Goal: Task Accomplishment & Management: Manage account settings

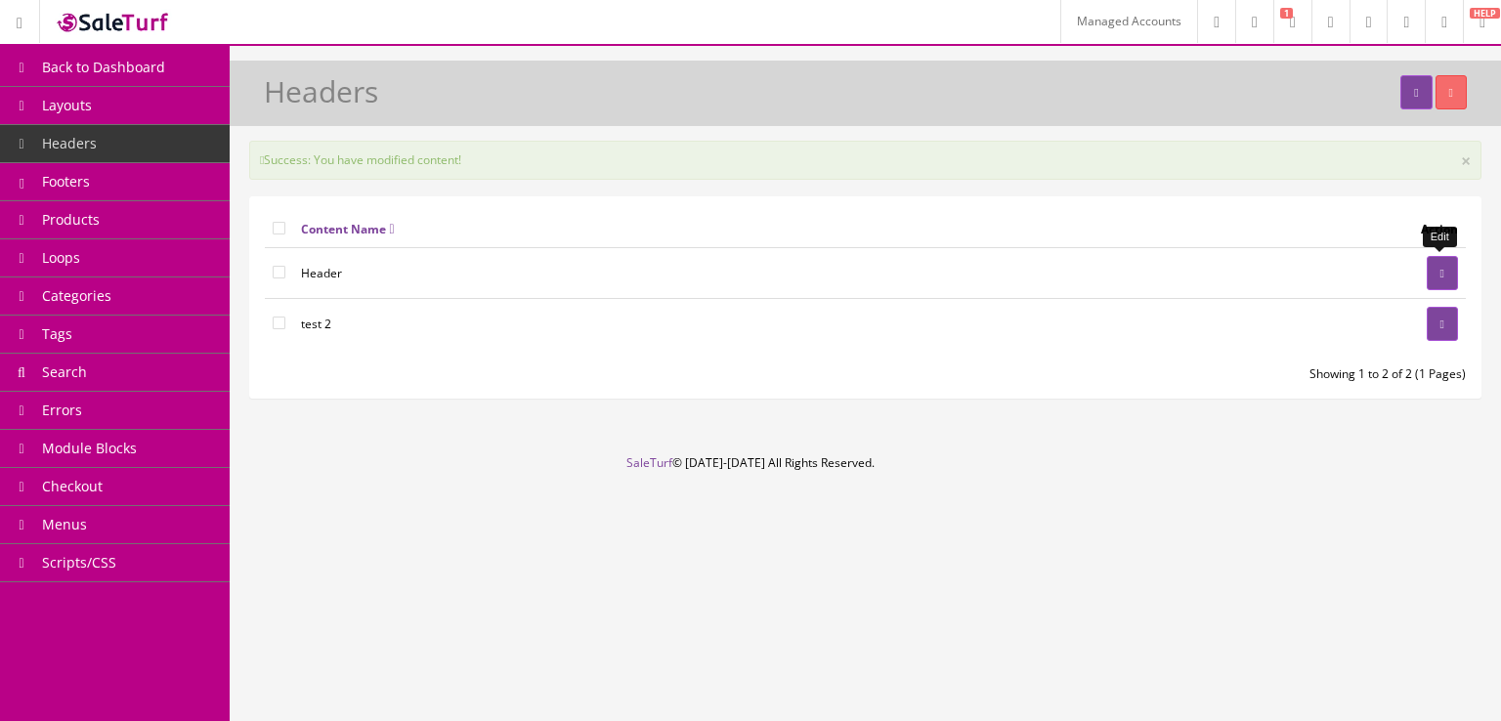
click at [1441, 279] on link at bounding box center [1442, 273] width 31 height 34
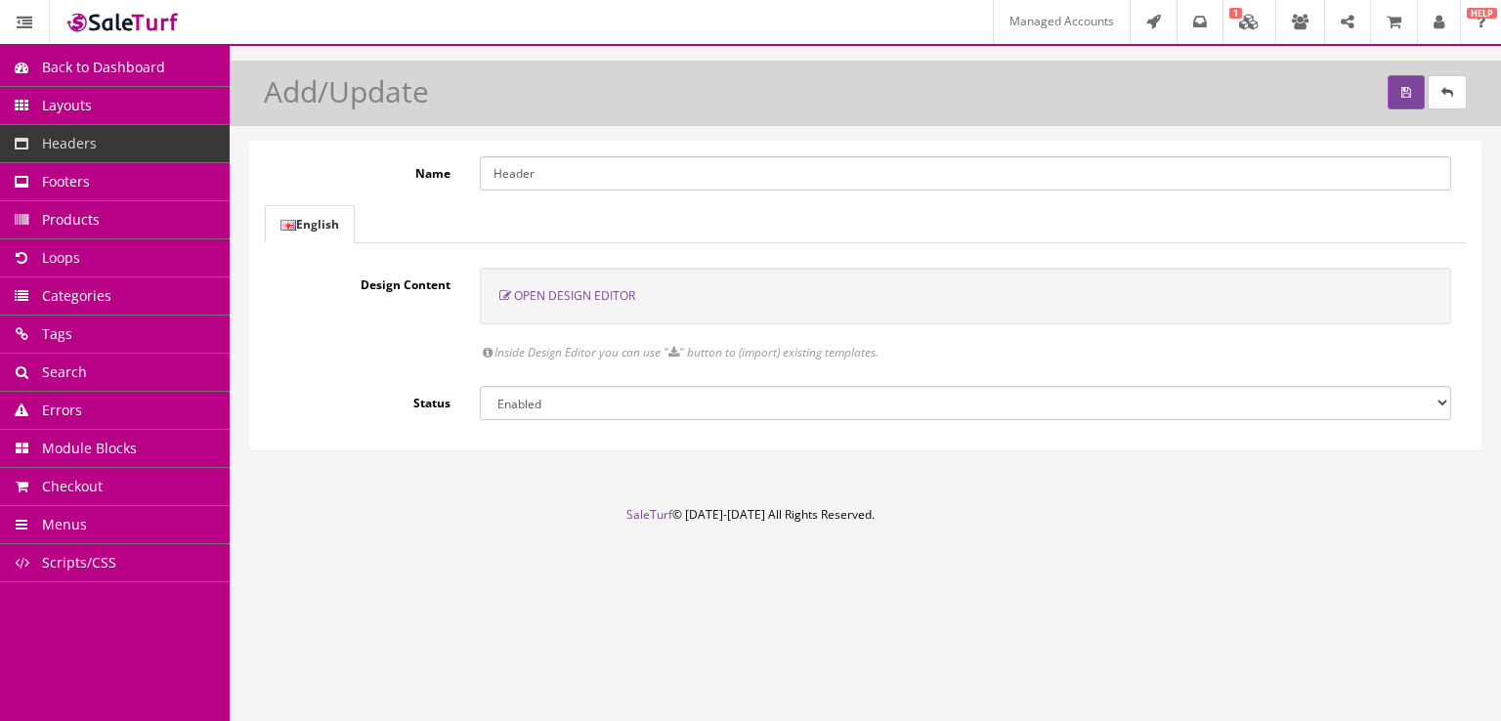
click at [578, 297] on span "Open Design Editor" at bounding box center [574, 295] width 121 height 17
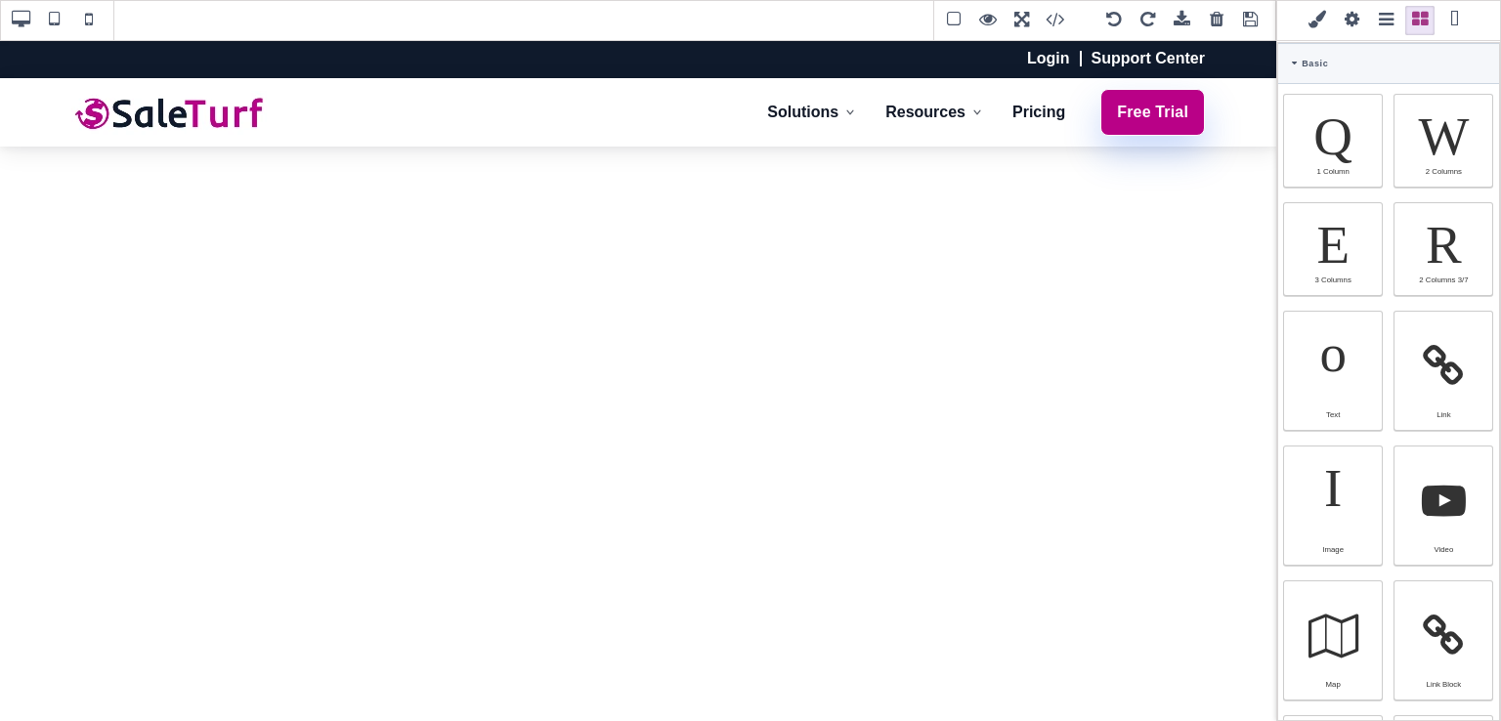
click at [1062, 20] on span at bounding box center [1068, 20] width 53 height 29
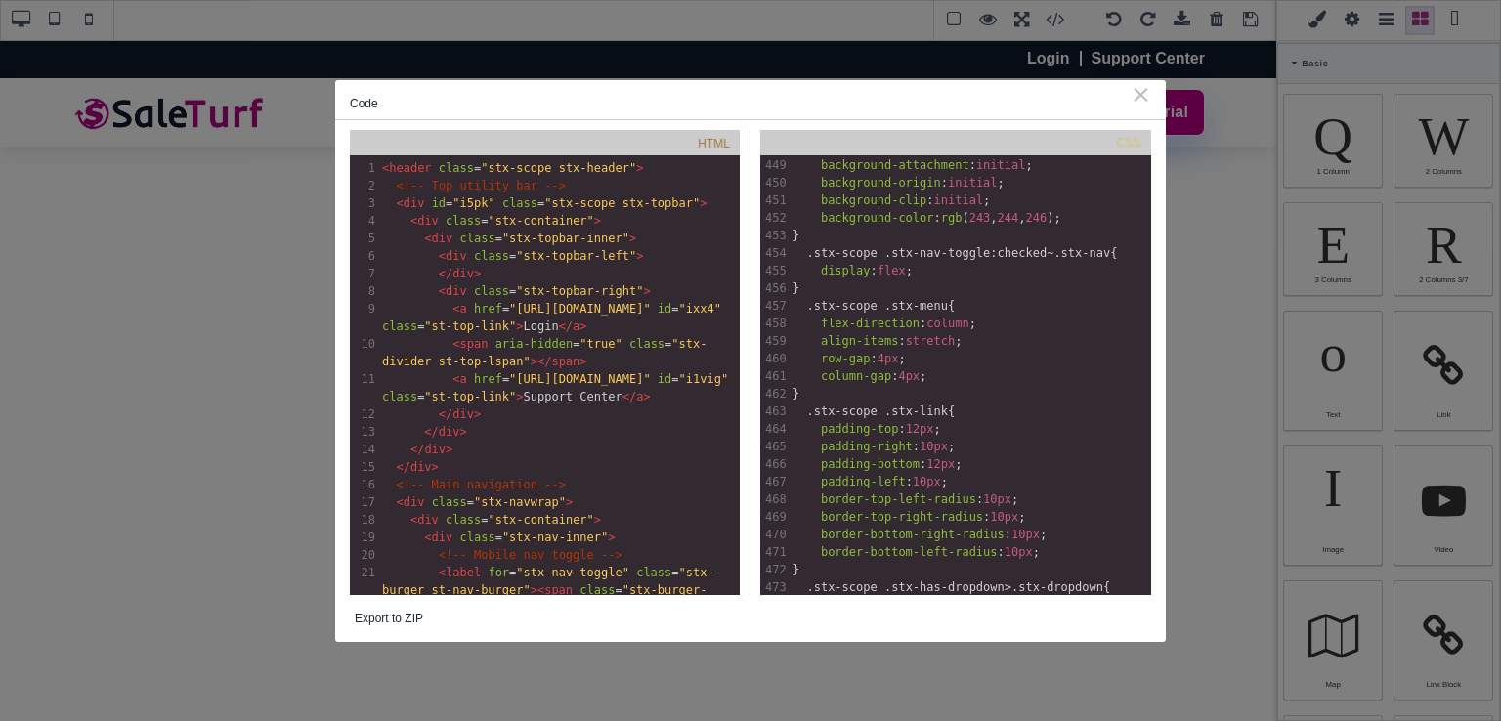
scroll to position [8096, 0]
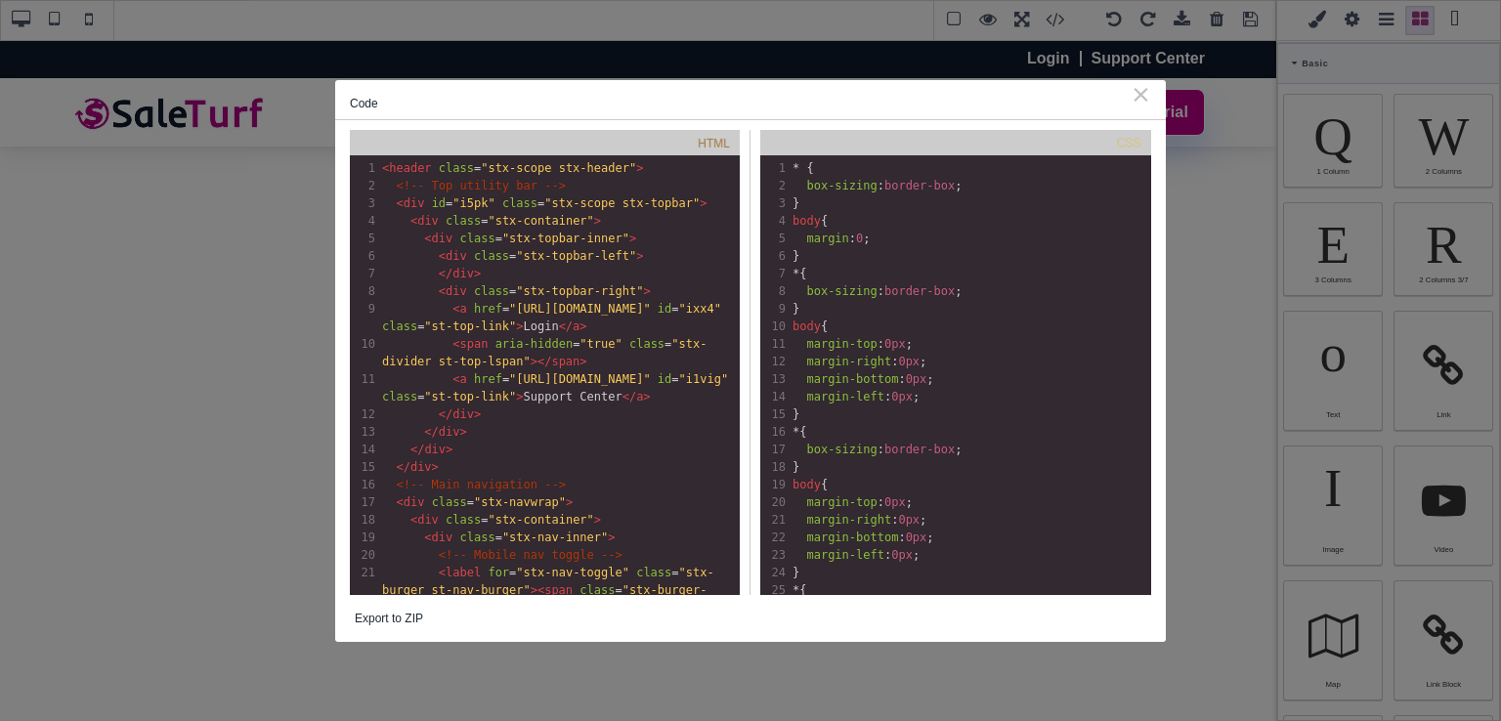
click at [1146, 94] on div "⨯" at bounding box center [1141, 94] width 21 height 18
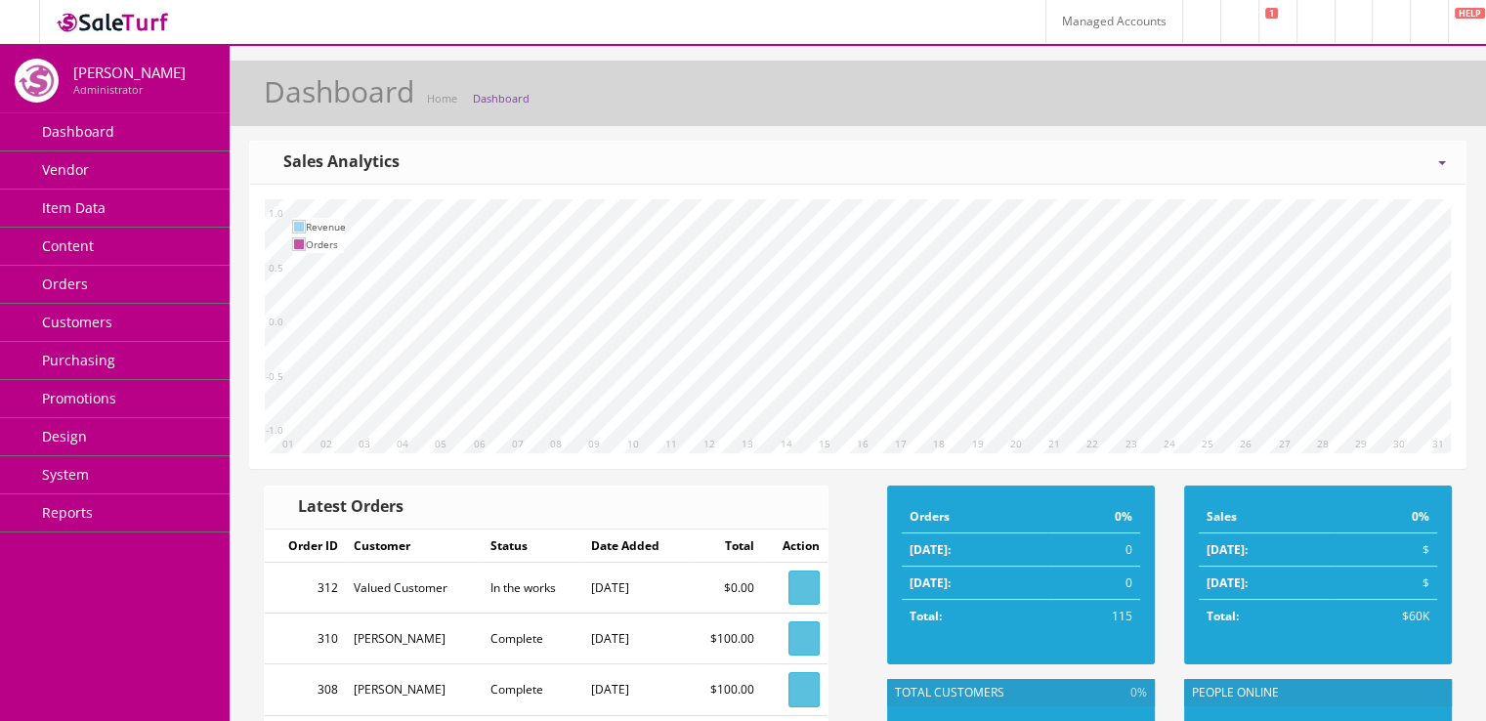
click at [172, 435] on link "Design" at bounding box center [115, 437] width 230 height 38
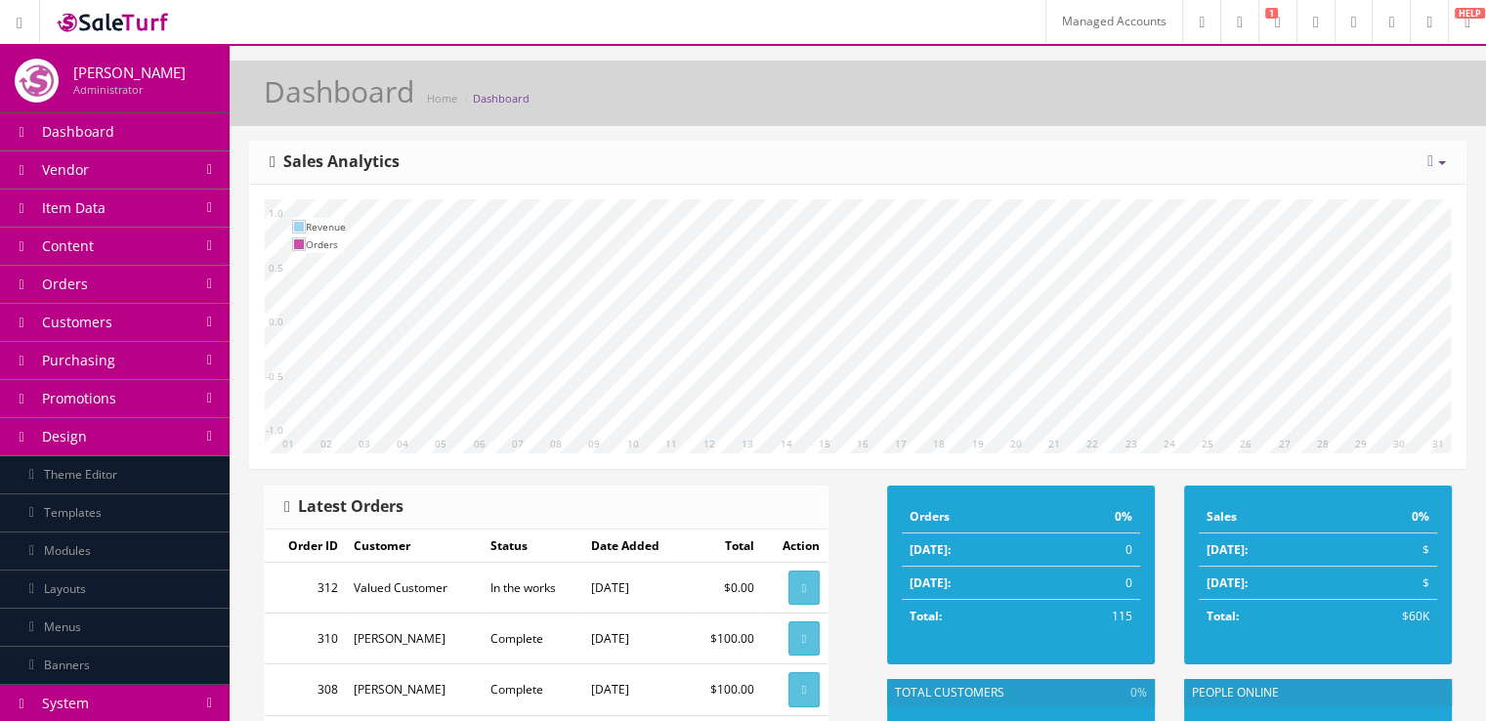
click at [180, 511] on link "Templates" at bounding box center [115, 514] width 230 height 38
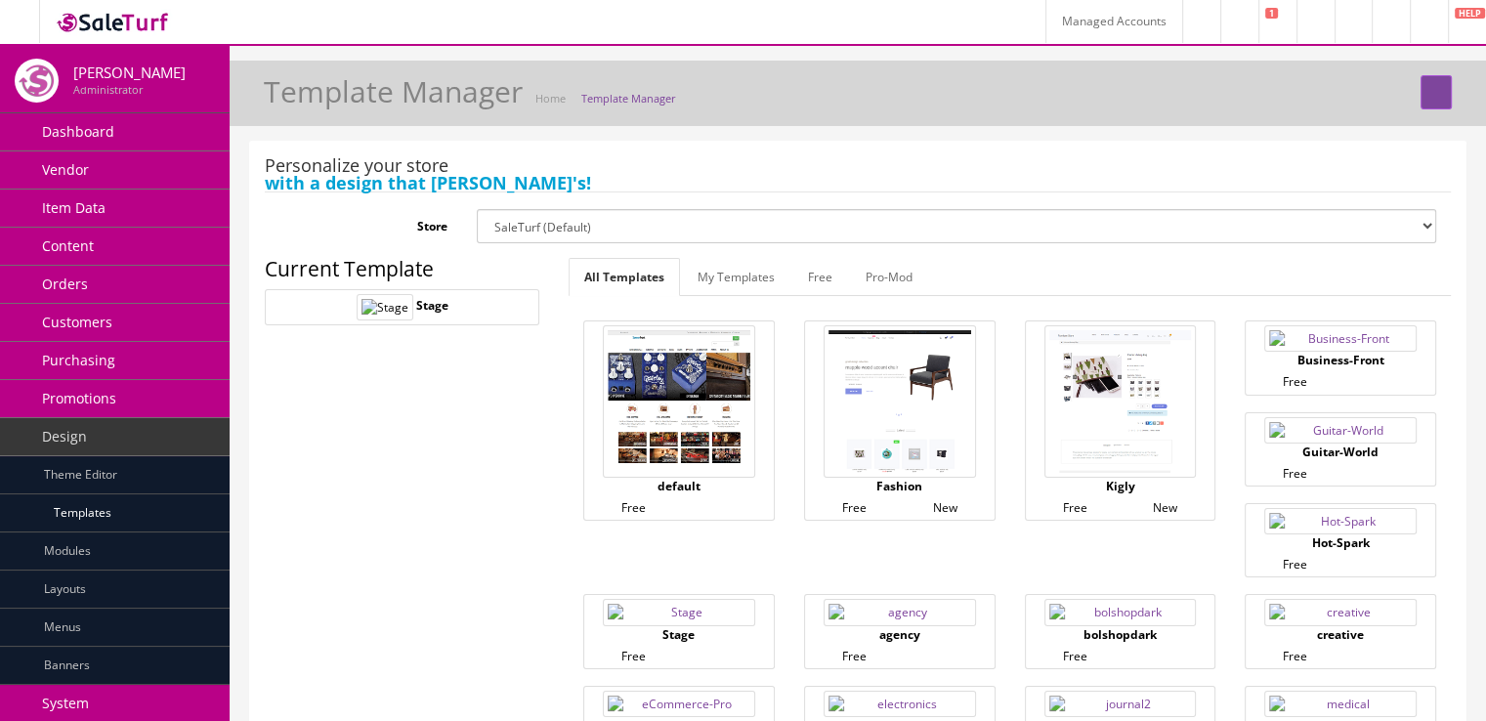
click at [536, 234] on select "SaleTurf (Default) Kigly salesamplitude Staging" at bounding box center [957, 226] width 960 height 34
select select "1"
click at [477, 209] on select "SaleTurf (Default) Kigly salesamplitude Staging" at bounding box center [957, 226] width 960 height 34
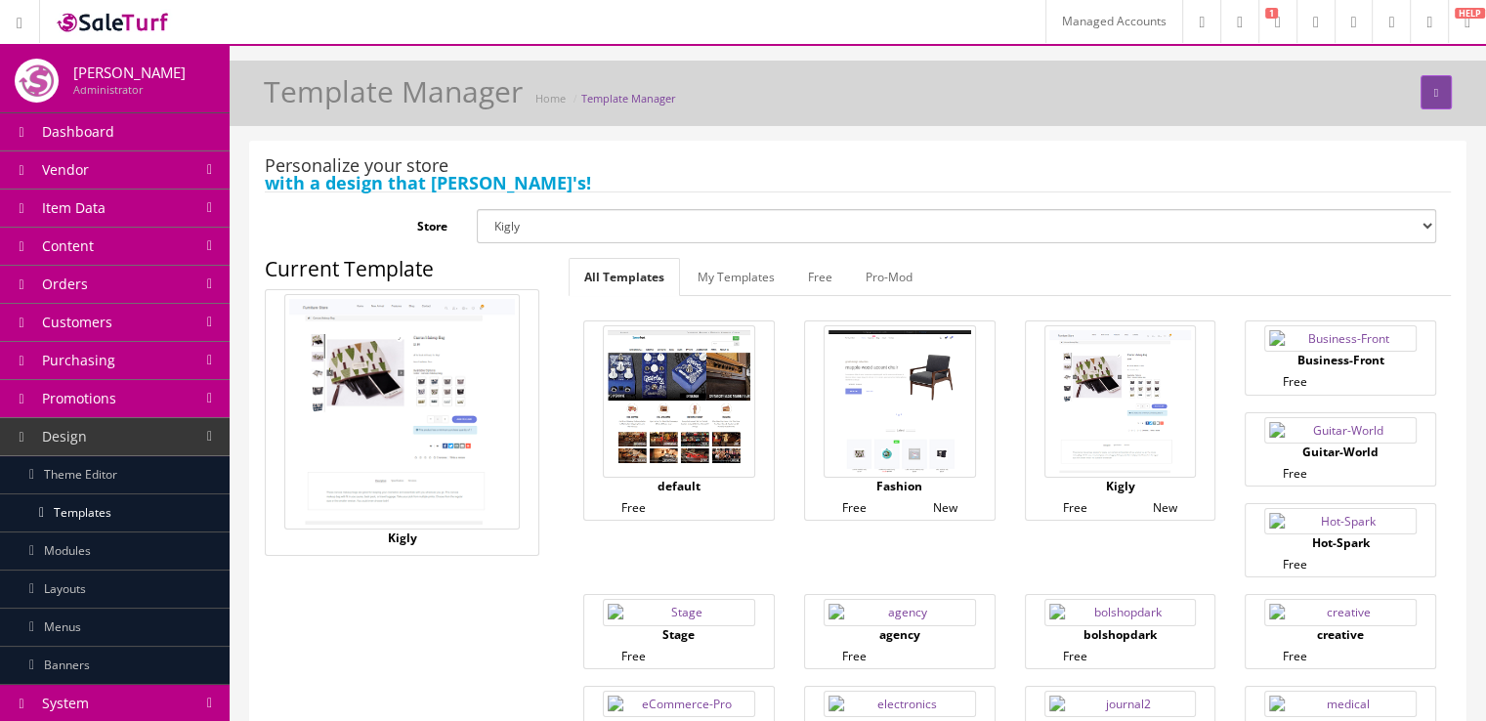
click at [532, 237] on select "SaleTurf (Default) Kigly salesamplitude Staging" at bounding box center [957, 226] width 960 height 34
select select "0"
click at [477, 209] on select "SaleTurf (Default) Kigly salesamplitude Staging" at bounding box center [957, 226] width 960 height 34
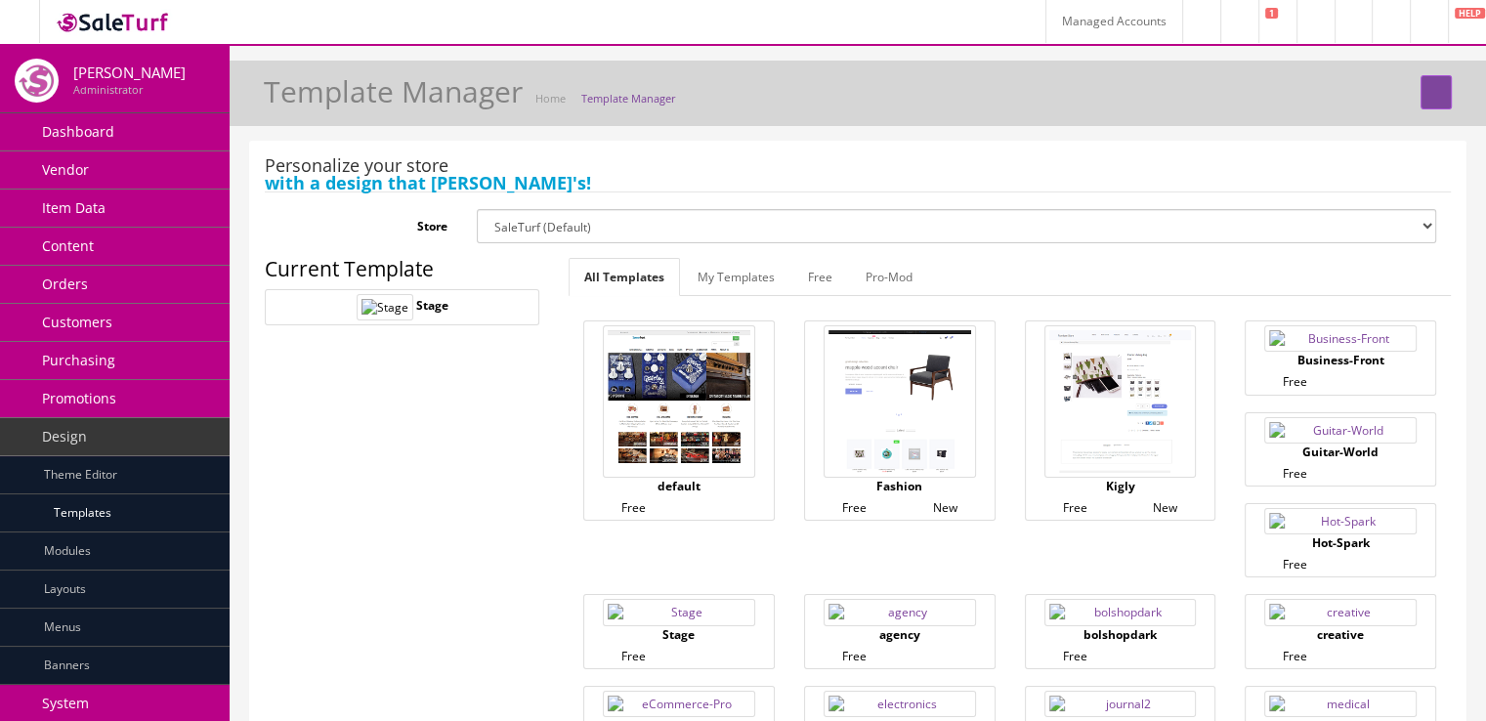
click at [543, 237] on select "SaleTurf (Default) Kigly salesamplitude Staging" at bounding box center [957, 226] width 960 height 34
click at [552, 189] on span "with a design that pop's!" at bounding box center [858, 183] width 1186 height 18
click at [141, 585] on link "Layouts" at bounding box center [115, 590] width 230 height 38
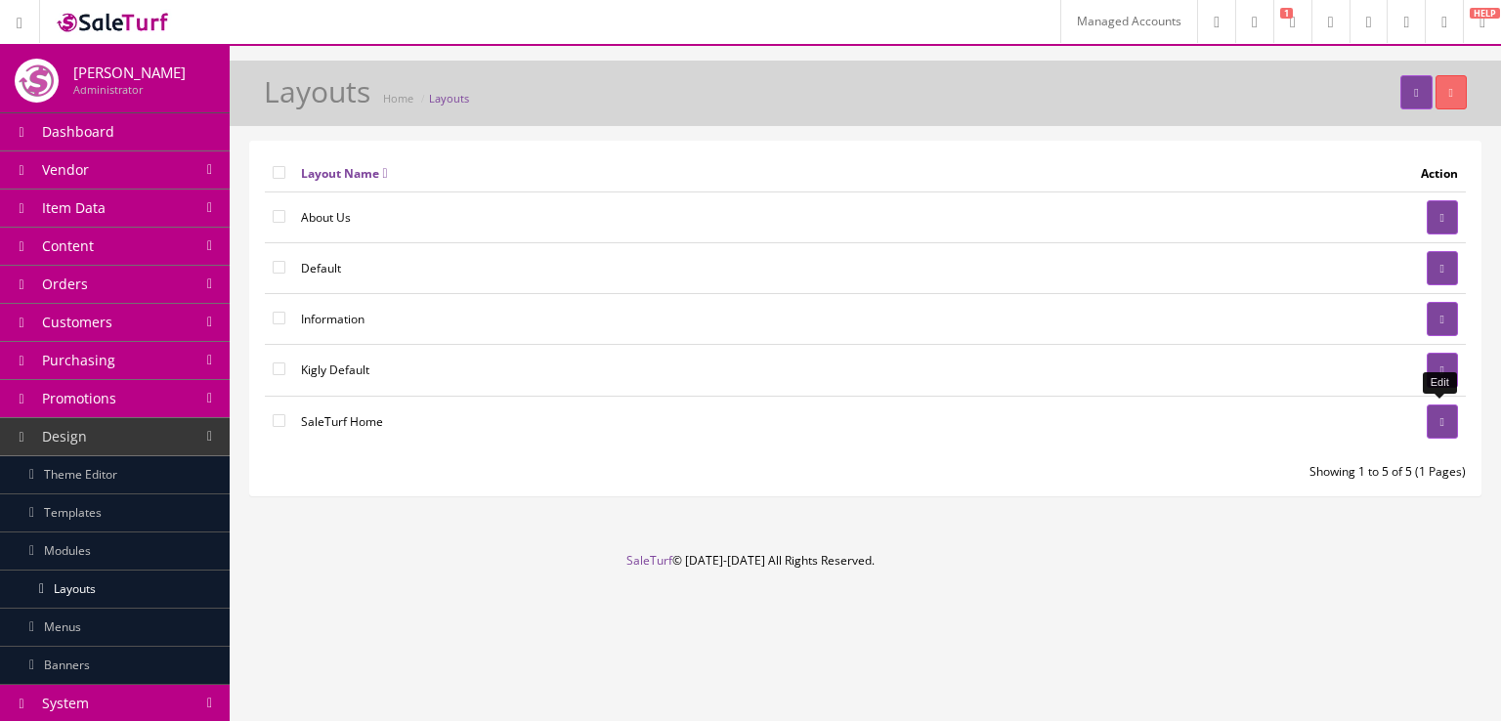
click at [1441, 417] on icon at bounding box center [1443, 422] width 4 height 12
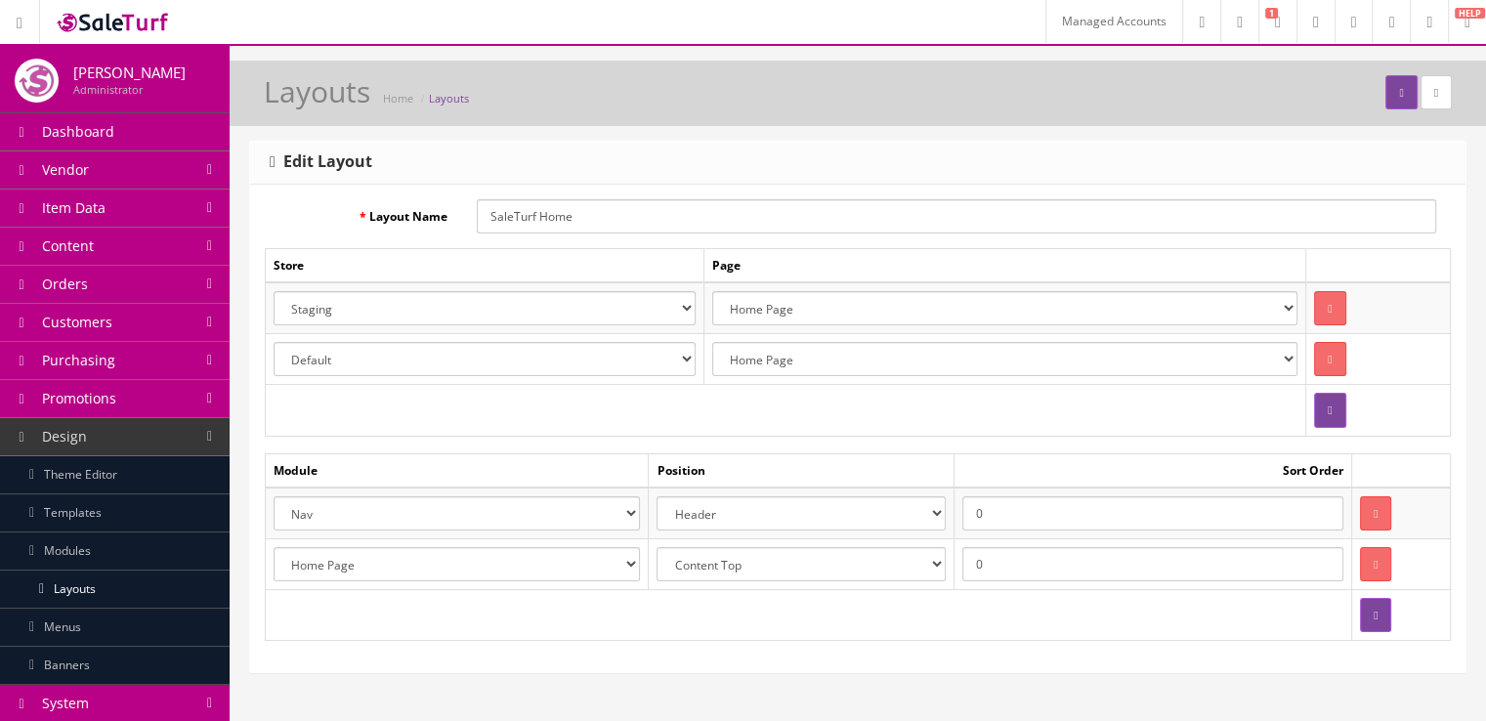
click at [622, 515] on select "Account Account Affiliate Affiliate Category Category Filter by Product Filters…" at bounding box center [457, 513] width 366 height 34
select select "header.39"
click at [274, 496] on select "Account Account Affiliate Affiliate Category Category Filter by Product Filters…" at bounding box center [457, 513] width 366 height 34
click at [1386, 96] on button "submit" at bounding box center [1401, 92] width 31 height 34
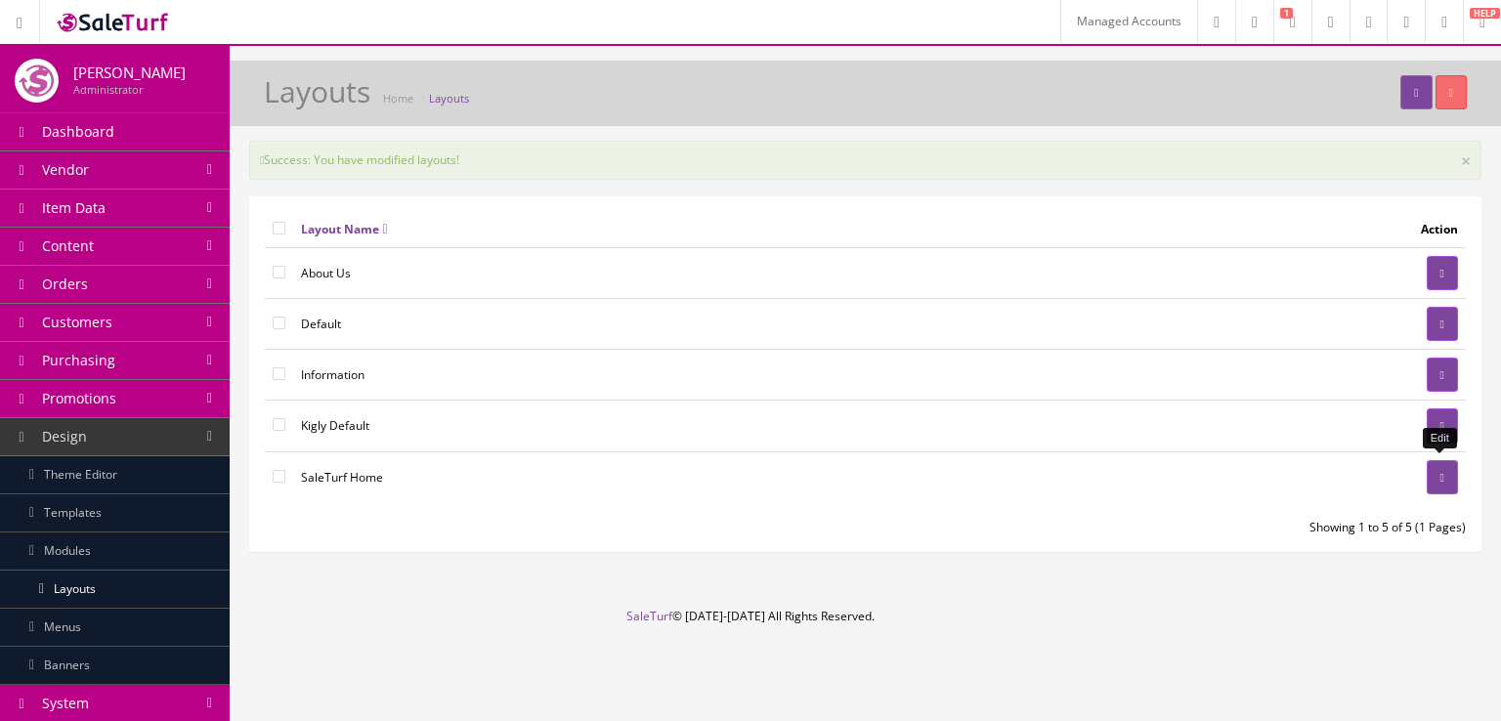
click at [1441, 472] on icon at bounding box center [1443, 478] width 4 height 12
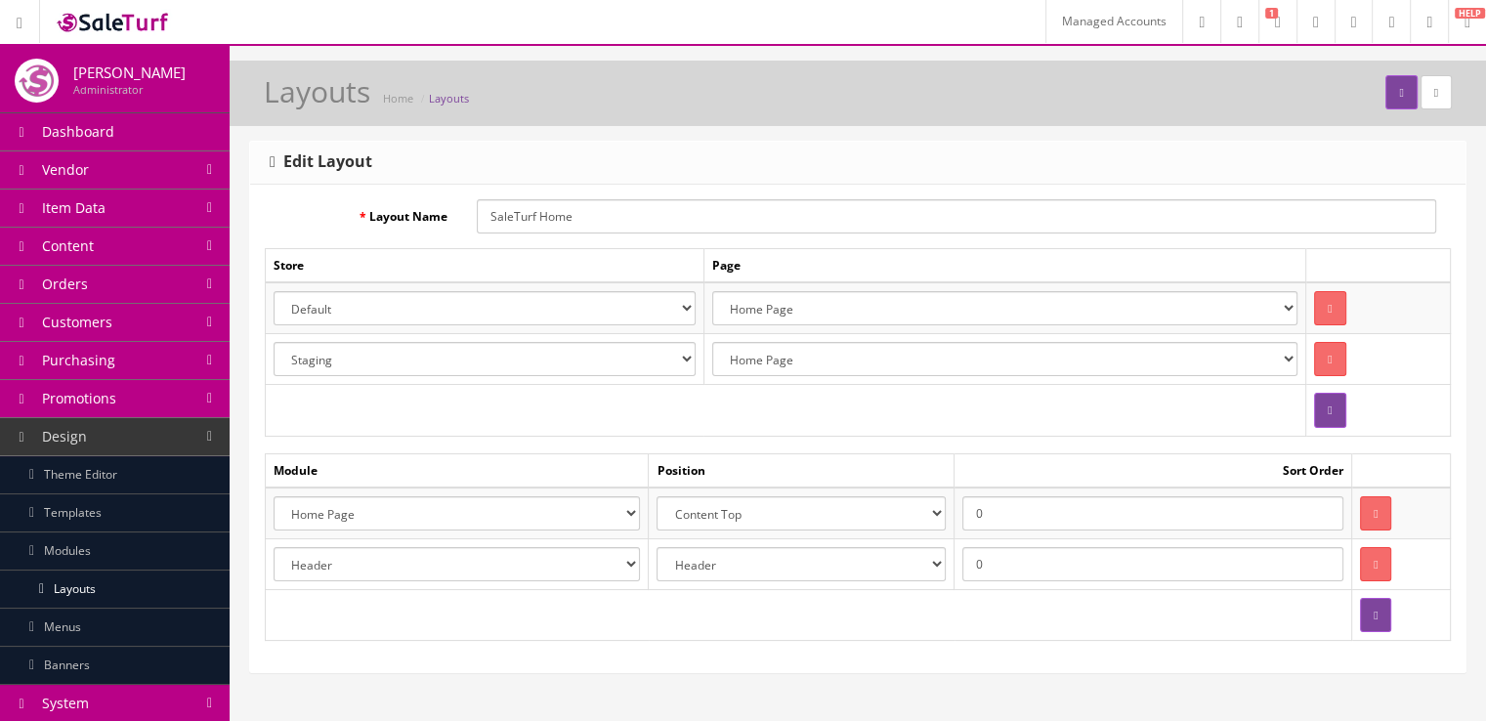
click at [635, 562] on select "Account Account Affiliate Affiliate Category Category Filter by Product Filters…" at bounding box center [457, 564] width 366 height 34
select select "module_designer.38"
click at [274, 547] on select "Account Account Affiliate Affiliate Category Category Filter by Product Filters…" at bounding box center [457, 564] width 366 height 34
click at [1392, 101] on button "submit" at bounding box center [1401, 92] width 31 height 34
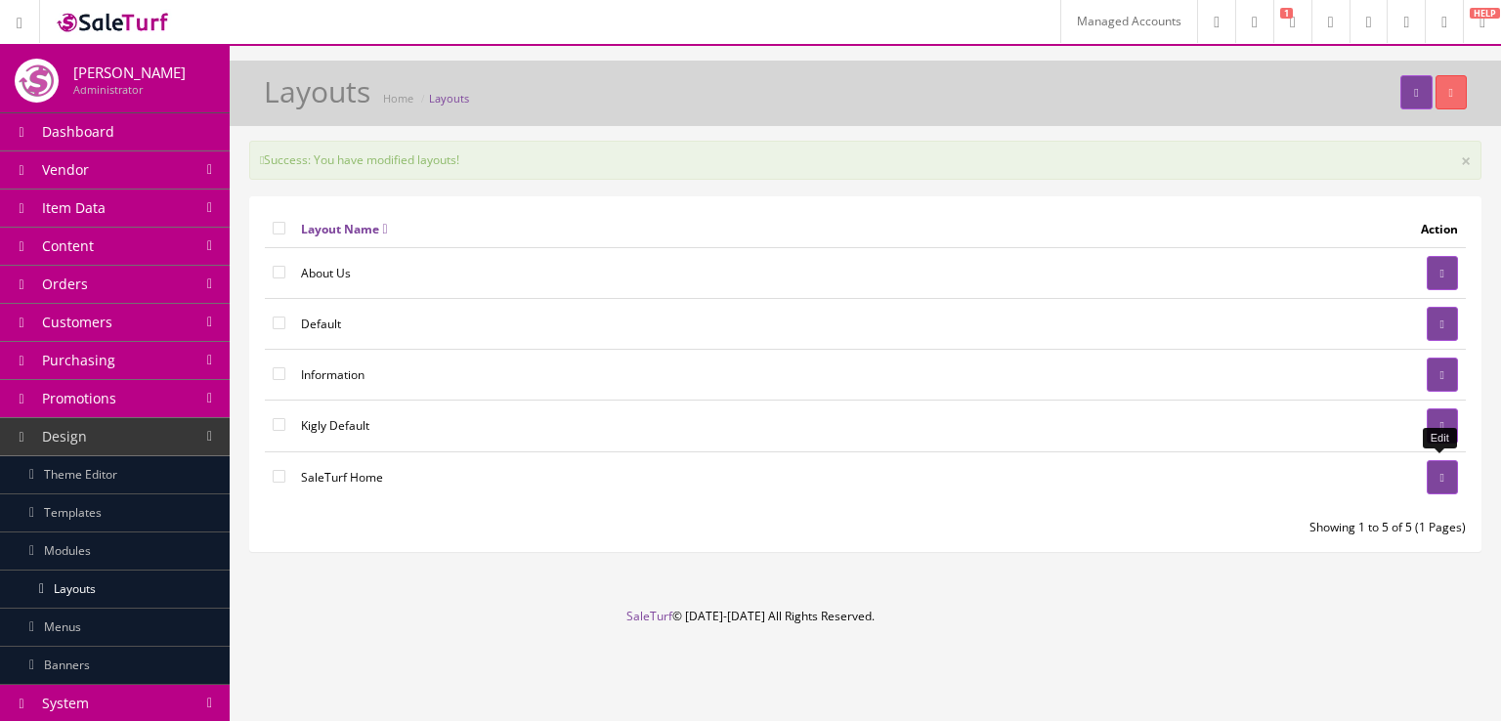
click at [1441, 474] on icon at bounding box center [1443, 478] width 4 height 12
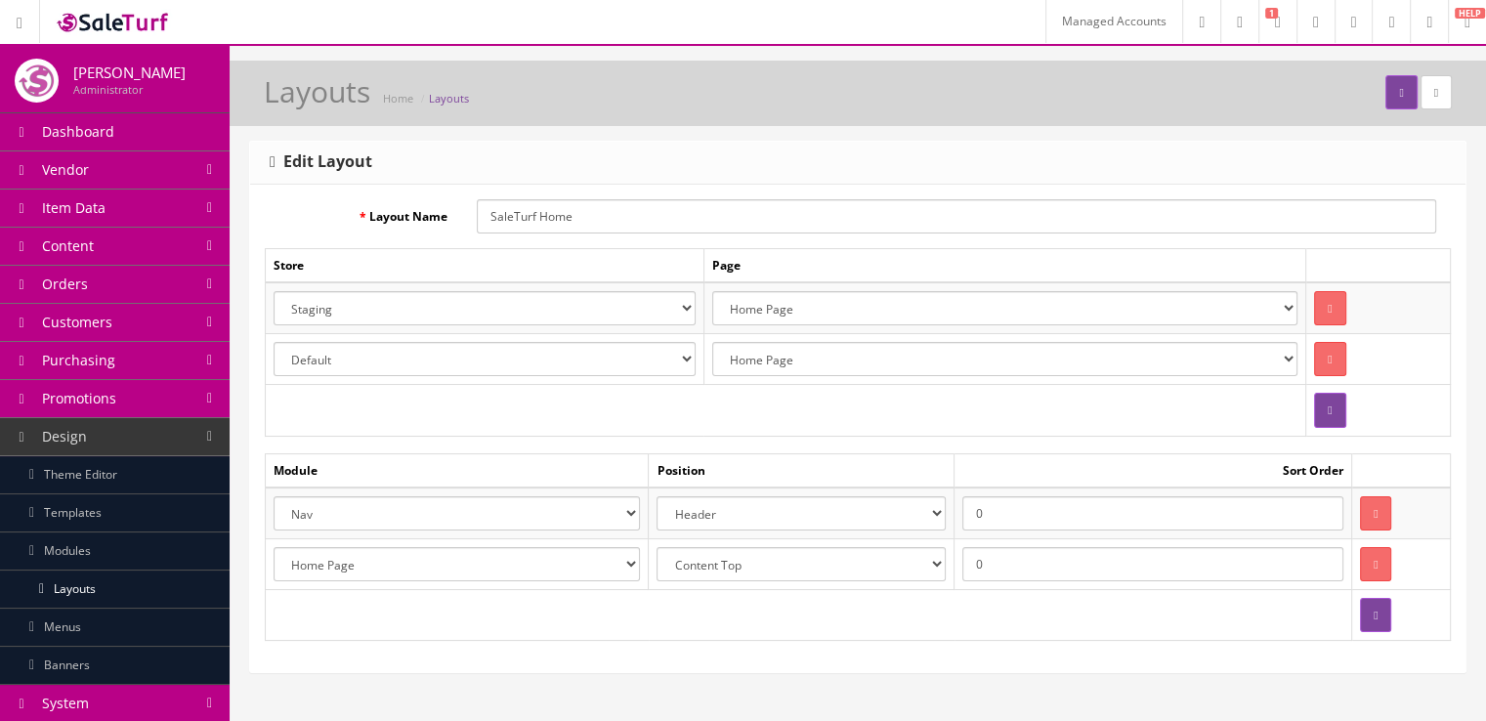
click at [626, 517] on select "Account Account Affiliate Affiliate Category Category Filter by Product Filters…" at bounding box center [457, 513] width 366 height 34
select select "header.39"
click at [274, 496] on select "Account Account Affiliate Affiliate Category Category Filter by Product Filters…" at bounding box center [457, 513] width 366 height 34
click at [1399, 95] on icon "submit" at bounding box center [1401, 93] width 4 height 12
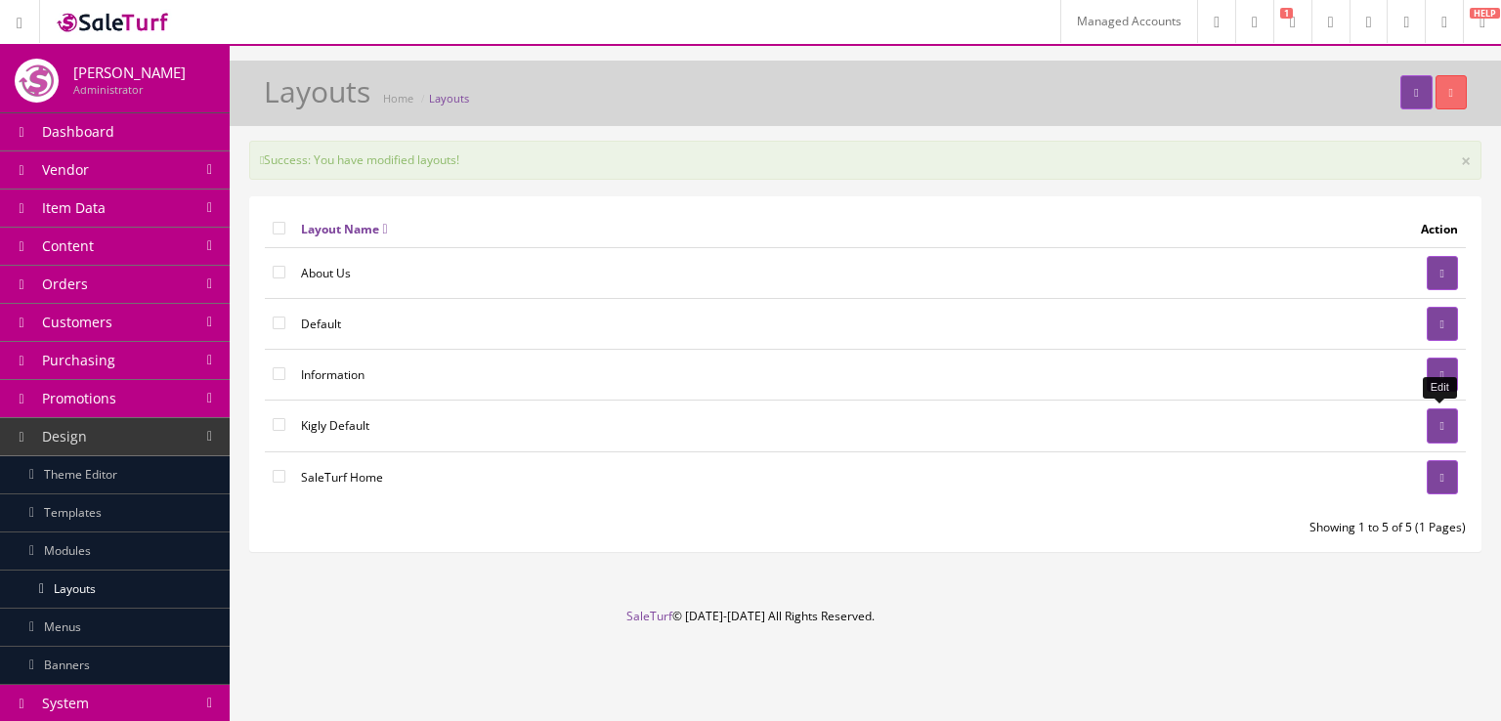
click at [1442, 420] on icon at bounding box center [1443, 426] width 4 height 12
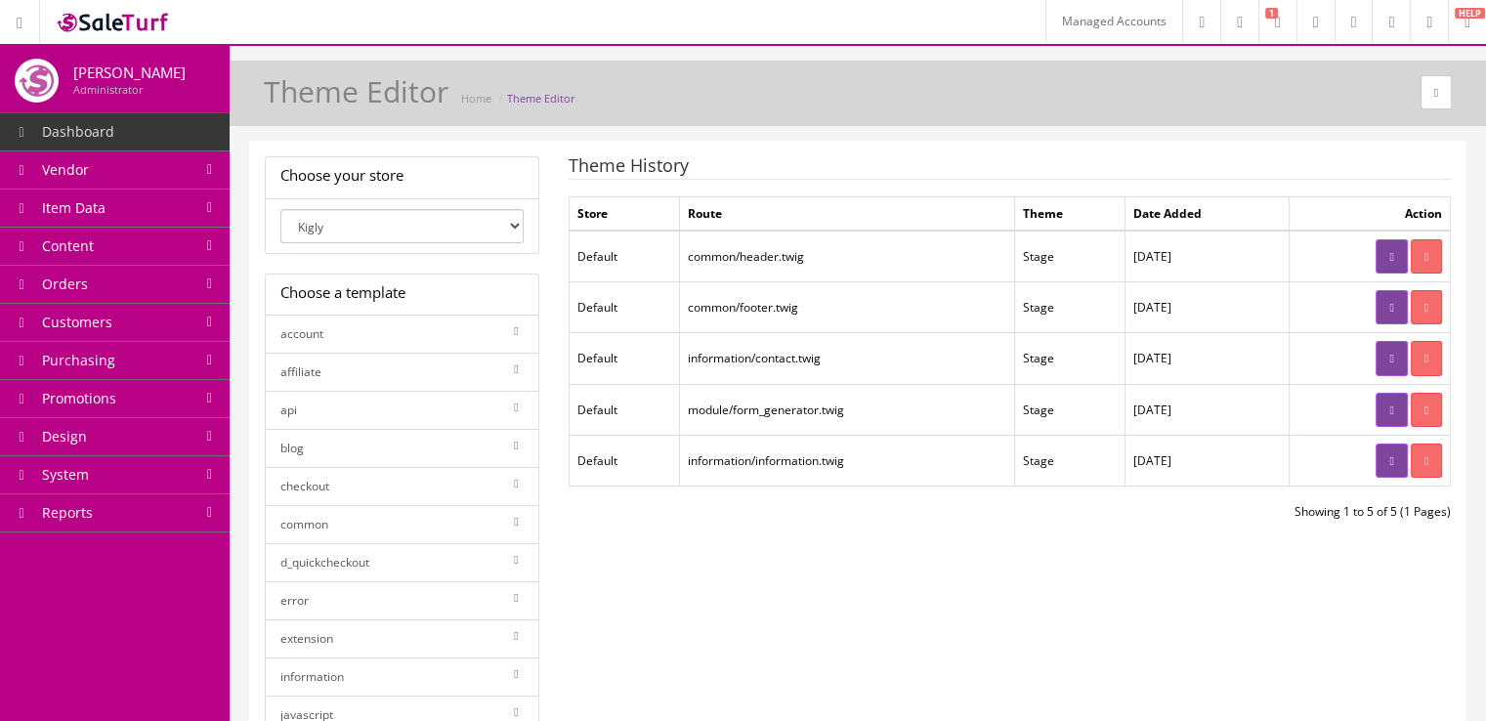
click at [1390, 251] on icon at bounding box center [1392, 257] width 4 height 12
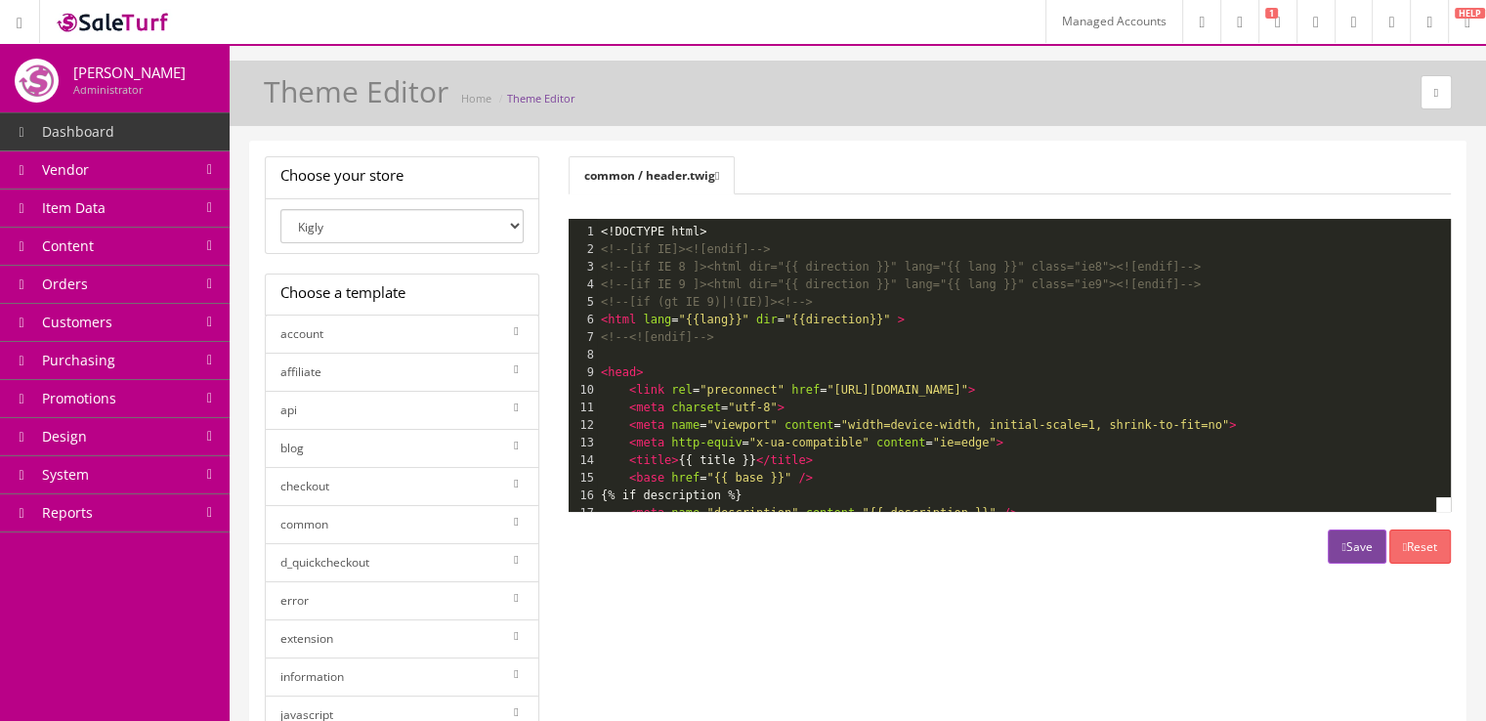
click at [680, 366] on pre "<head>" at bounding box center [1390, 373] width 1586 height 18
click at [837, 302] on pre "<!--[if (gt IE 9)|!(IE)]><!-->" at bounding box center [1390, 302] width 1586 height 18
click at [866, 330] on pre "<!--<![endif]-->" at bounding box center [1390, 337] width 1586 height 18
click at [791, 361] on pre "​" at bounding box center [1390, 355] width 1586 height 18
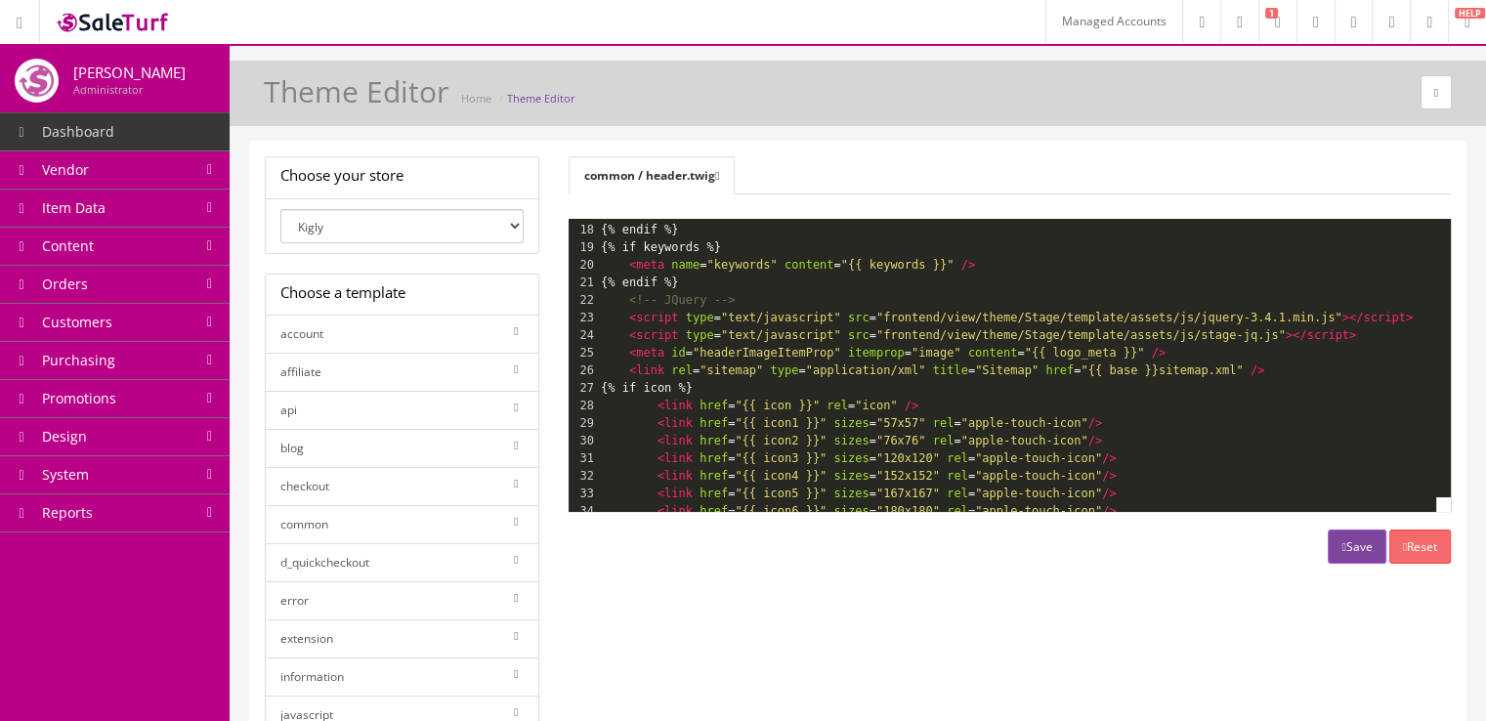
scroll to position [282, 0]
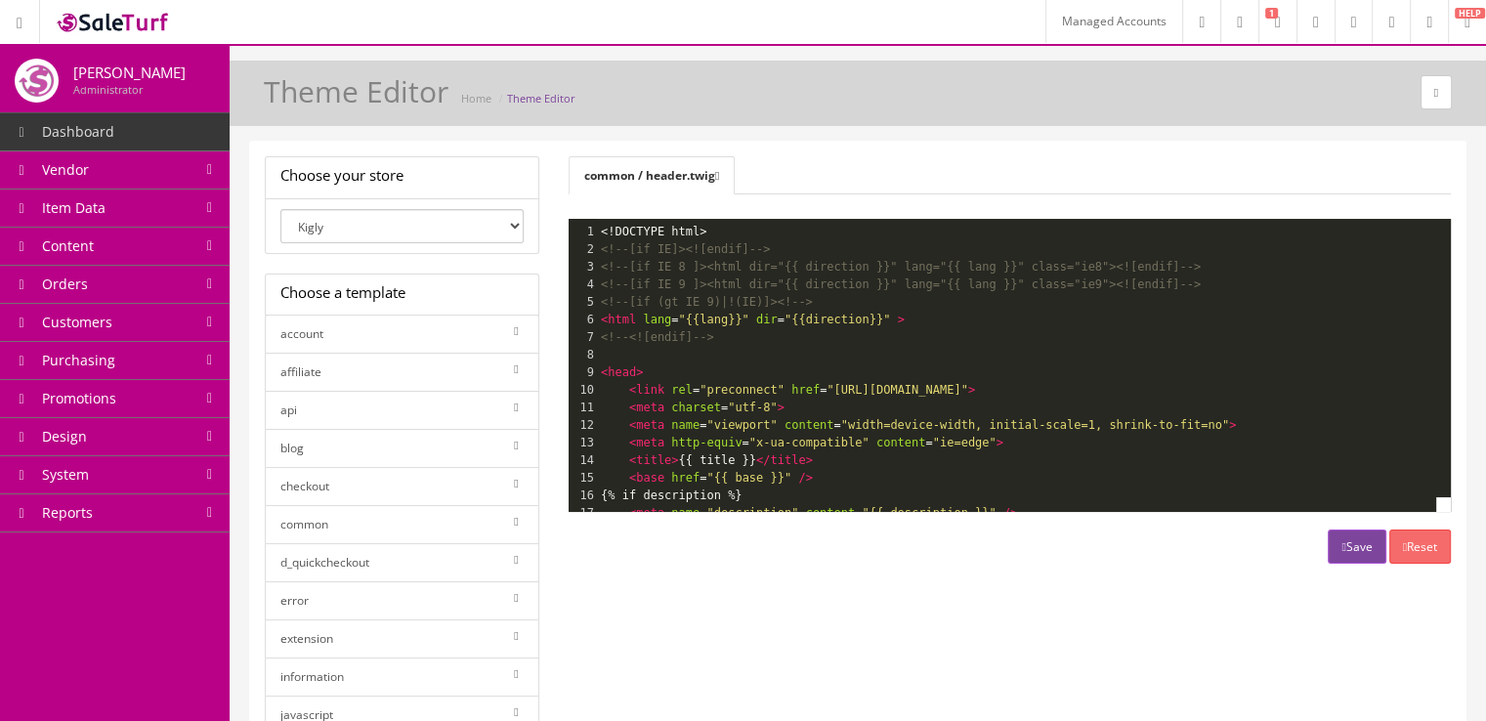
click at [480, 224] on select "Kigly salesamplitude Staging SaleTurf - Default" at bounding box center [401, 226] width 243 height 34
click at [280, 209] on select "Kigly salesamplitude Staging SaleTurf - Default" at bounding box center [401, 226] width 243 height 34
click at [480, 237] on select "Kigly salesamplitude Staging SaleTurf - Default" at bounding box center [401, 226] width 243 height 34
select select "0"
click at [719, 174] on icon at bounding box center [717, 176] width 4 height 12
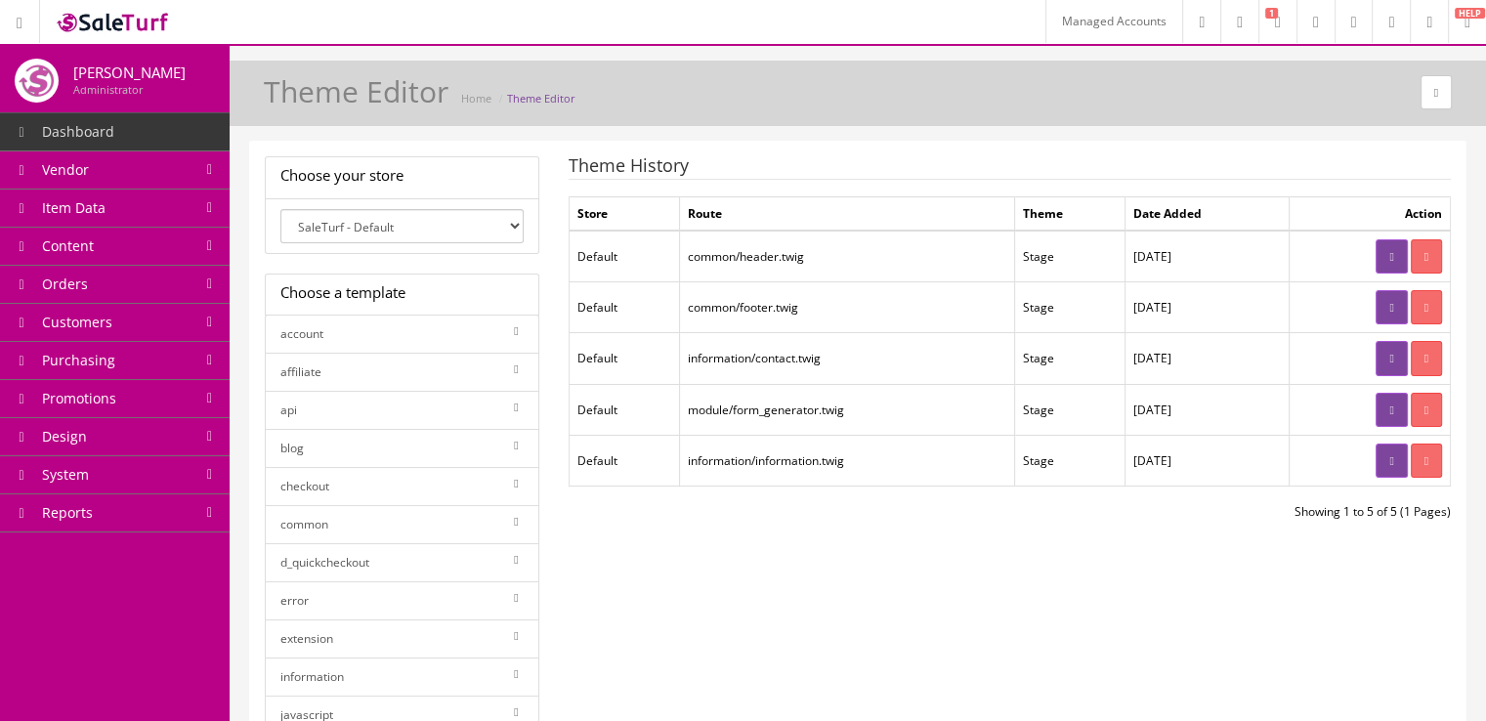
click at [492, 522] on link "common" at bounding box center [402, 524] width 275 height 39
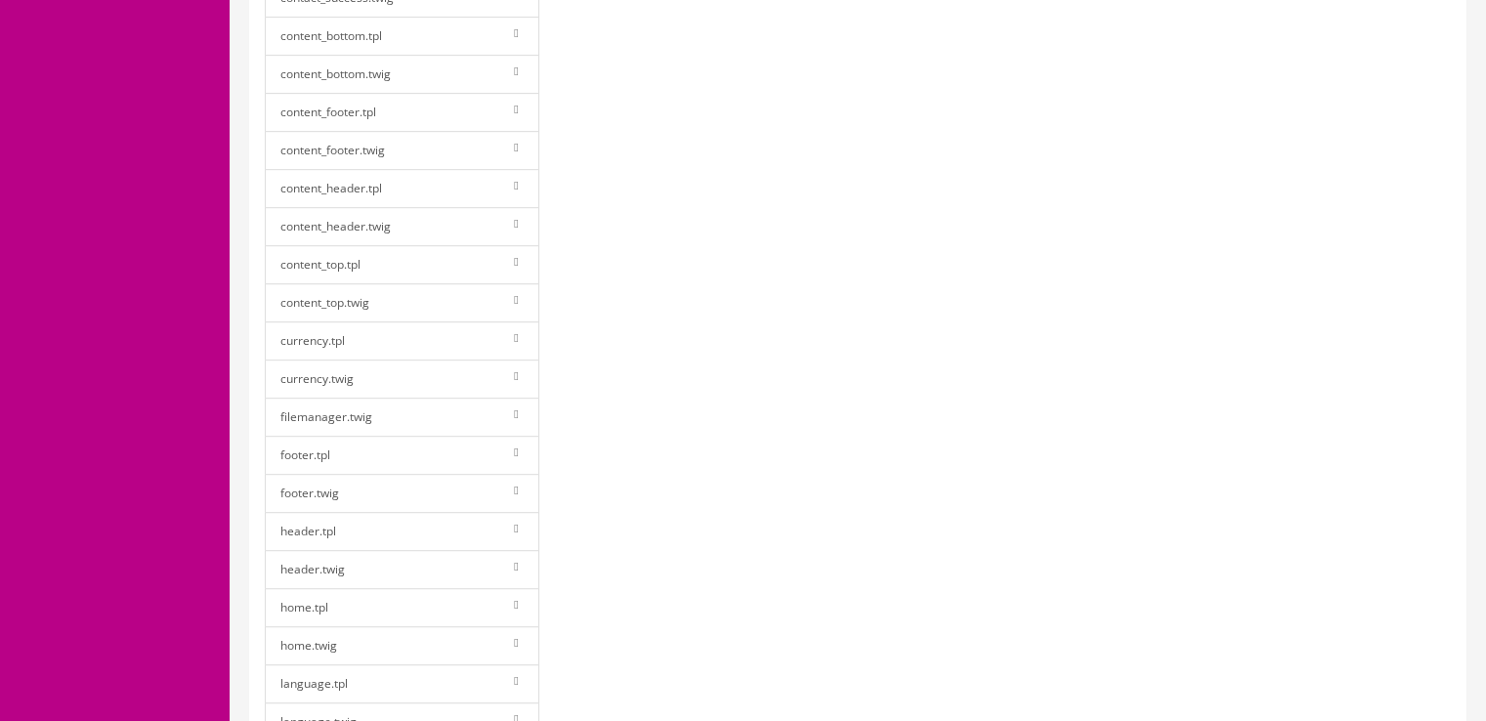
scroll to position [992, 0]
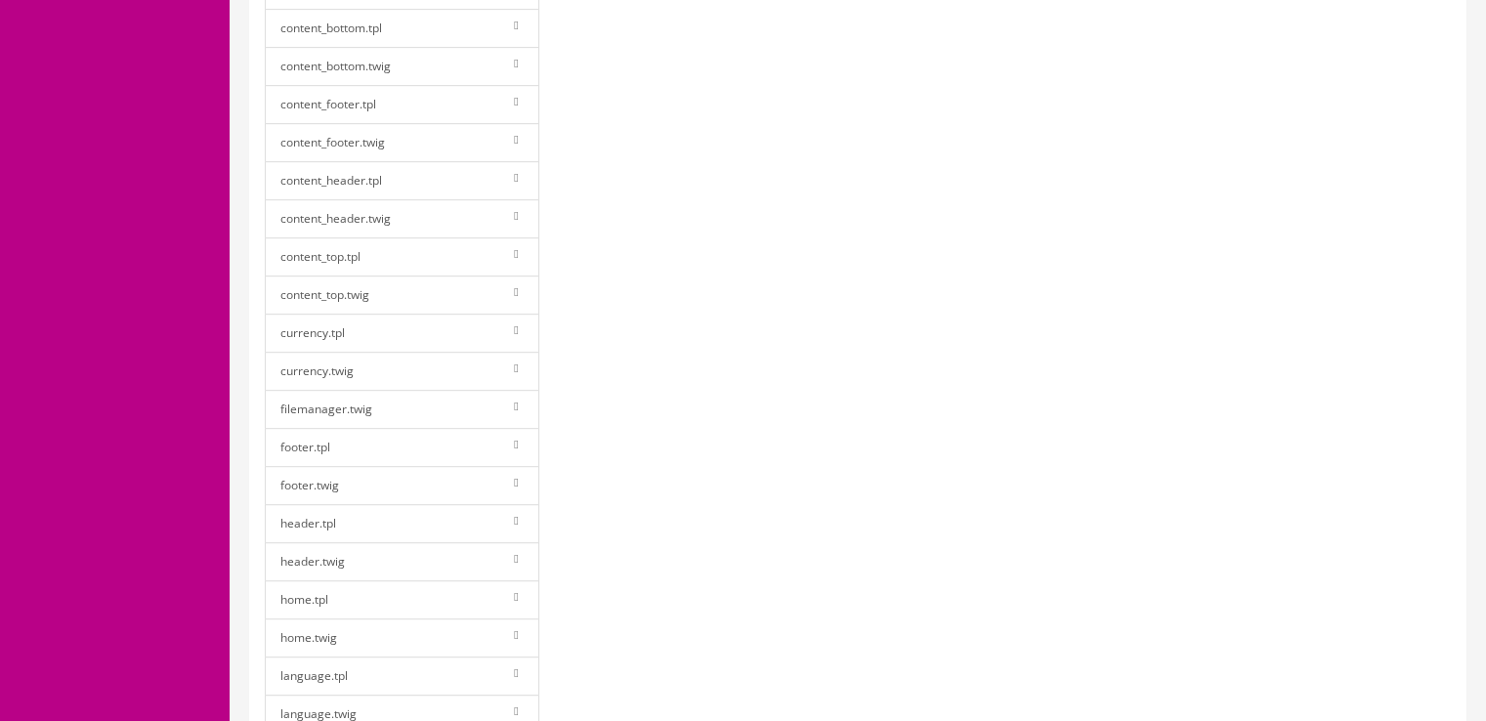
click at [457, 619] on link "home.twig" at bounding box center [402, 638] width 275 height 39
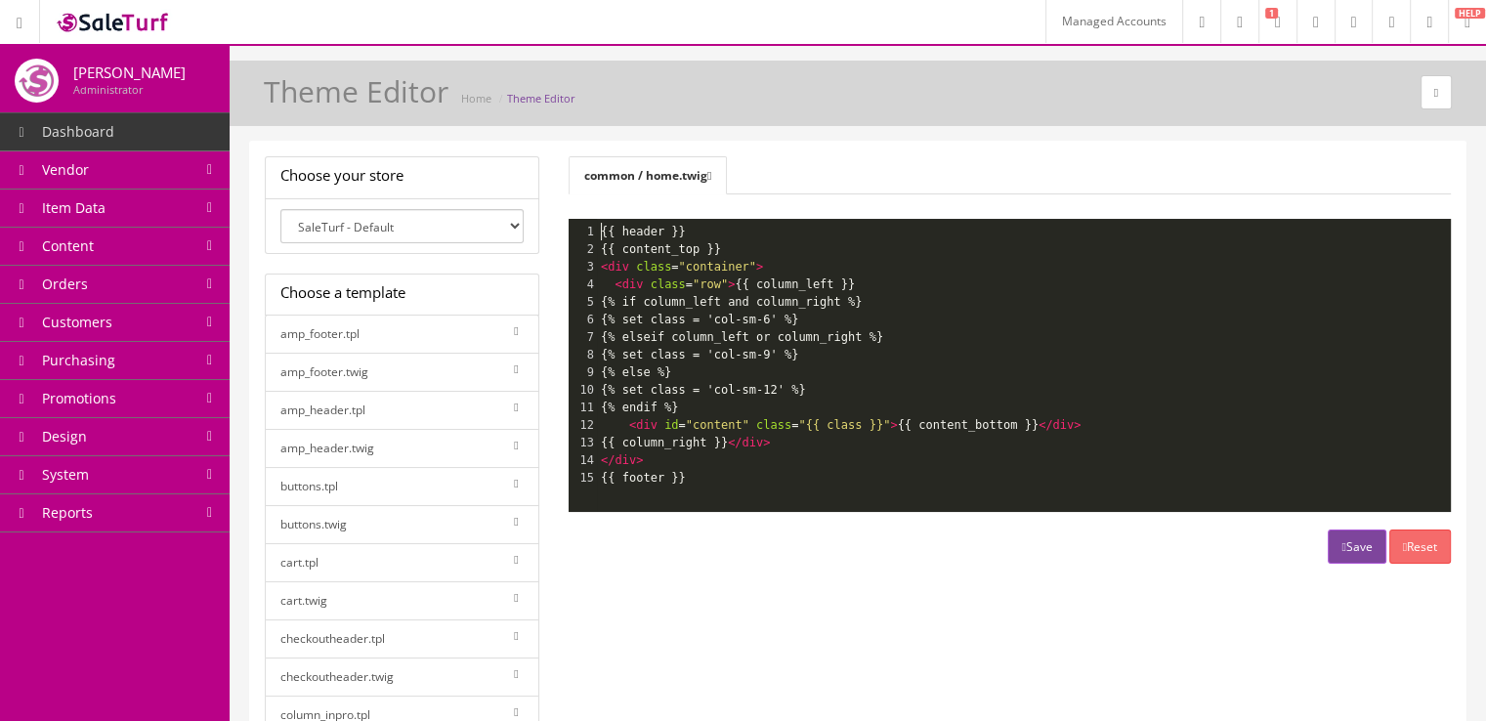
scroll to position [0, 0]
click at [743, 251] on pre "{{ content_top }}" at bounding box center [1031, 249] width 869 height 18
click at [751, 260] on div "1 15 1 {{ header }} 2 {{ content_top }} 3 <div class = "container" > 4 <div cla…" at bounding box center [1031, 355] width 869 height 264
click at [835, 390] on pre "{% set class = 'col-sm-12' %}" at bounding box center [1031, 390] width 869 height 18
click at [833, 447] on pre "{{ column_right }} </div>" at bounding box center [1031, 443] width 869 height 18
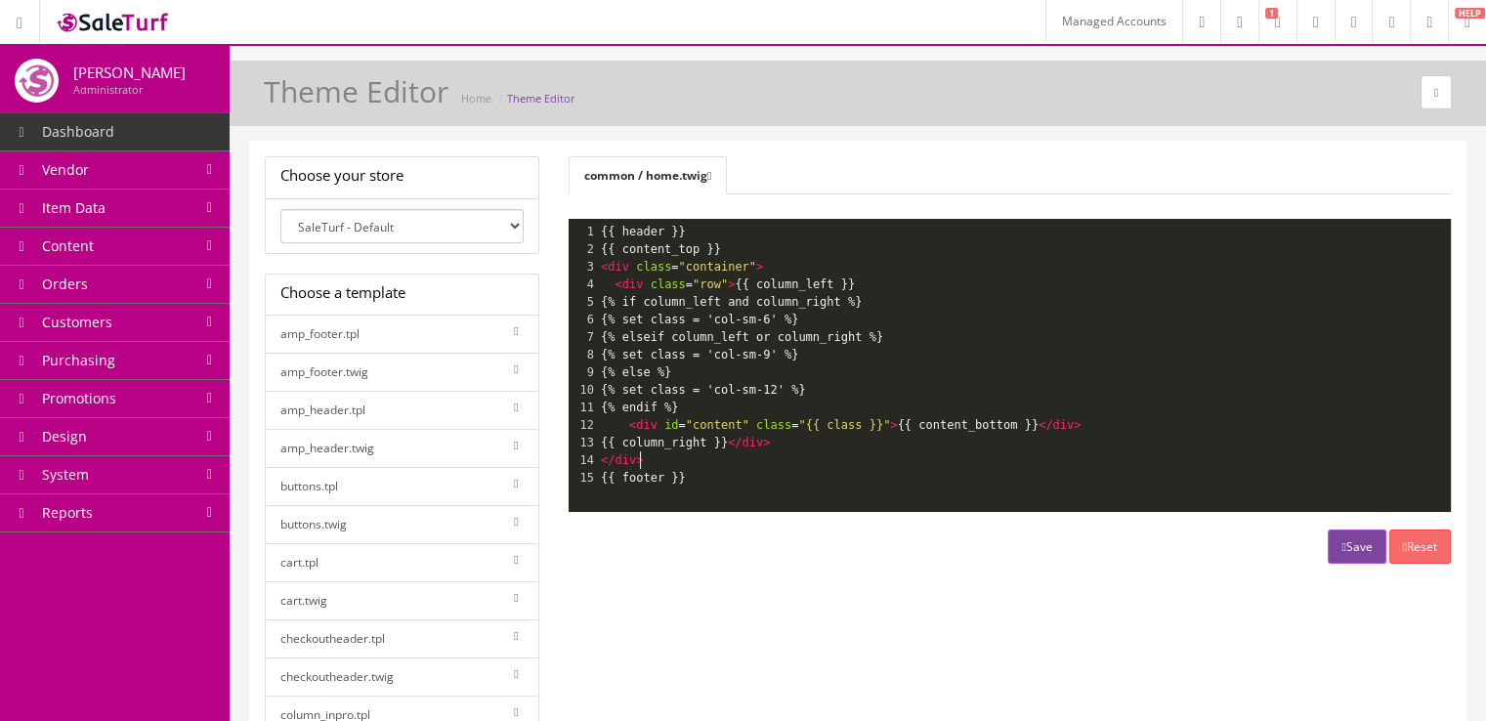
click at [768, 462] on pre "</div>" at bounding box center [1031, 461] width 869 height 18
click at [758, 474] on pre "{{ footer }}" at bounding box center [1031, 478] width 869 height 18
click at [697, 237] on pre "{{ header }}" at bounding box center [1031, 232] width 869 height 18
type textarea "header"
drag, startPoint x: 660, startPoint y: 234, endPoint x: 622, endPoint y: 232, distance: 38.2
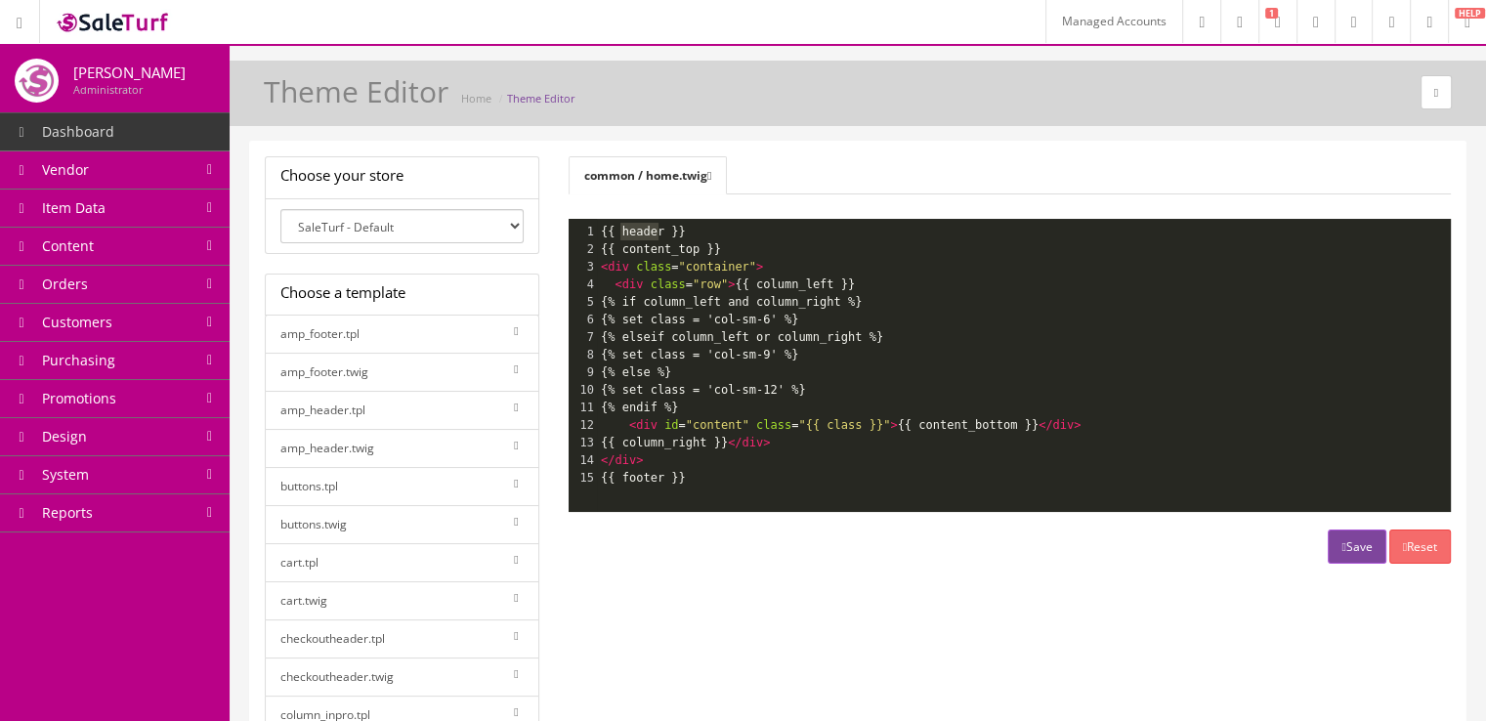
click at [622, 232] on span "{{ header }}" at bounding box center [643, 232] width 85 height 14
click at [720, 243] on pre "{{ content_top }}" at bounding box center [1031, 249] width 869 height 18
type textarea "header"
drag, startPoint x: 659, startPoint y: 235, endPoint x: 619, endPoint y: 231, distance: 40.3
click at [619, 231] on span "{{ header }}" at bounding box center [643, 232] width 85 height 14
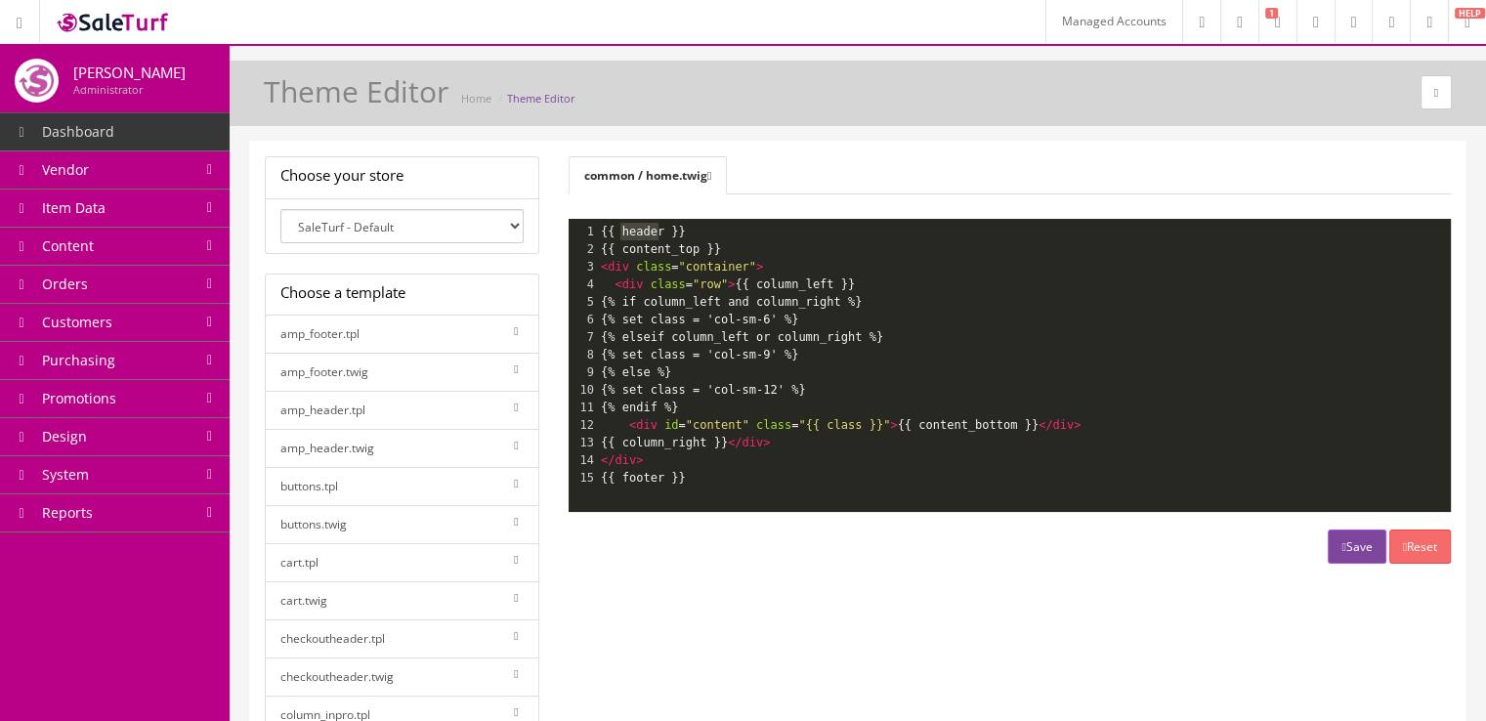
click at [511, 228] on select "Kigly salesamplitude Staging SaleTurf - Default" at bounding box center [401, 226] width 243 height 34
select select "1"
click at [473, 525] on link "common" at bounding box center [402, 524] width 275 height 39
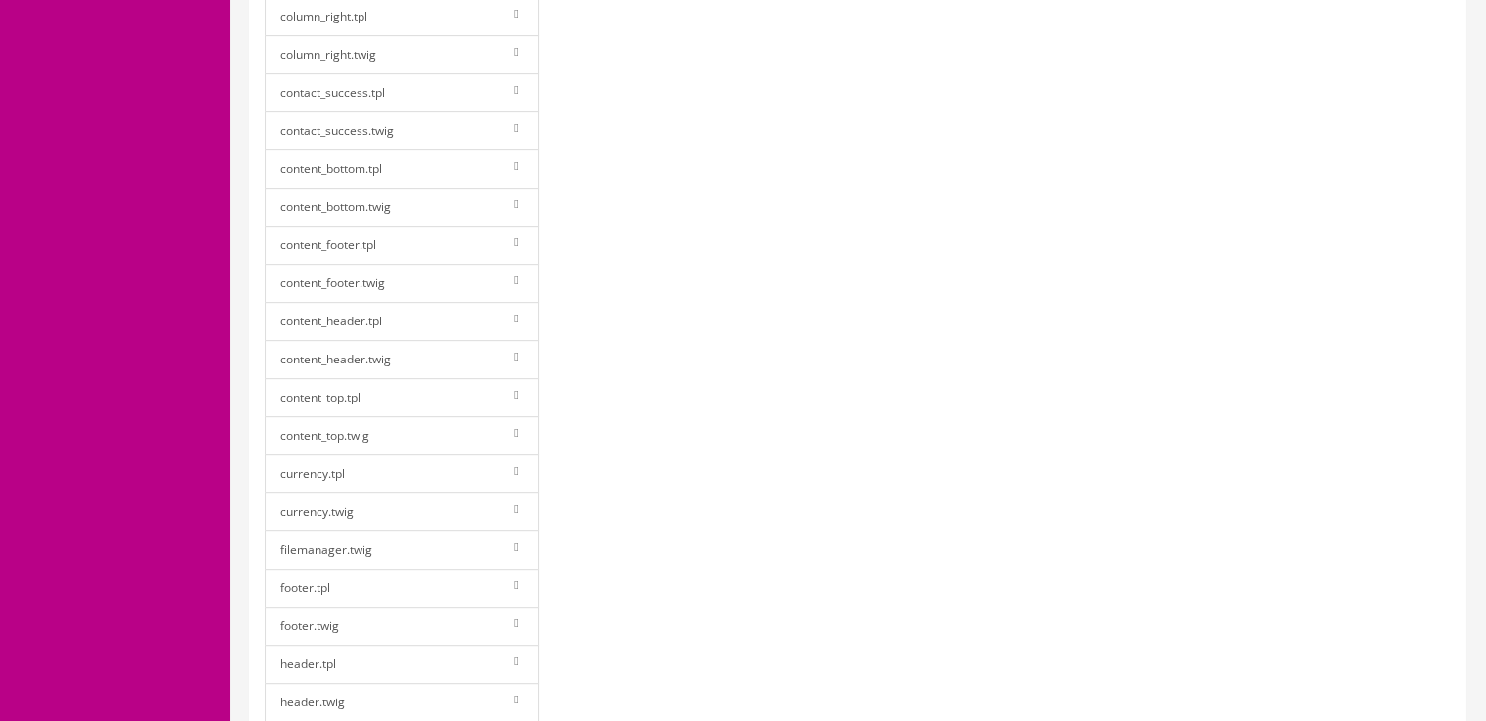
scroll to position [858, 0]
click at [434, 676] on link "header.twig" at bounding box center [402, 695] width 275 height 39
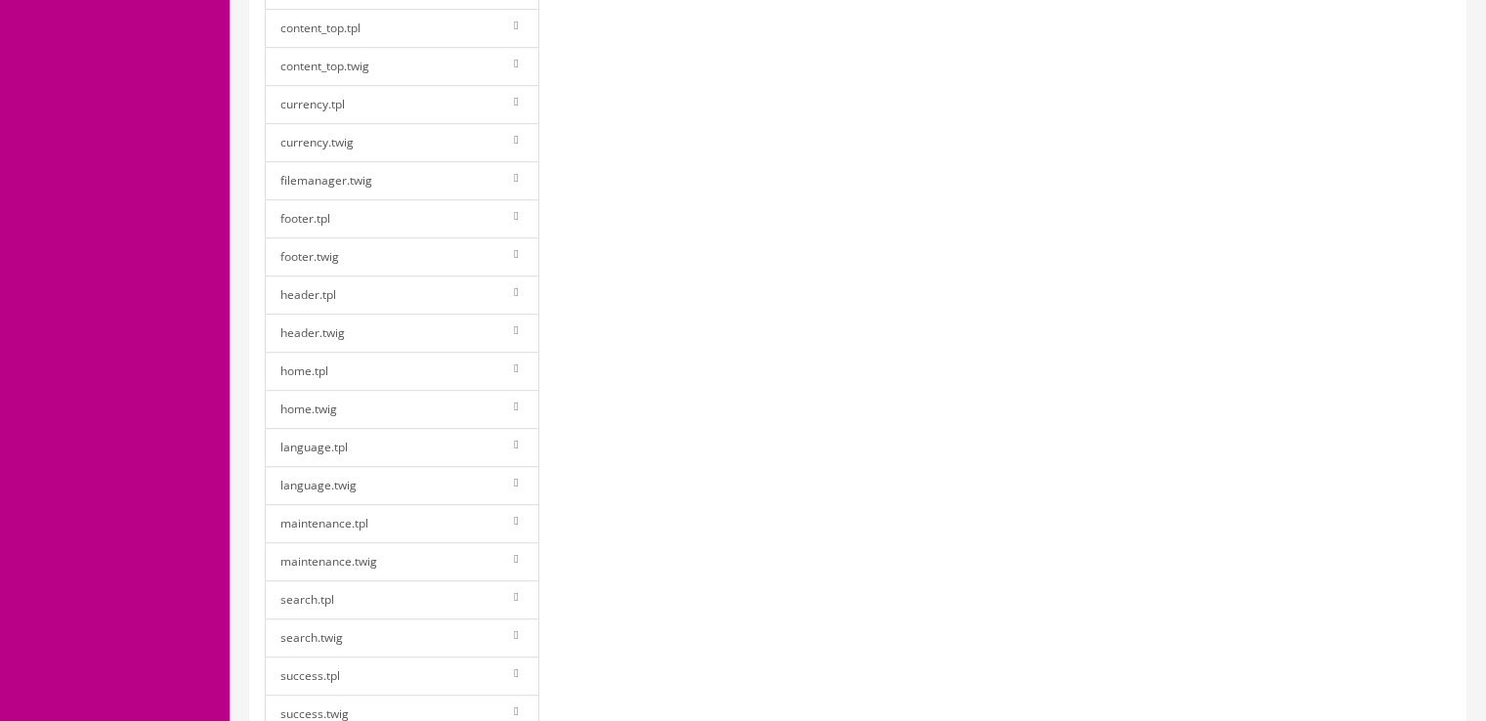
scroll to position [1228, 0]
click at [414, 389] on link "home.twig" at bounding box center [402, 401] width 275 height 39
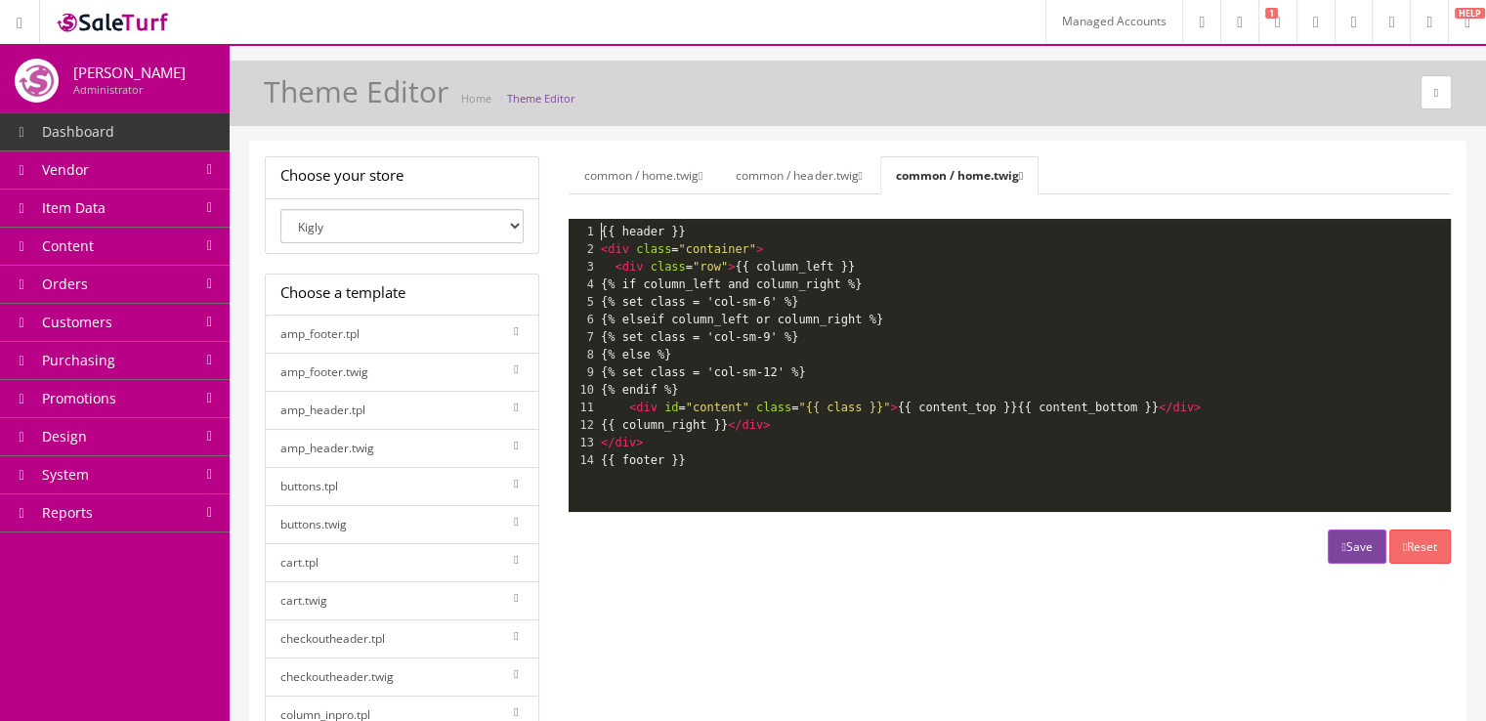
scroll to position [0, 0]
click at [727, 229] on pre "{{ header }}" at bounding box center [1031, 232] width 869 height 18
click at [766, 242] on pre "<div class = "container" >" at bounding box center [1031, 249] width 869 height 18
click at [854, 267] on pre "<div class = "row" > {{ column_left }}" at bounding box center [1031, 267] width 869 height 18
click at [793, 392] on pre "{% endif %}" at bounding box center [1031, 390] width 869 height 18
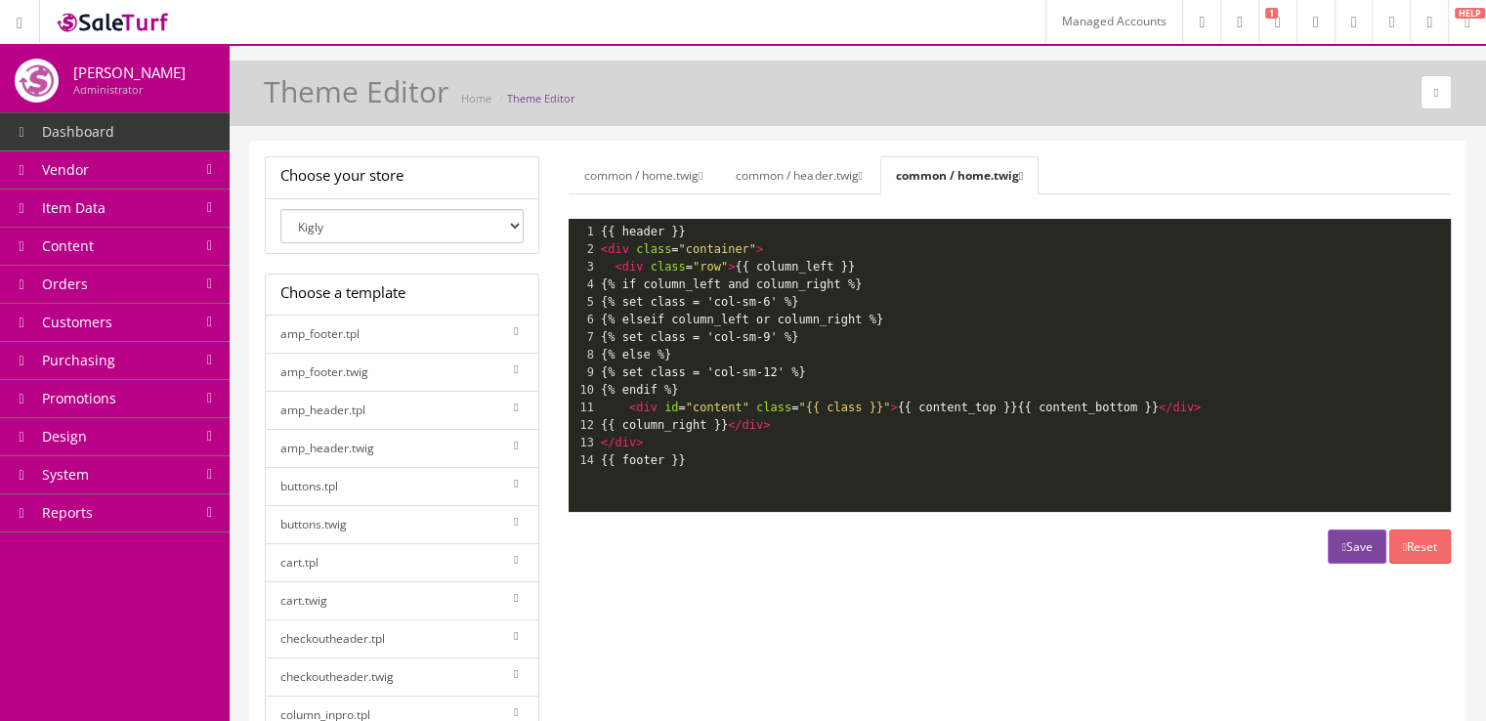
click at [799, 423] on pre "{{ column_right }} </div>" at bounding box center [1031, 425] width 869 height 18
click at [770, 390] on pre "{% endif %}" at bounding box center [1031, 390] width 869 height 18
click at [133, 469] on link "System" at bounding box center [115, 475] width 230 height 38
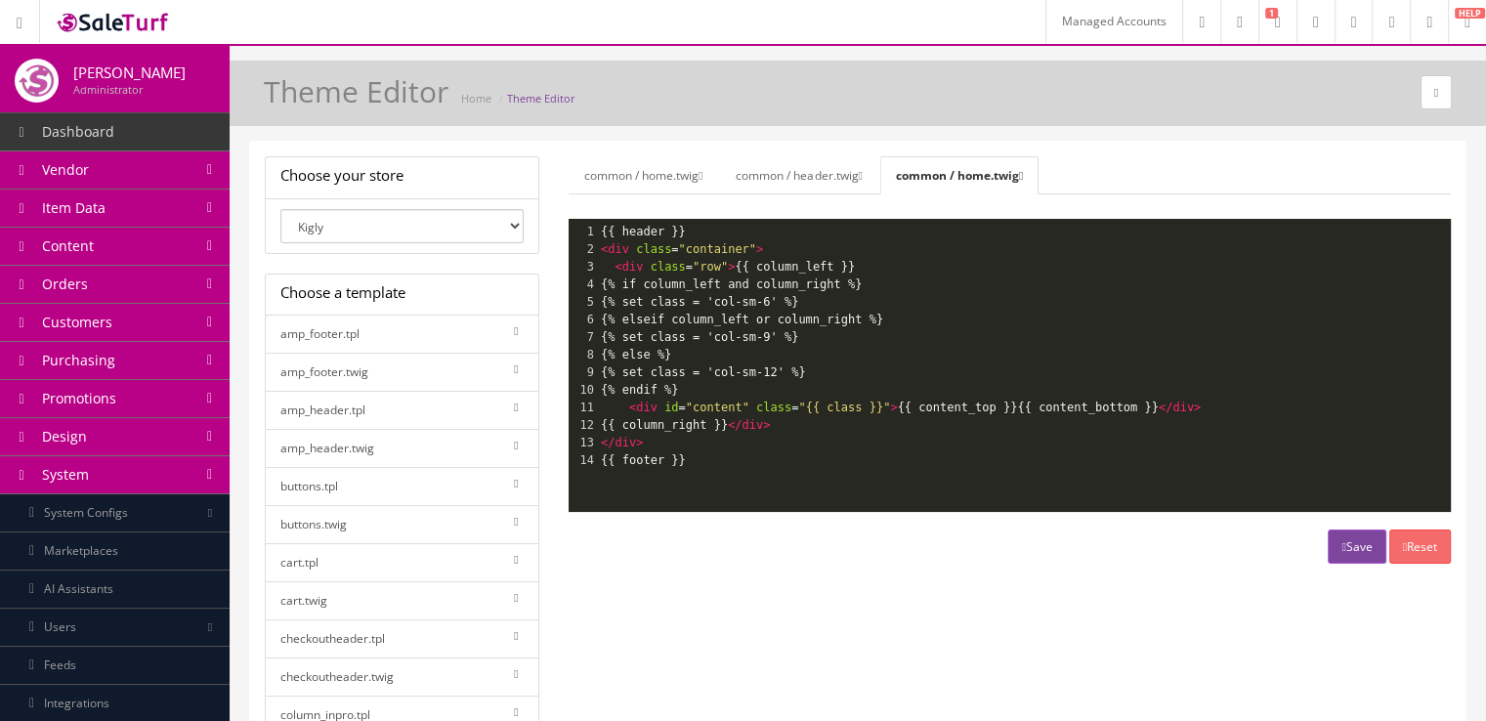
click at [135, 542] on link "Marketplaces" at bounding box center [115, 552] width 230 height 38
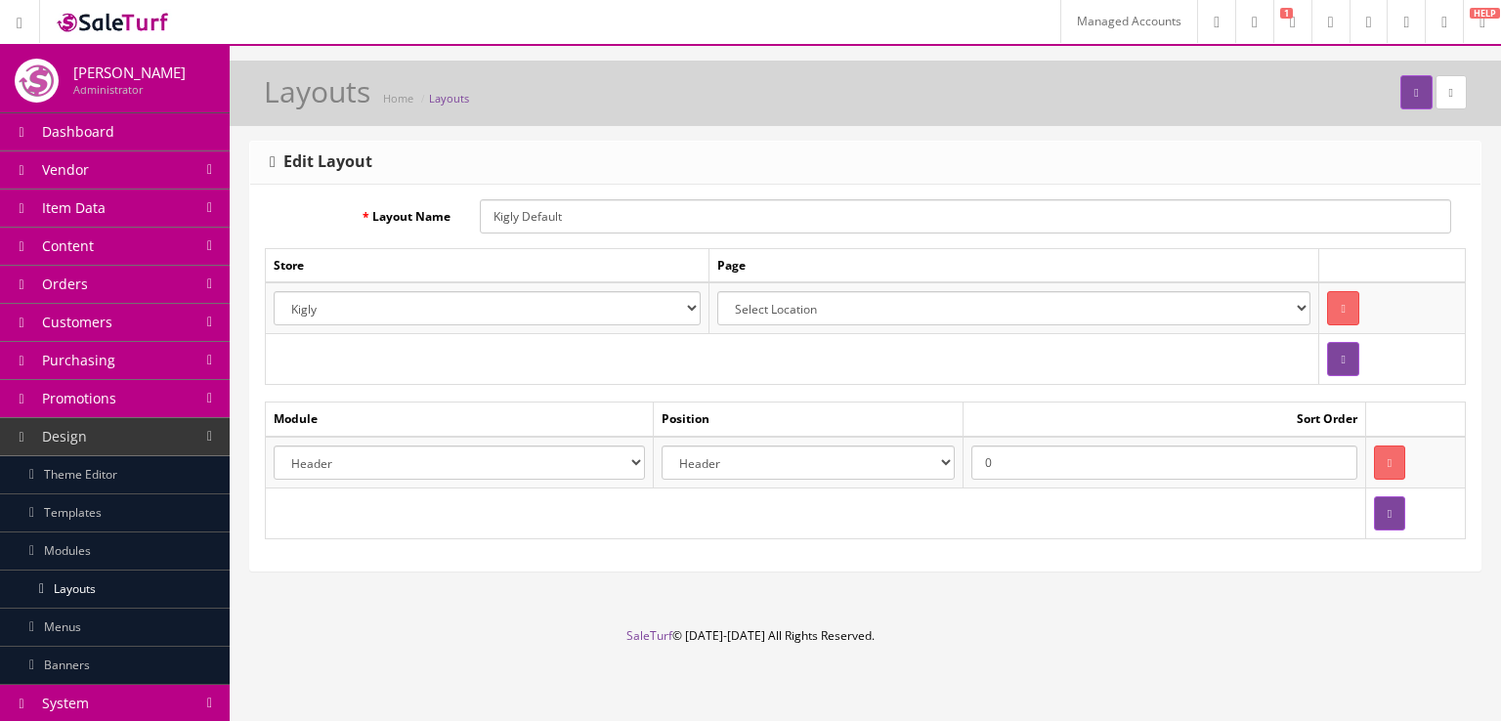
click at [796, 467] on select "Header Content Top Content Bottom Column Left Column Right Footer" at bounding box center [808, 463] width 293 height 34
click at [620, 456] on select "Account Account Affiliate Affiliate Category Category Filter by Product Filters…" at bounding box center [459, 463] width 371 height 34
click at [1400, 95] on button "submit" at bounding box center [1415, 92] width 31 height 34
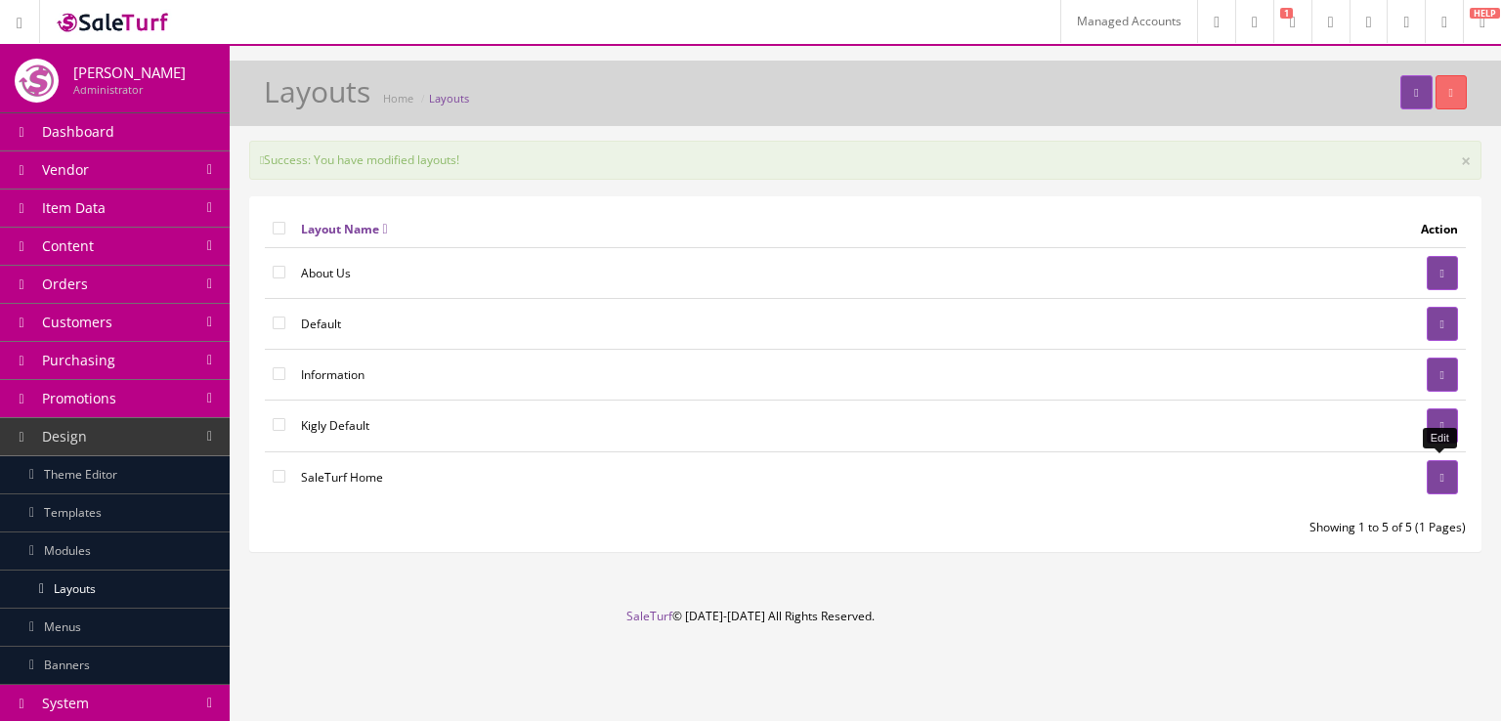
click at [1433, 471] on link at bounding box center [1442, 477] width 31 height 34
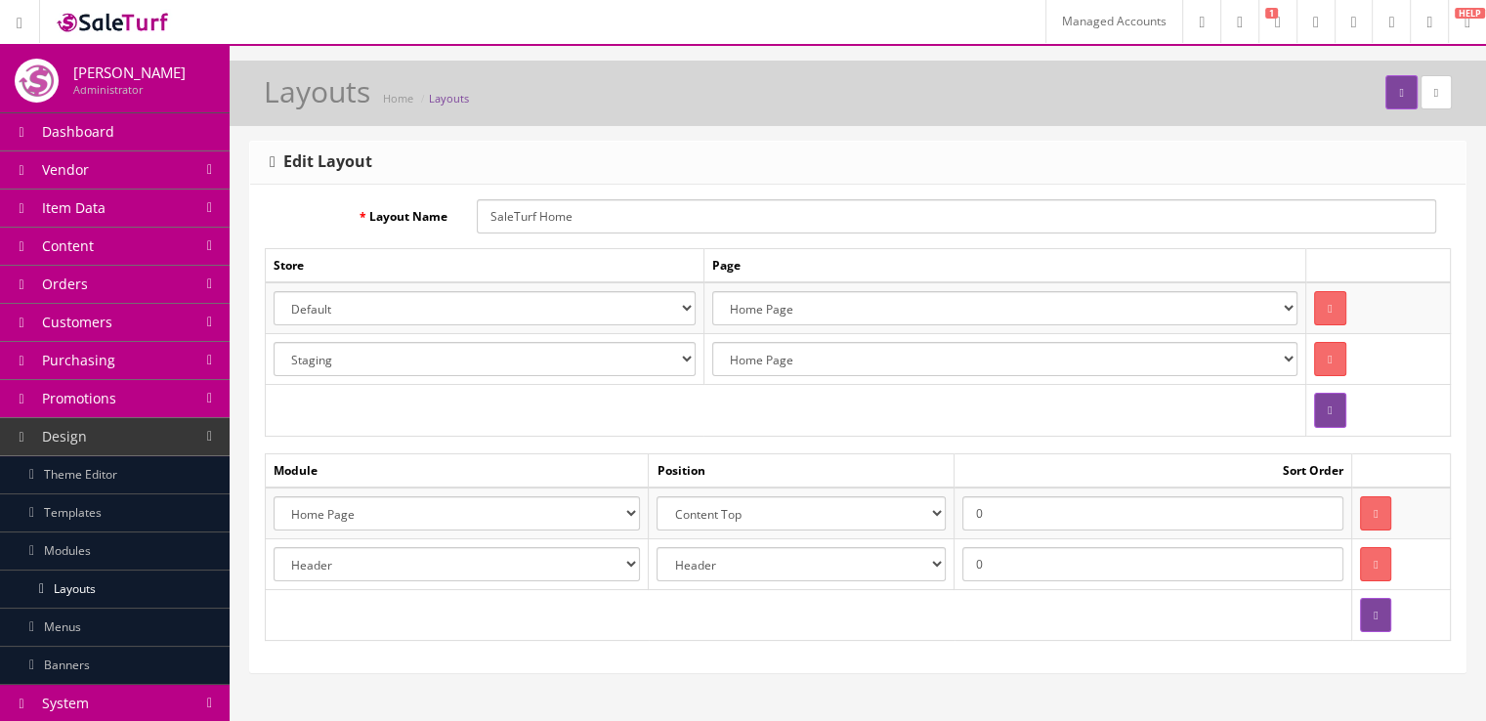
click at [588, 568] on select "Account Account Affiliate Affiliate Category Category Filter by Product Filters…" at bounding box center [457, 564] width 366 height 34
click at [274, 547] on select "Account Account Affiliate Affiliate Category Category Filter by Product Filters…" at bounding box center [457, 564] width 366 height 34
click at [558, 576] on select "Account Account Affiliate Affiliate Category Category Filter by Product Filters…" at bounding box center [457, 564] width 366 height 34
select select "header.40"
click at [274, 547] on select "Account Account Affiliate Affiliate Category Category Filter by Product Filters…" at bounding box center [457, 564] width 366 height 34
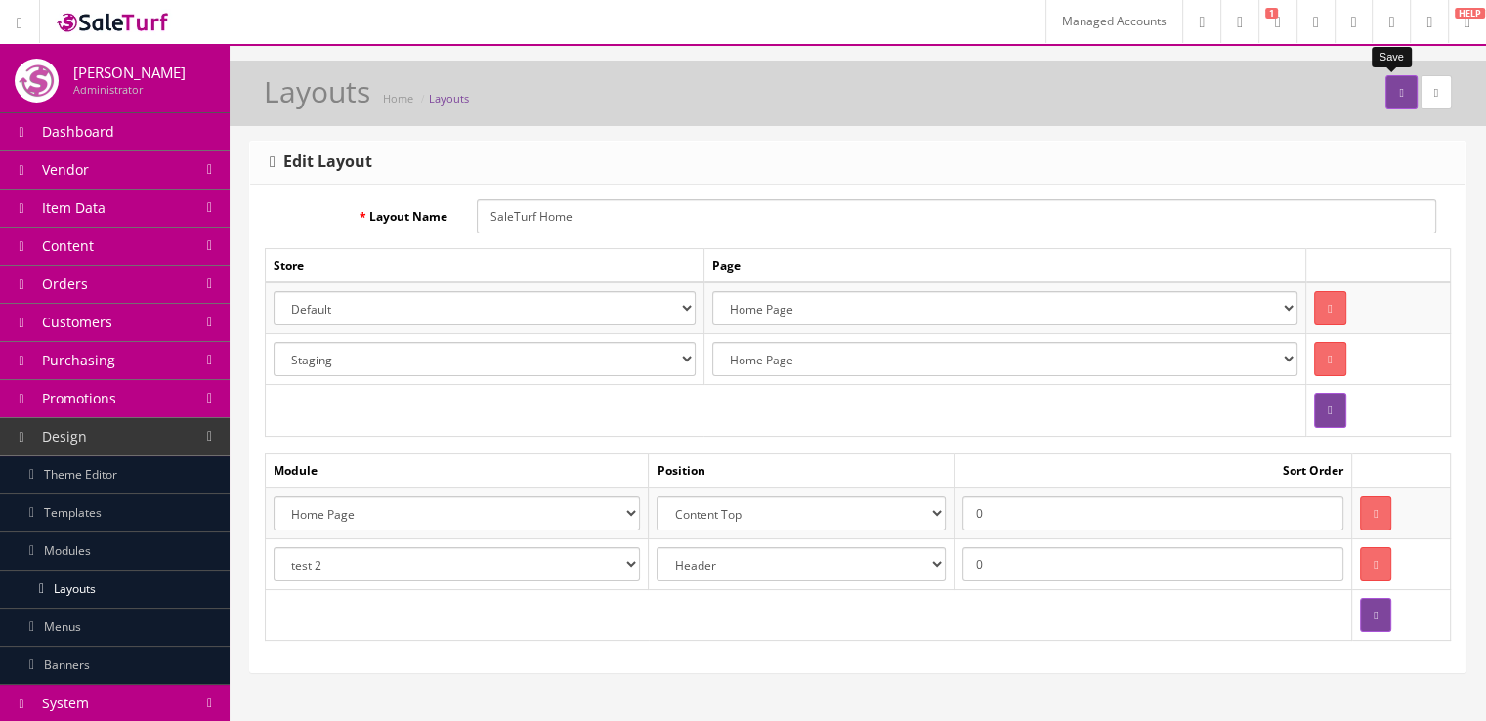
click at [1386, 95] on button "submit" at bounding box center [1401, 92] width 31 height 34
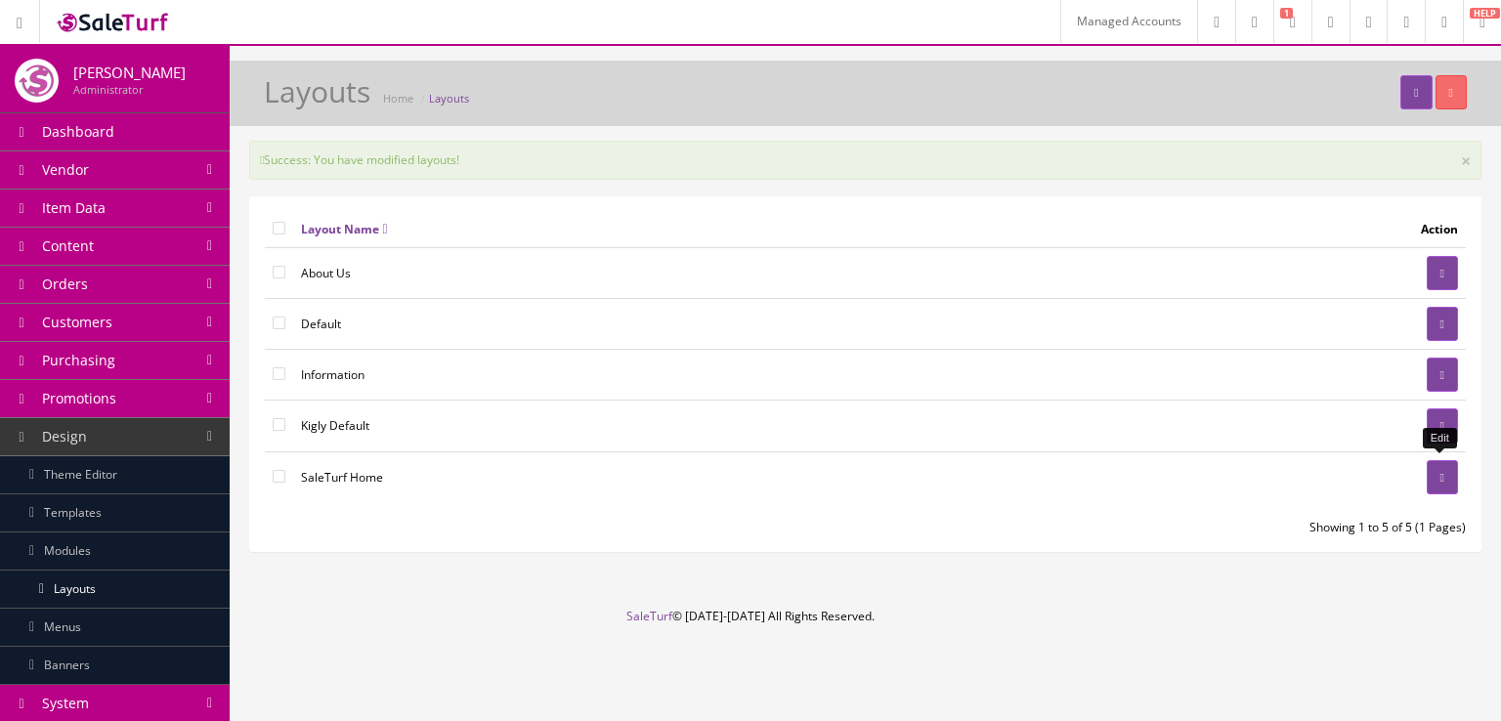
click at [1427, 475] on link at bounding box center [1442, 477] width 31 height 34
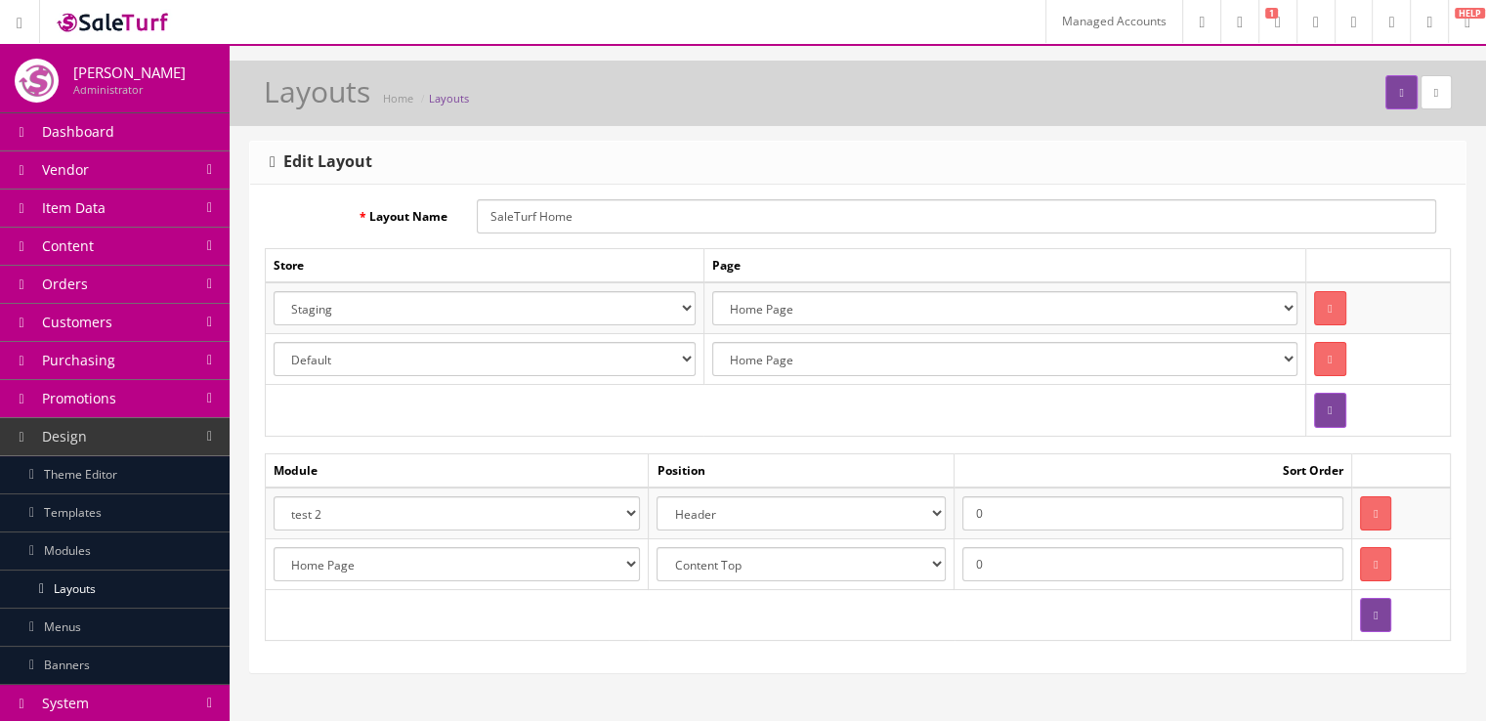
click at [612, 514] on select "Account Account Affiliate Affiliate Category Category Filter by Product Filters…" at bounding box center [457, 513] width 366 height 34
select select "module_designer.38"
click at [274, 496] on select "Account Account Affiliate Affiliate Category Category Filter by Product Filters…" at bounding box center [457, 513] width 366 height 34
click at [1399, 91] on icon "submit" at bounding box center [1401, 93] width 4 height 12
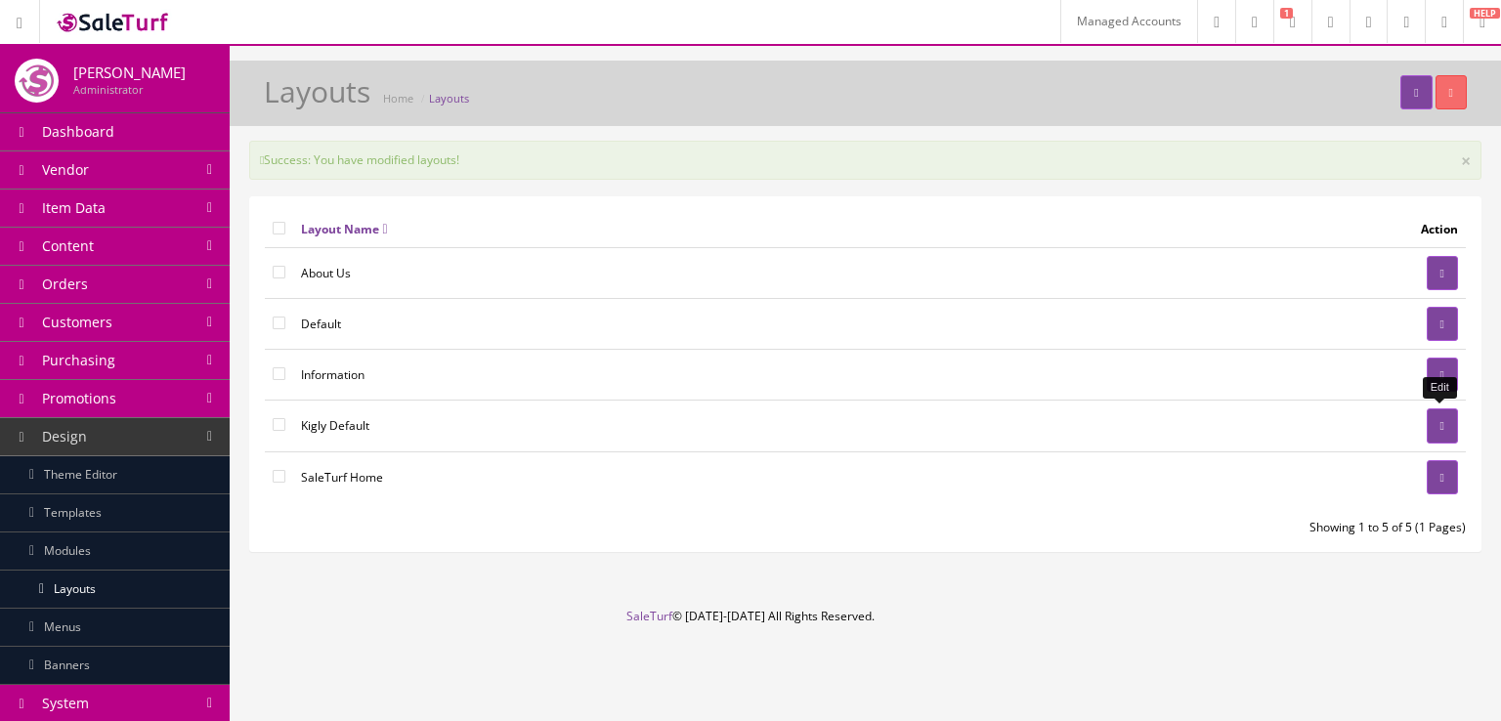
click at [1448, 427] on link at bounding box center [1442, 426] width 31 height 34
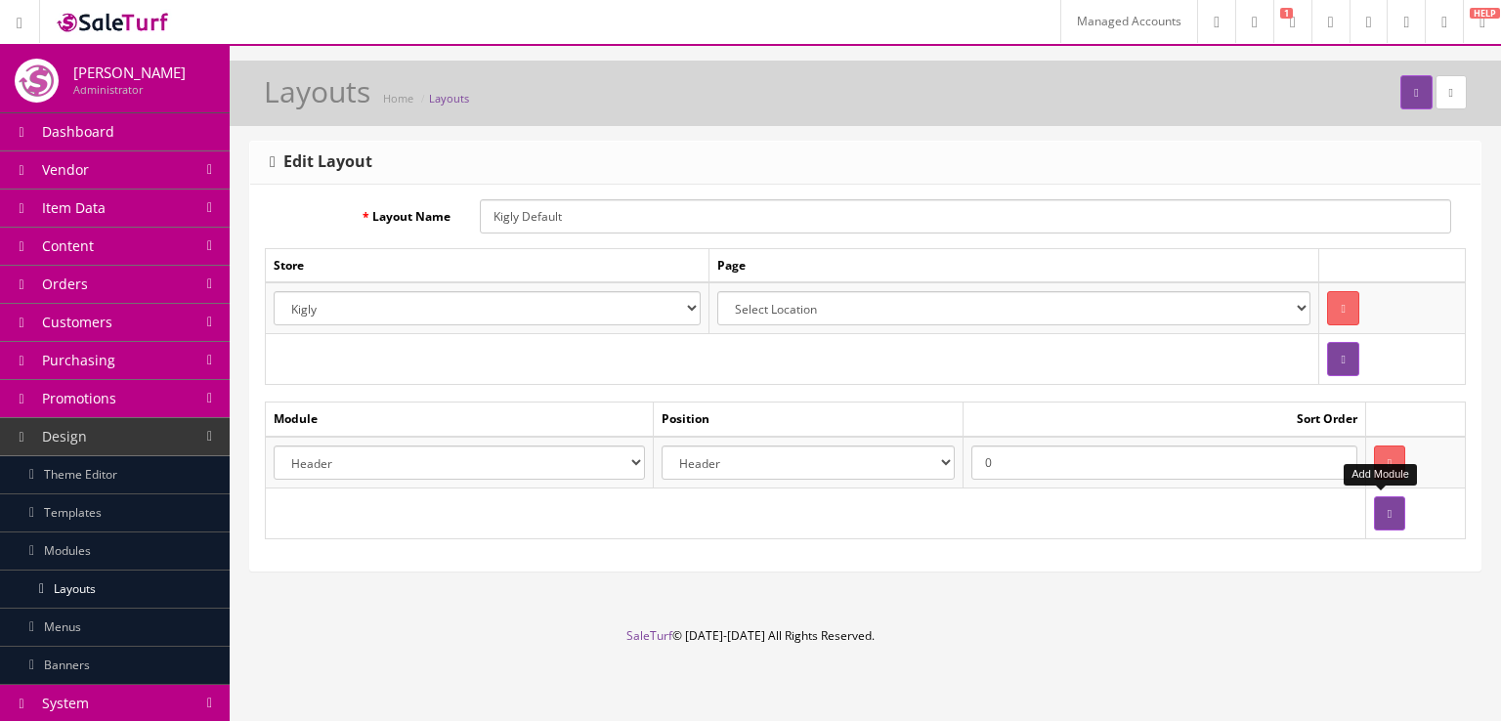
click at [1392, 507] on button "button" at bounding box center [1389, 513] width 31 height 34
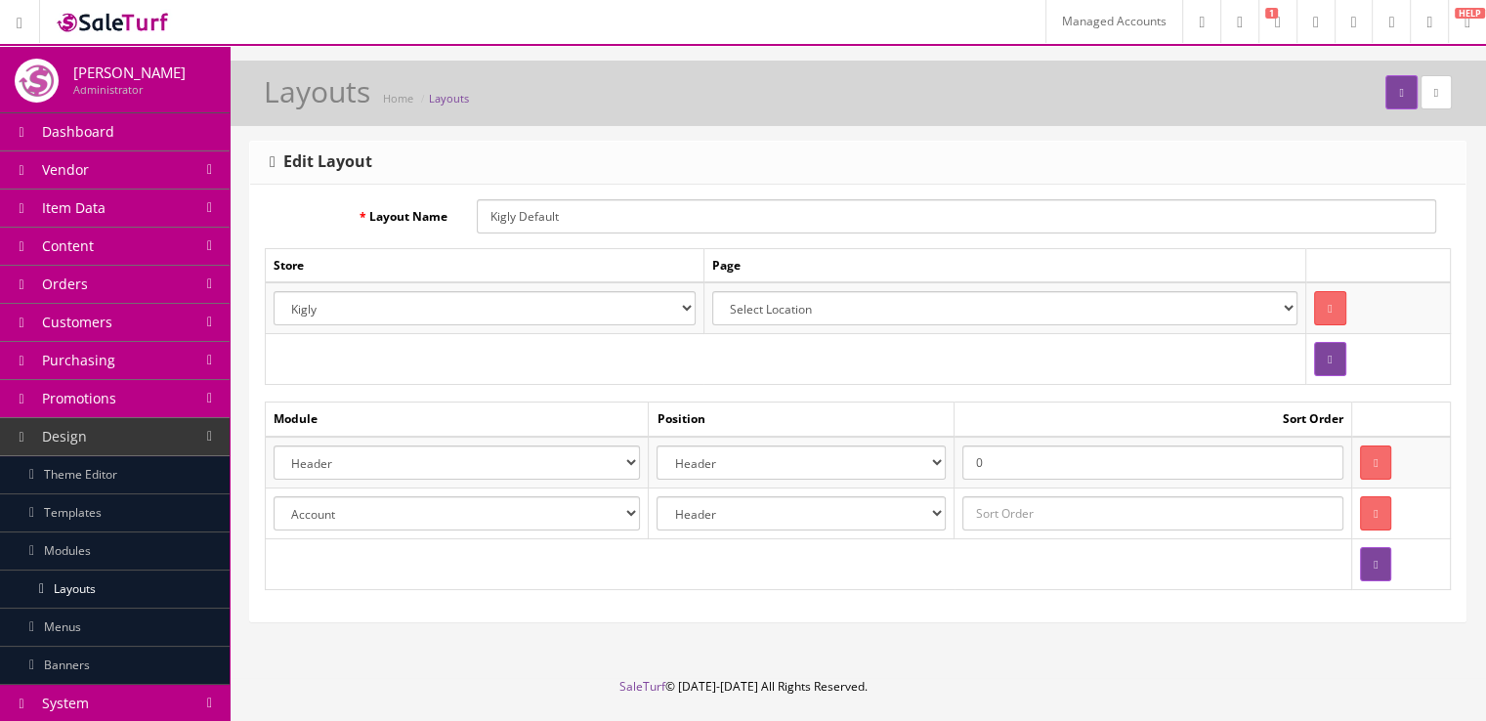
click at [637, 516] on select "Account Account Affiliate Affiliate Category Category Filter by Product Filters…" at bounding box center [457, 513] width 366 height 34
select select "module_designer.37"
click at [274, 496] on select "Account Account Affiliate Affiliate Category Category Filter by Product Filters…" at bounding box center [457, 513] width 366 height 34
click at [831, 517] on select "Header Content Top Content Bottom Column Left Column Right Footer" at bounding box center [801, 513] width 289 height 34
select select "content_top"
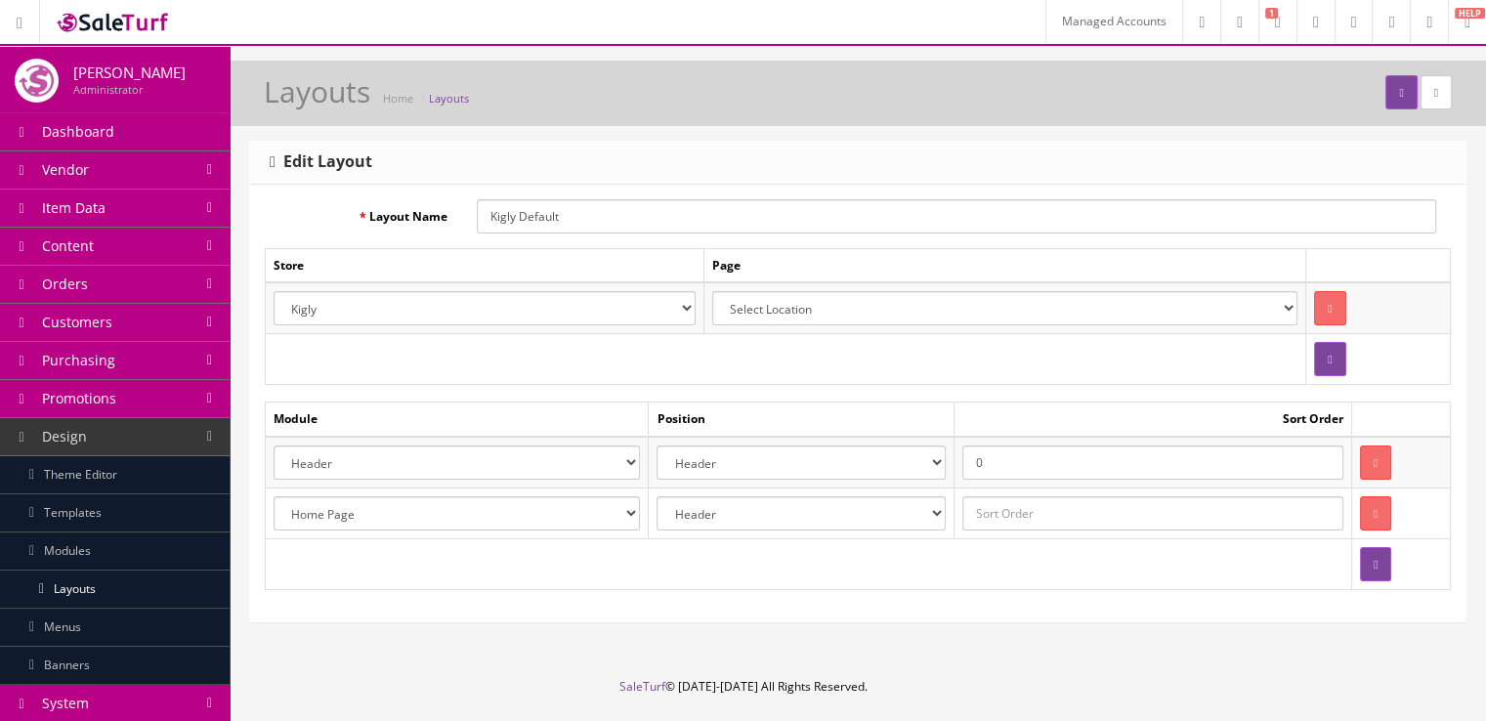
click at [665, 496] on select "Header Content Top Content Bottom Column Left Column Right Footer" at bounding box center [801, 513] width 289 height 34
click at [1386, 88] on button "submit" at bounding box center [1401, 92] width 31 height 34
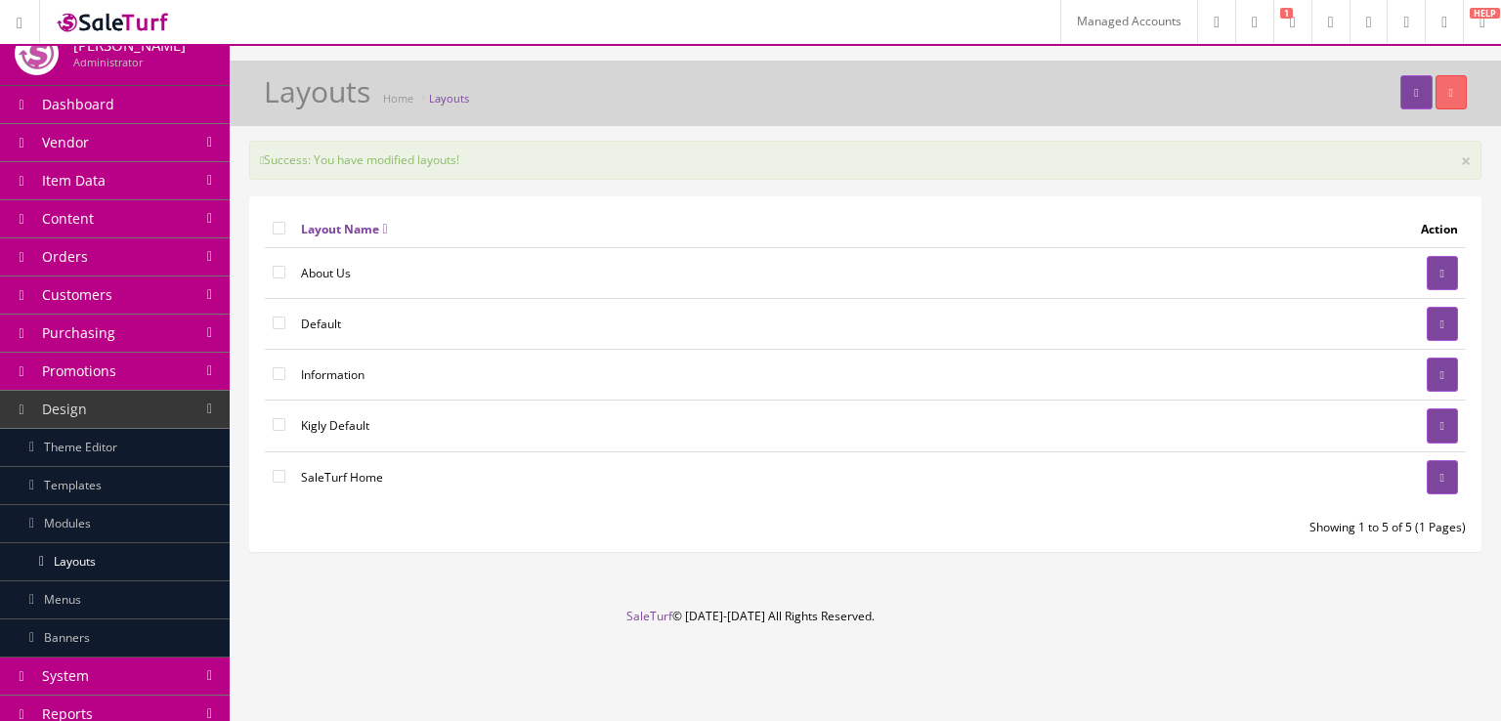
scroll to position [28, 0]
click at [144, 524] on link "Modules" at bounding box center [115, 523] width 230 height 38
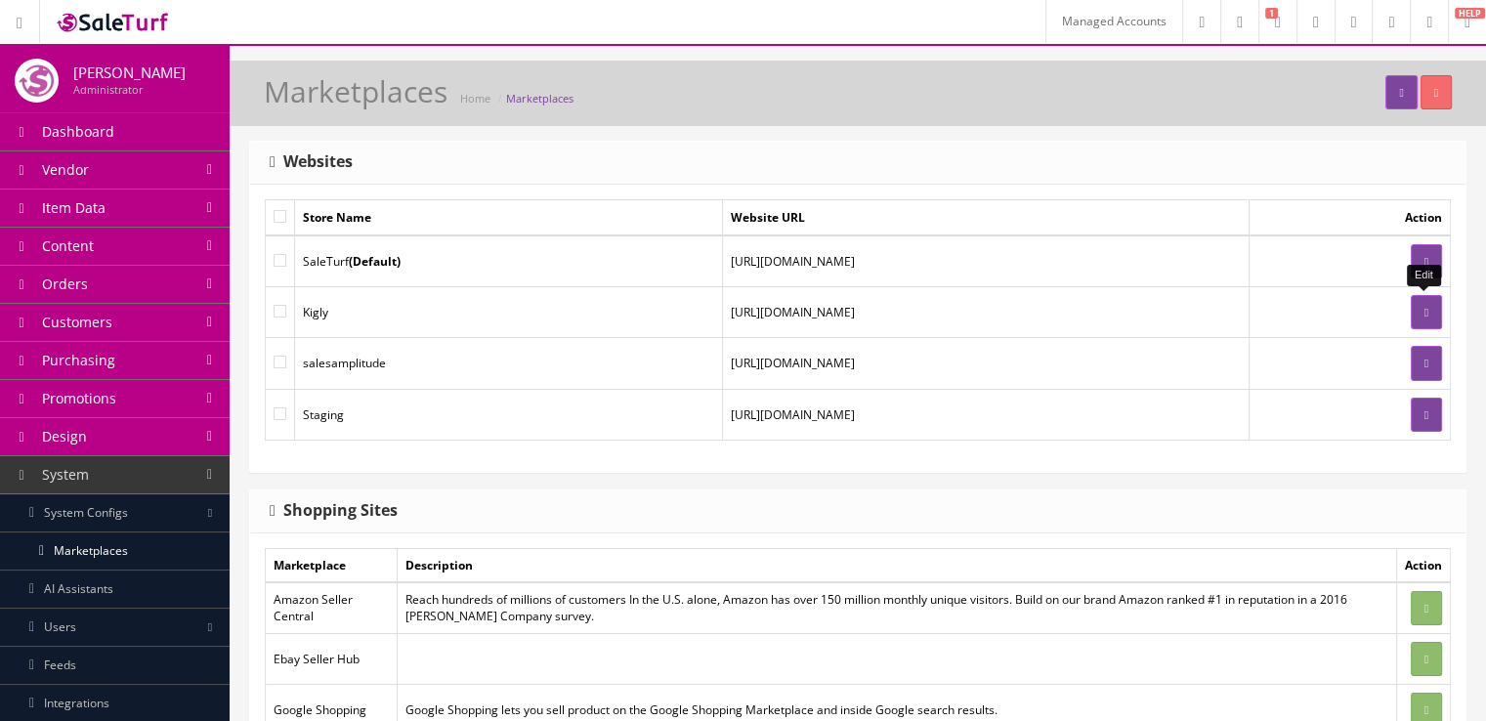
click at [1425, 307] on icon at bounding box center [1427, 313] width 4 height 12
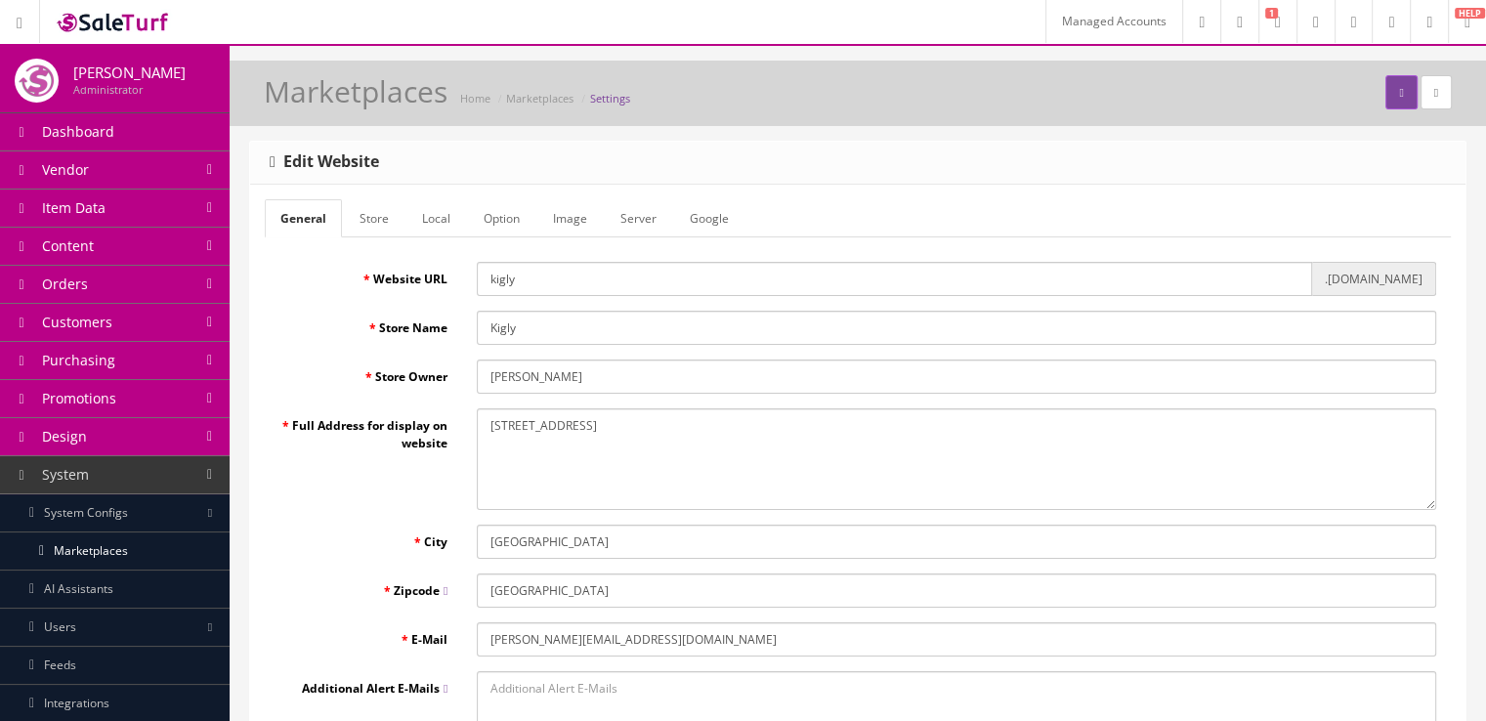
click at [388, 219] on link "Store" at bounding box center [374, 218] width 61 height 38
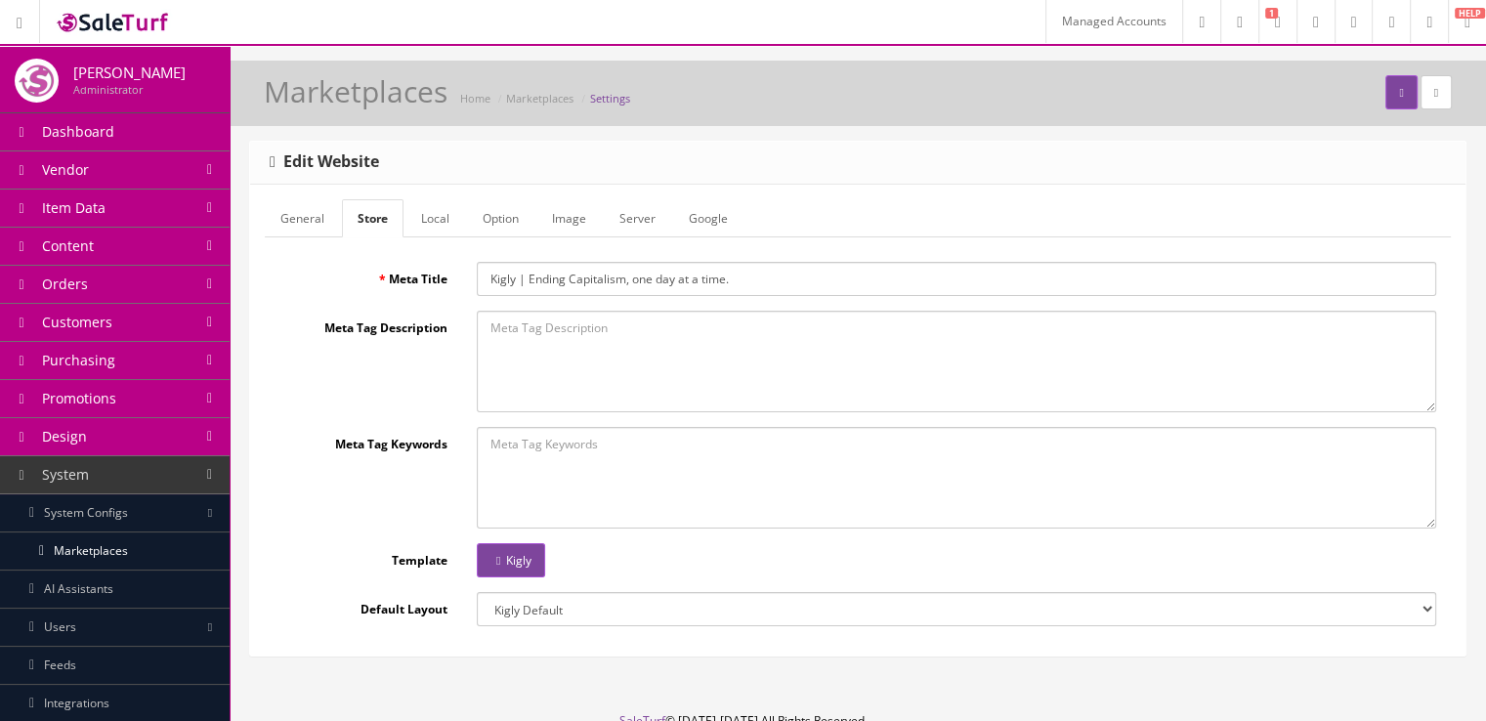
click at [427, 220] on link "Local" at bounding box center [436, 218] width 60 height 38
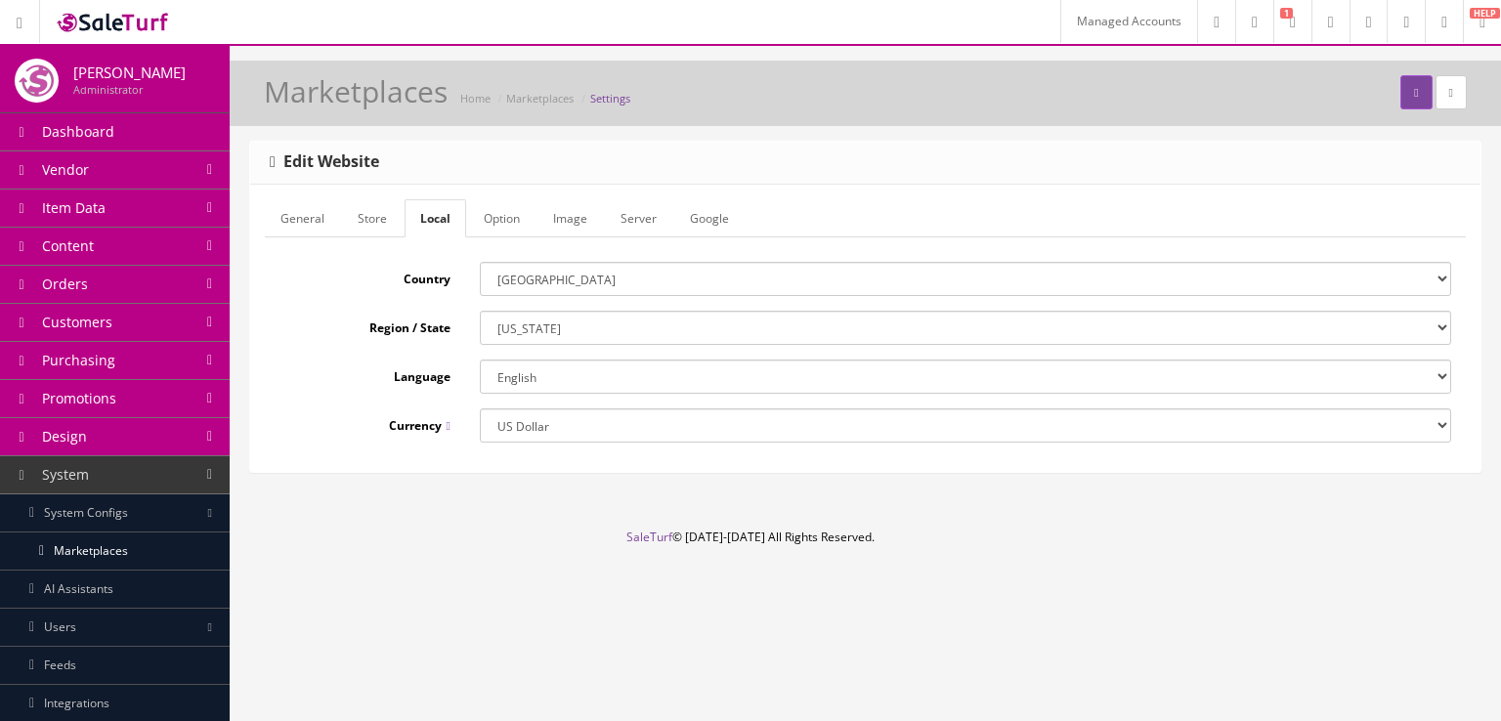
click at [489, 216] on link "Option" at bounding box center [501, 218] width 67 height 38
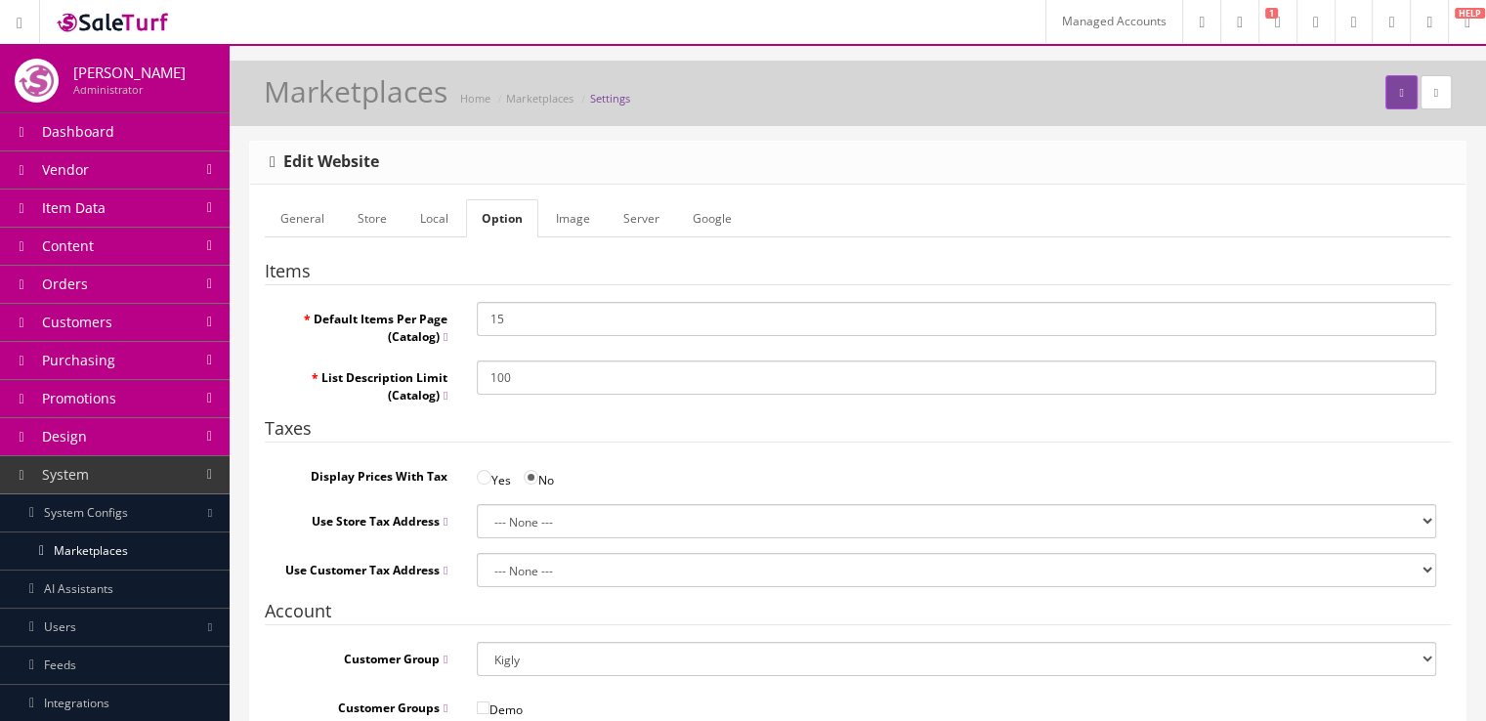
click at [569, 216] on link "Image" at bounding box center [572, 218] width 65 height 38
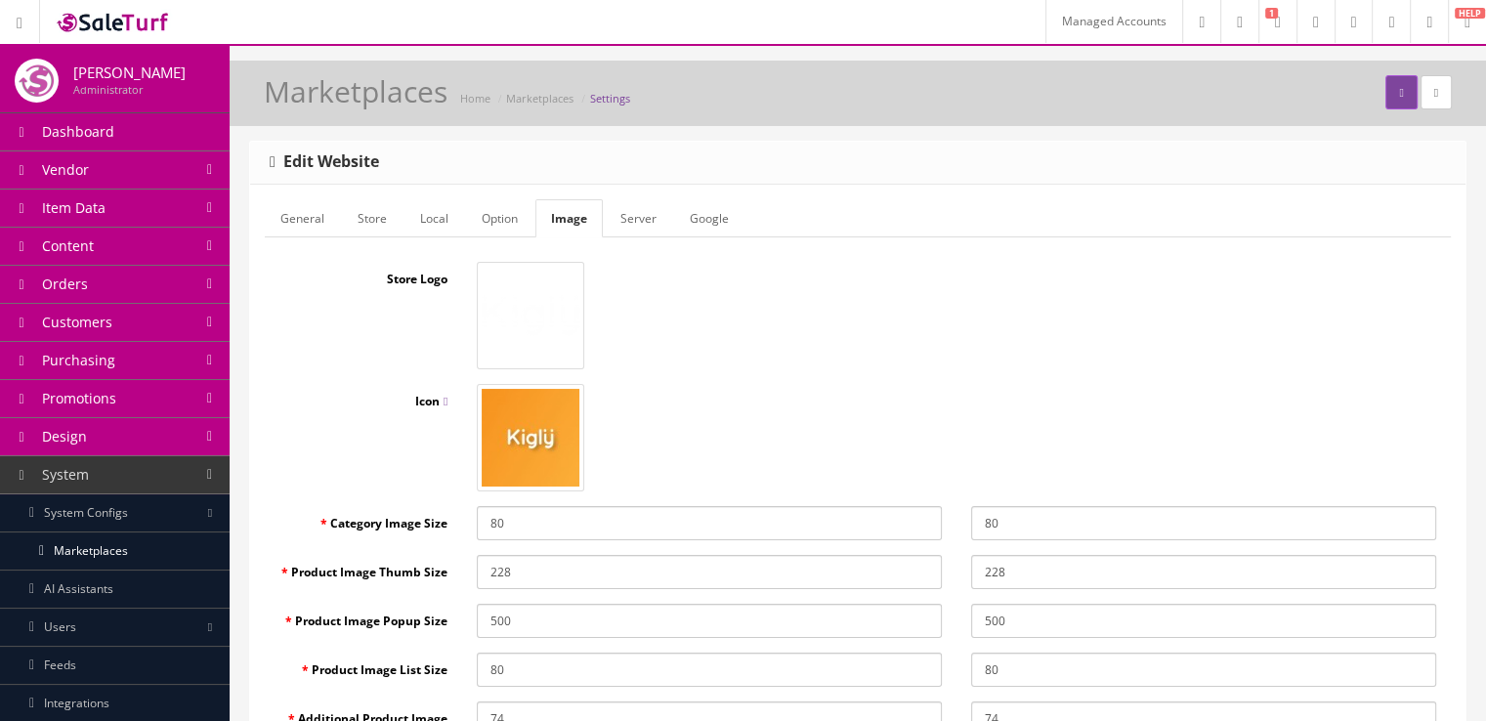
click at [628, 219] on link "Server" at bounding box center [638, 218] width 67 height 38
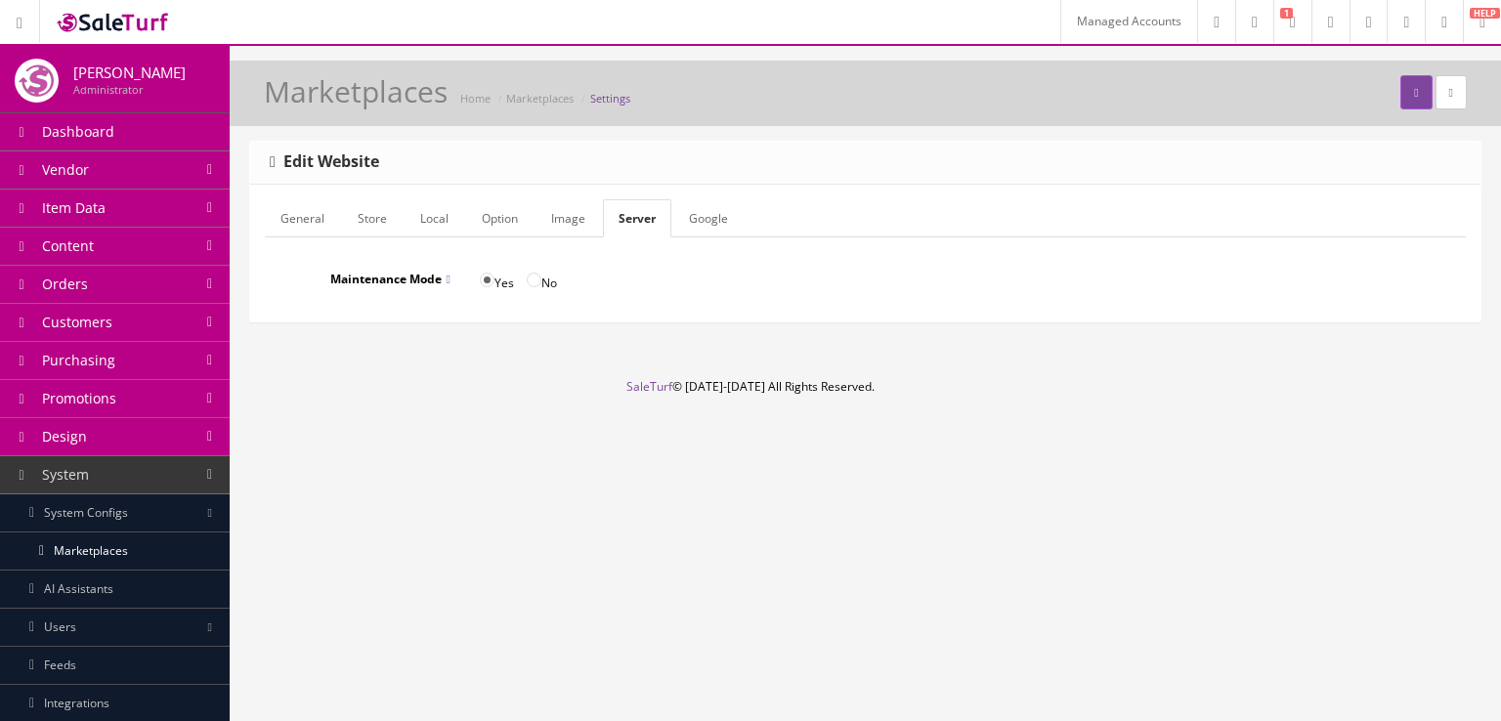
click at [529, 280] on input "No" at bounding box center [534, 280] width 15 height 15
radio input "true"
click at [1414, 89] on icon "submit" at bounding box center [1416, 93] width 4 height 12
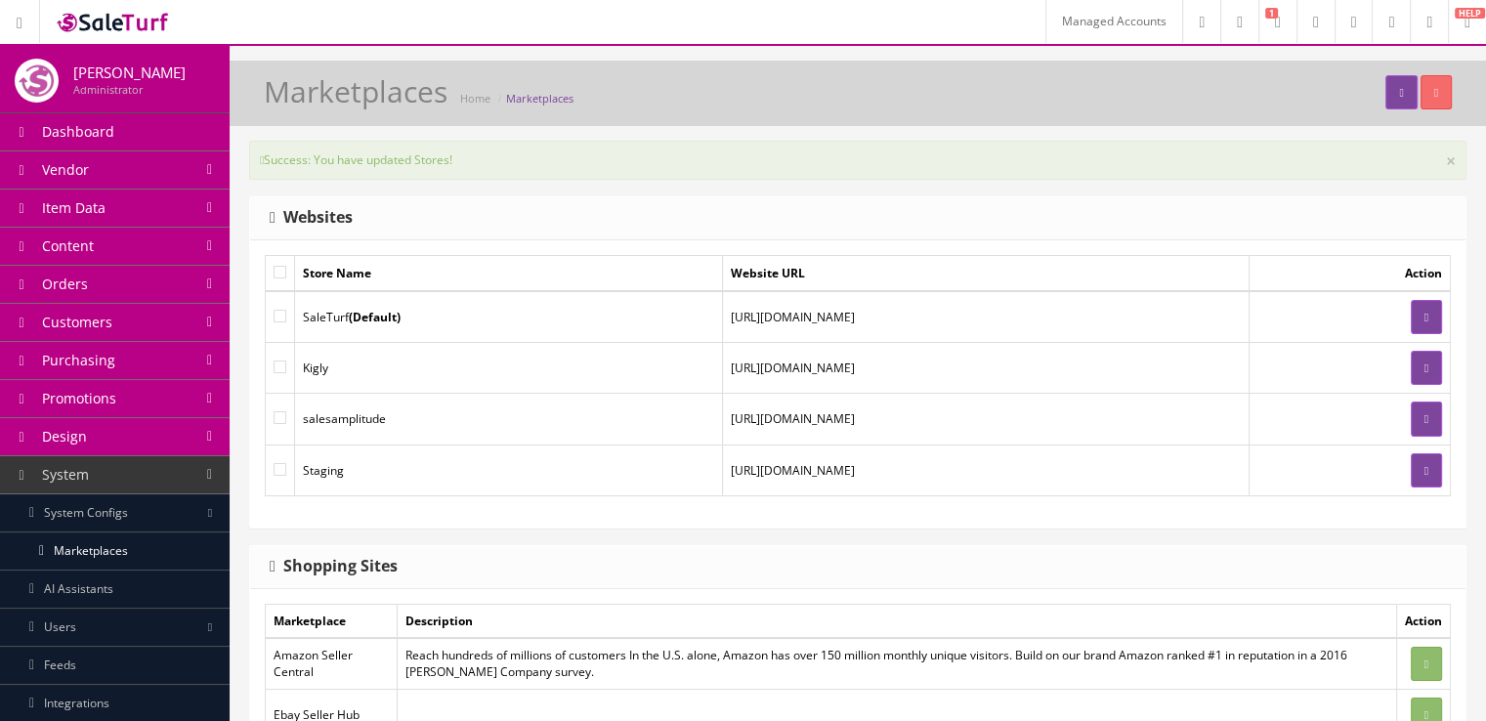
click at [182, 465] on link "System" at bounding box center [115, 475] width 230 height 38
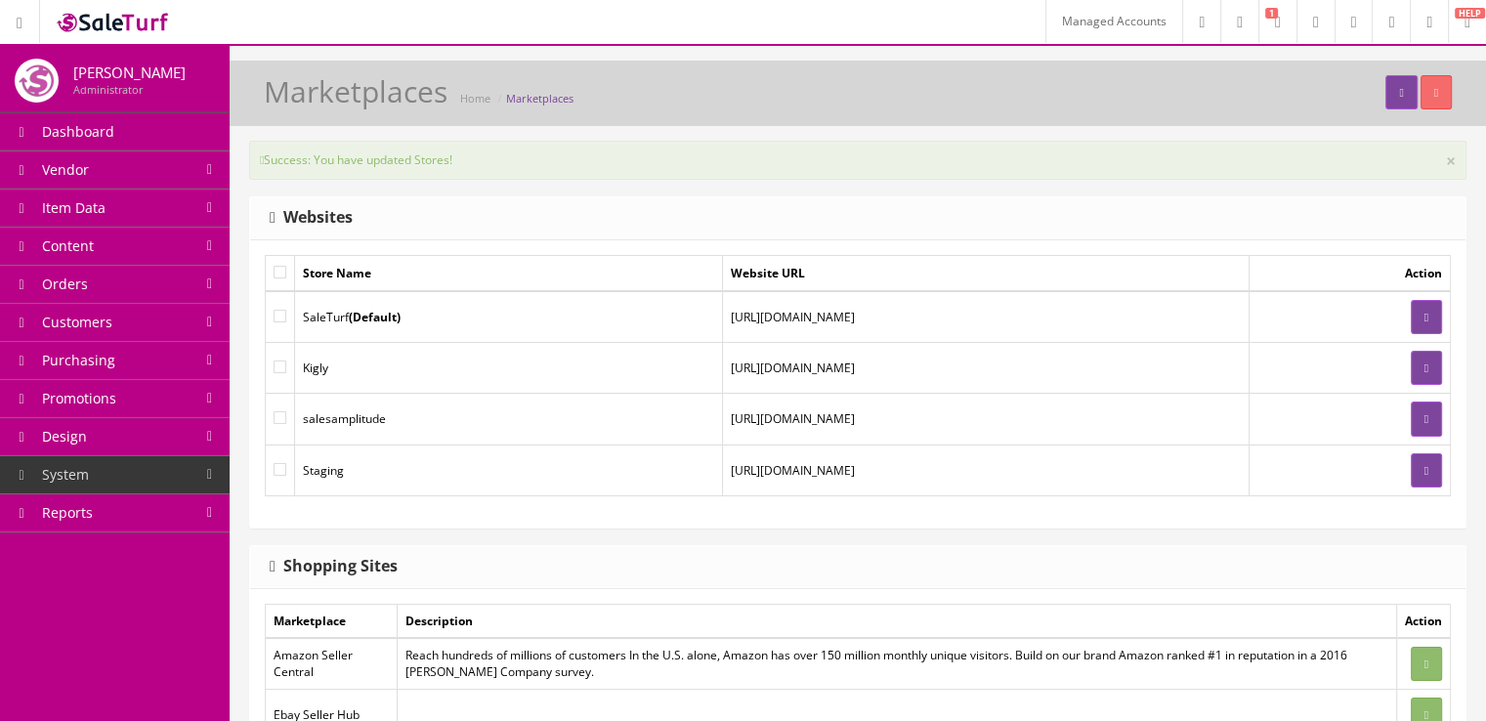
click at [188, 437] on link "Design" at bounding box center [115, 437] width 230 height 38
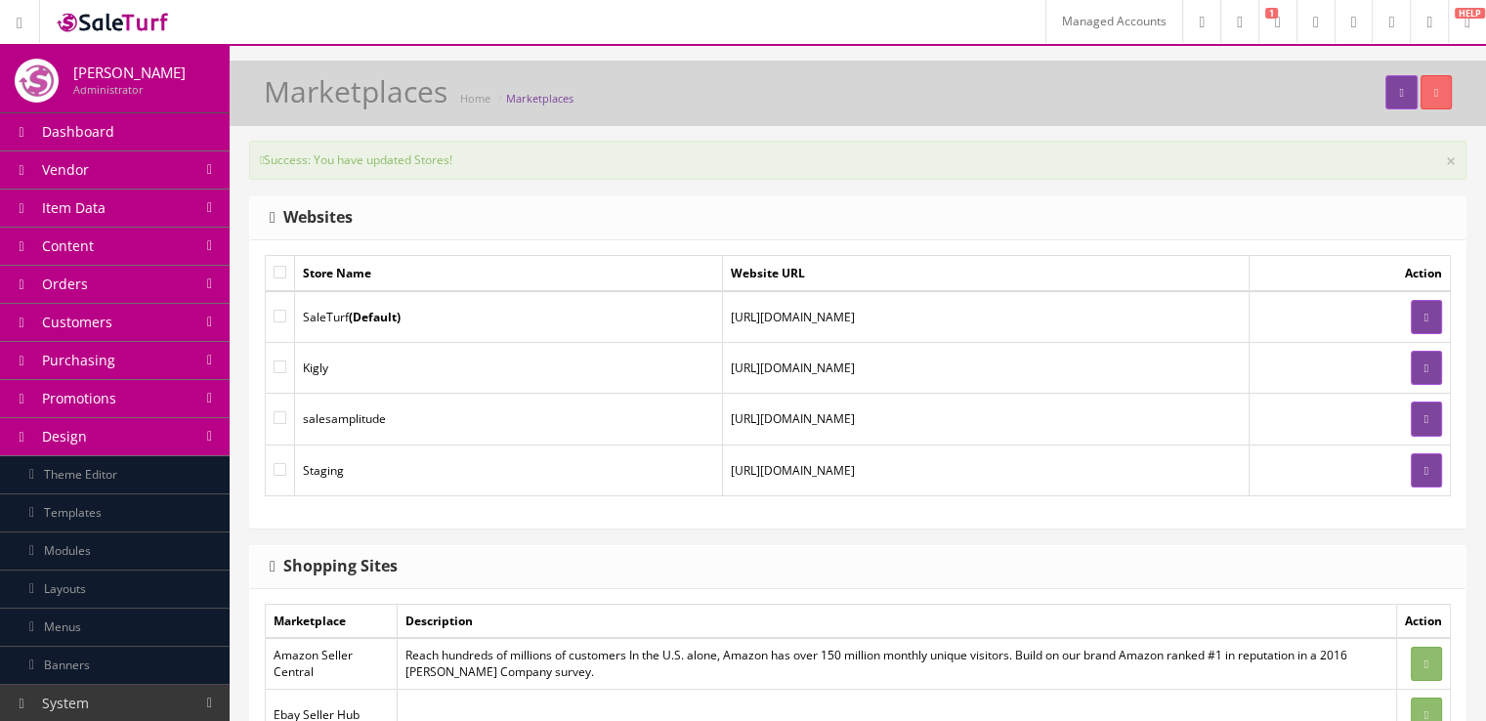
click at [173, 580] on link "Layouts" at bounding box center [115, 590] width 230 height 38
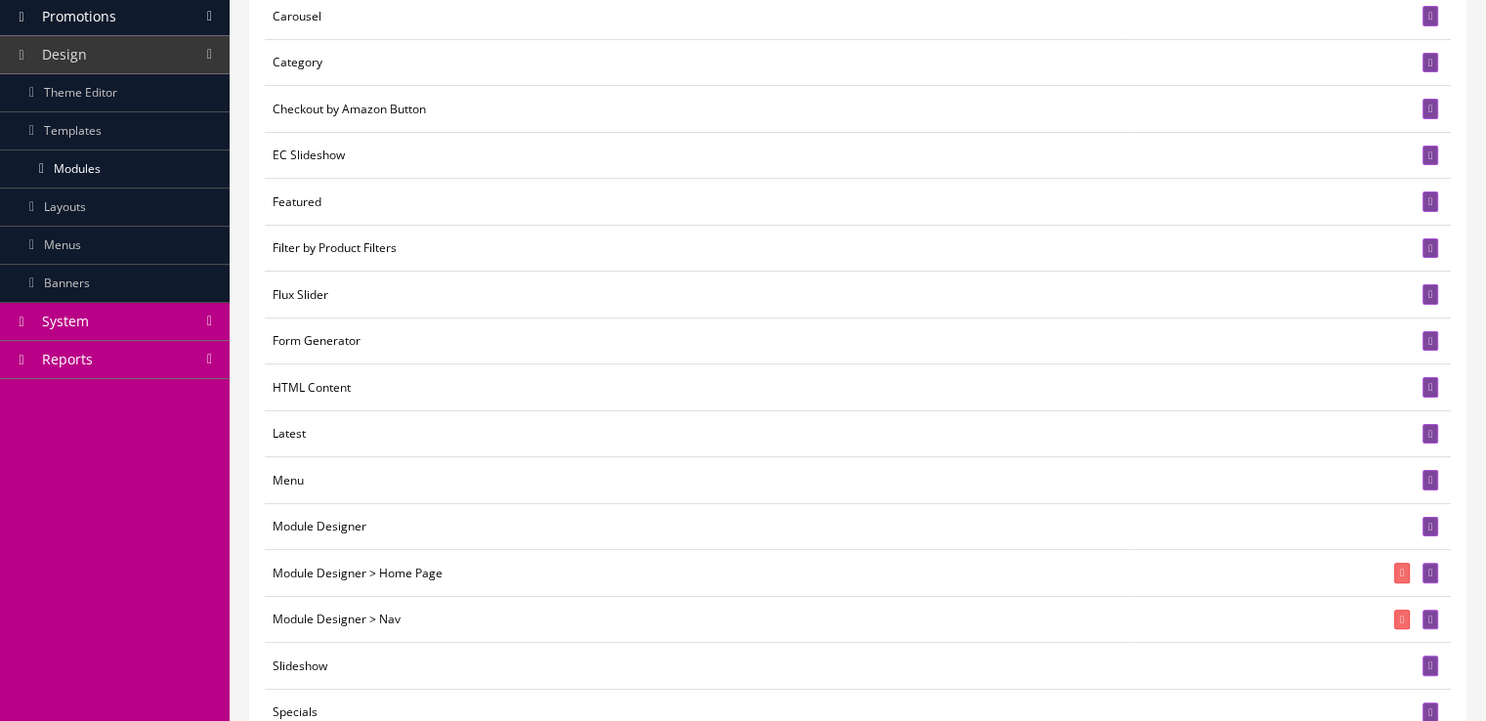
scroll to position [410, 0]
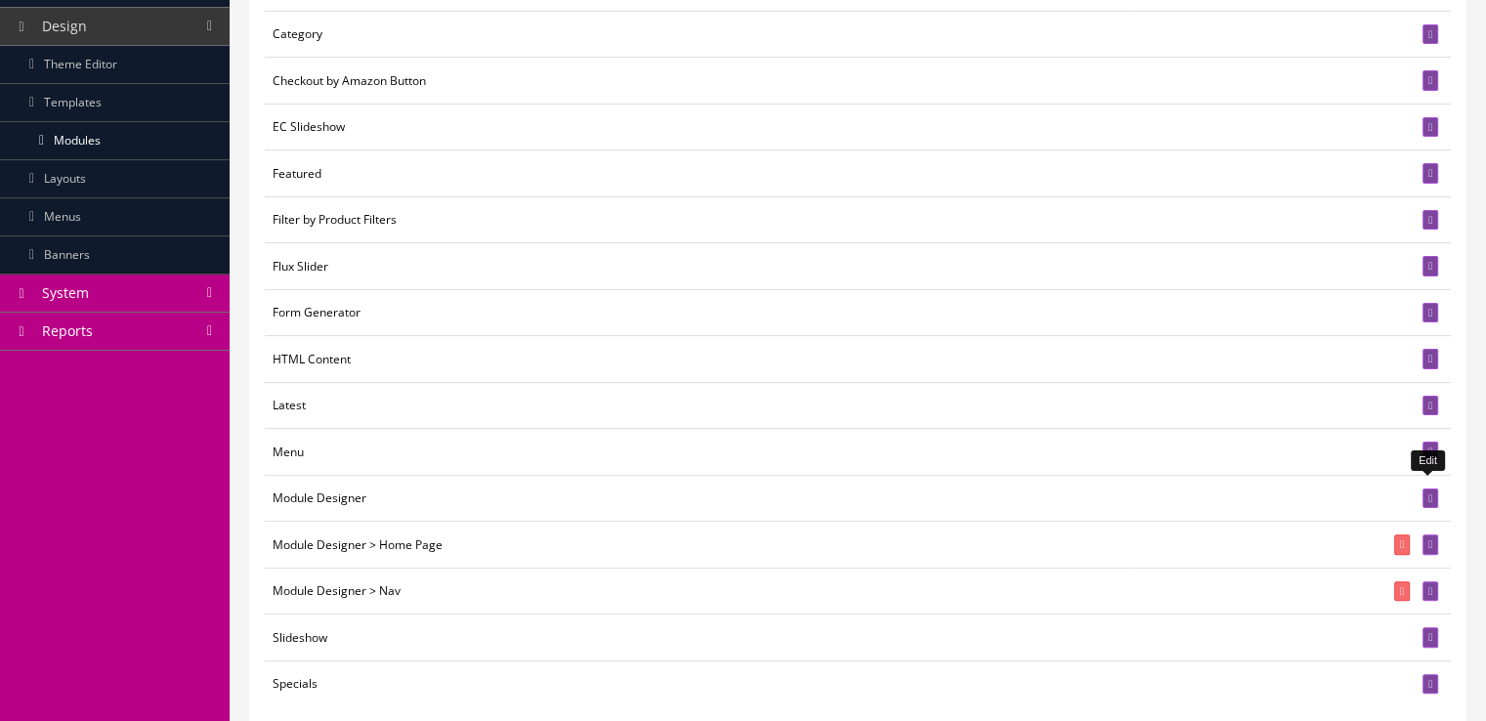
click at [1423, 489] on link at bounding box center [1431, 499] width 16 height 21
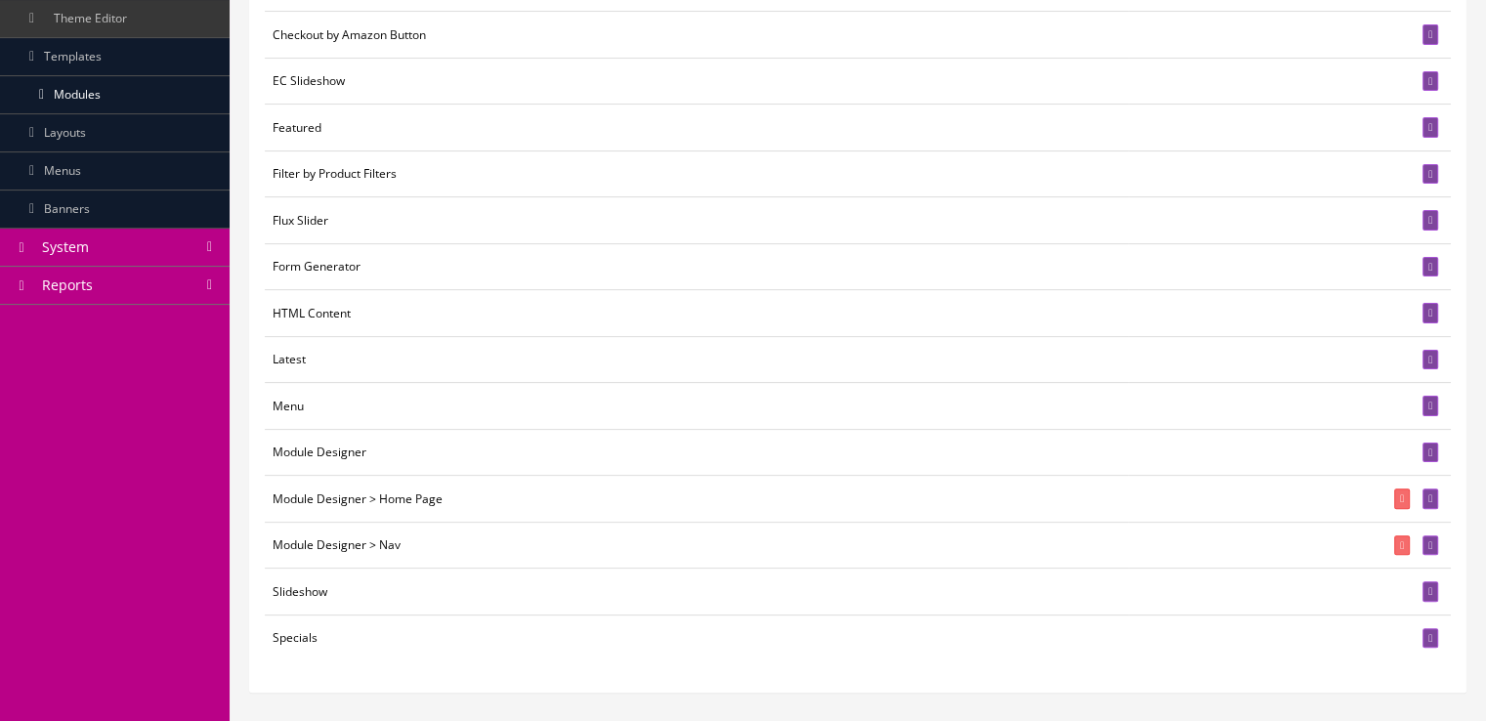
scroll to position [492, 0]
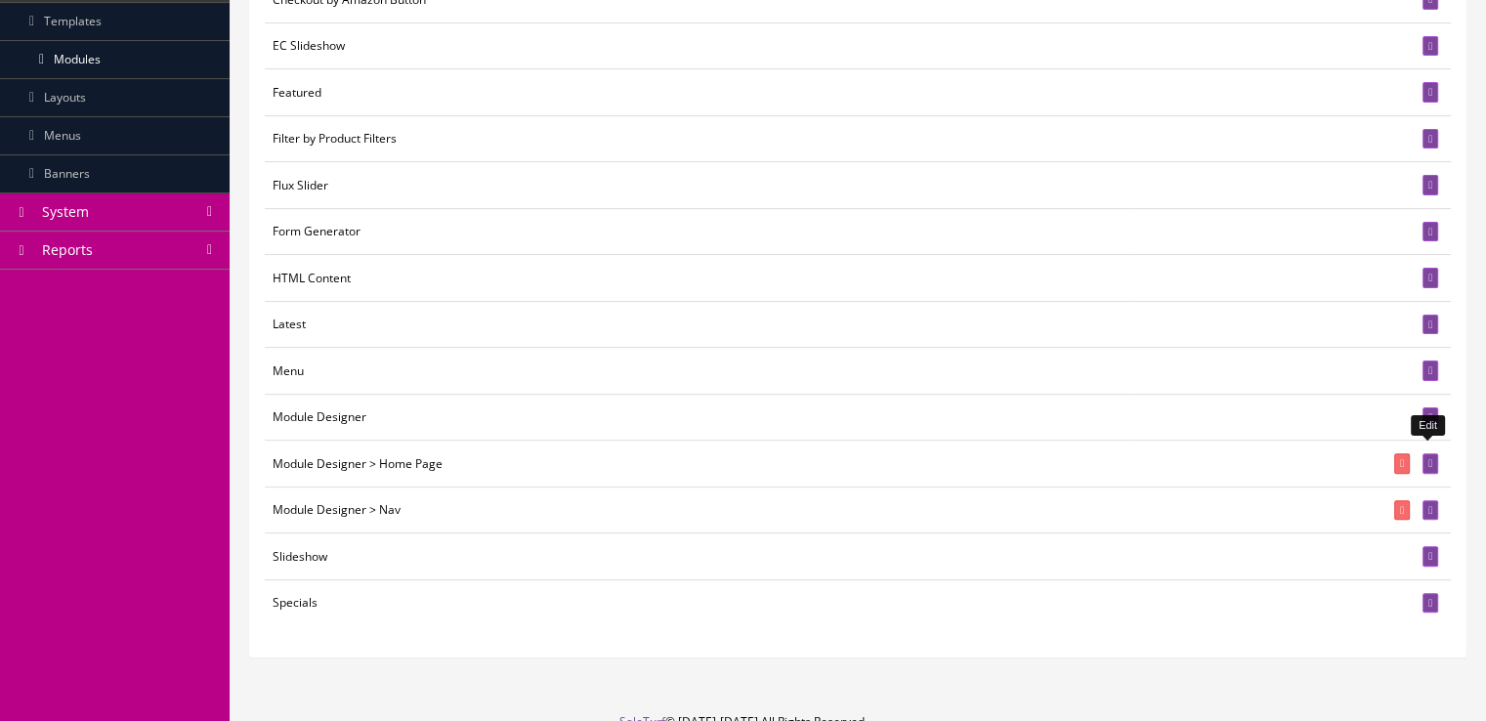
click at [1431, 459] on link at bounding box center [1431, 463] width 16 height 21
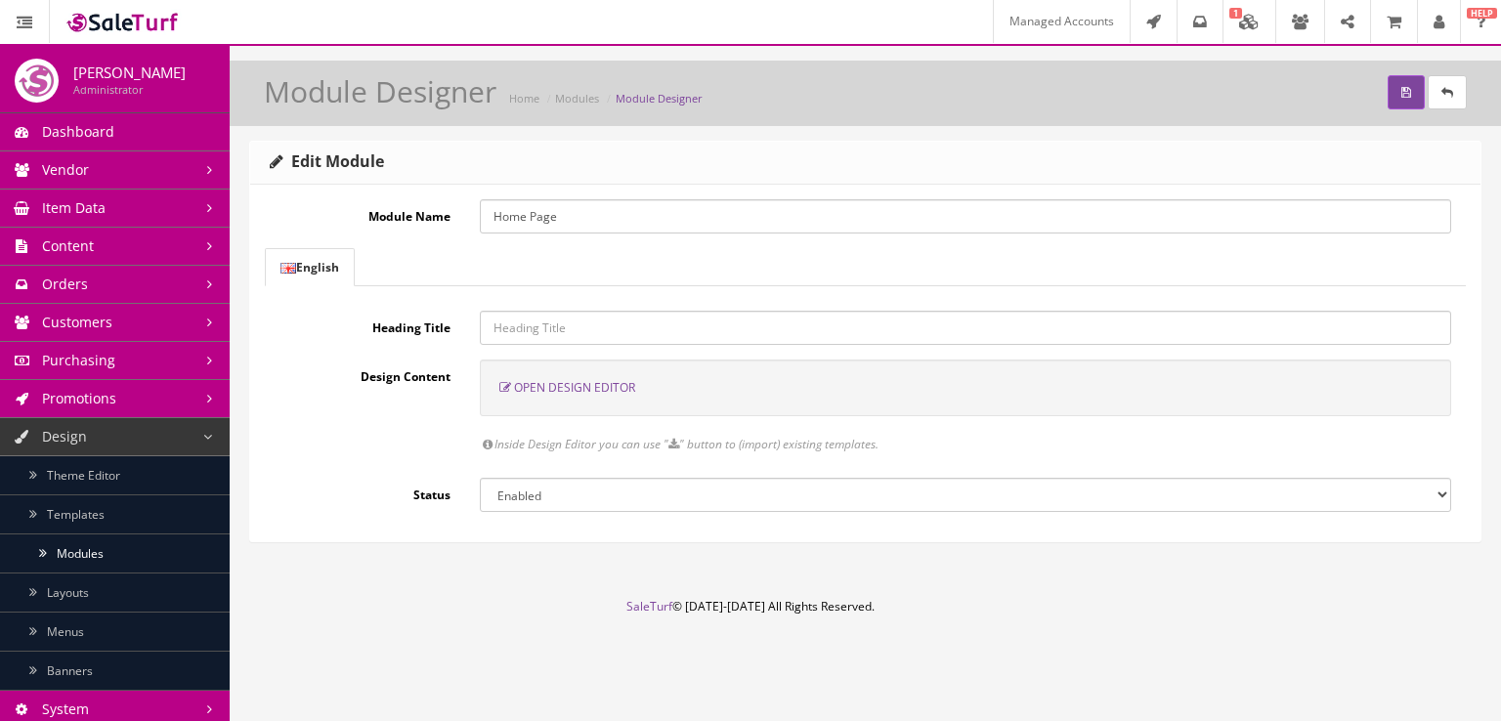
click at [616, 388] on span "Open Design Editor" at bounding box center [574, 387] width 121 height 17
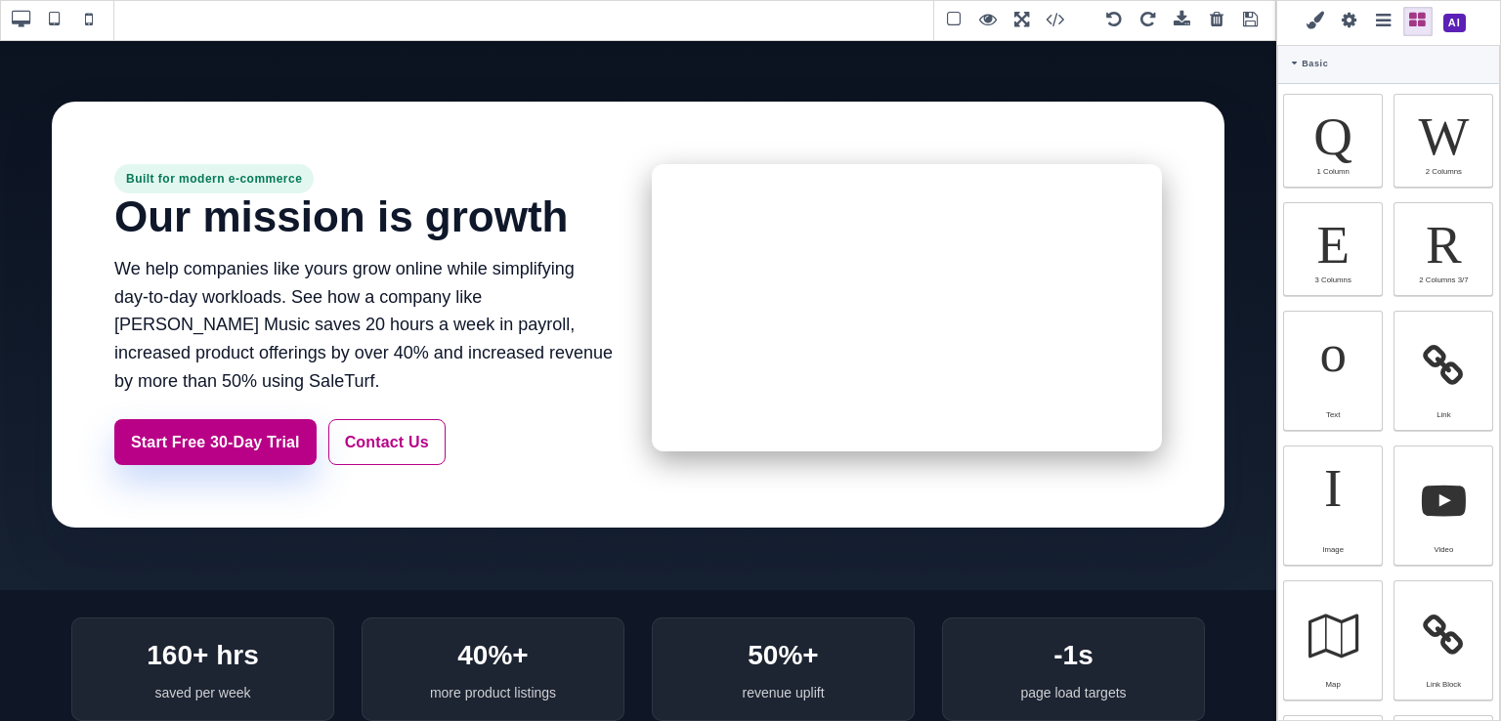
click at [1053, 19] on span at bounding box center [1068, 20] width 53 height 29
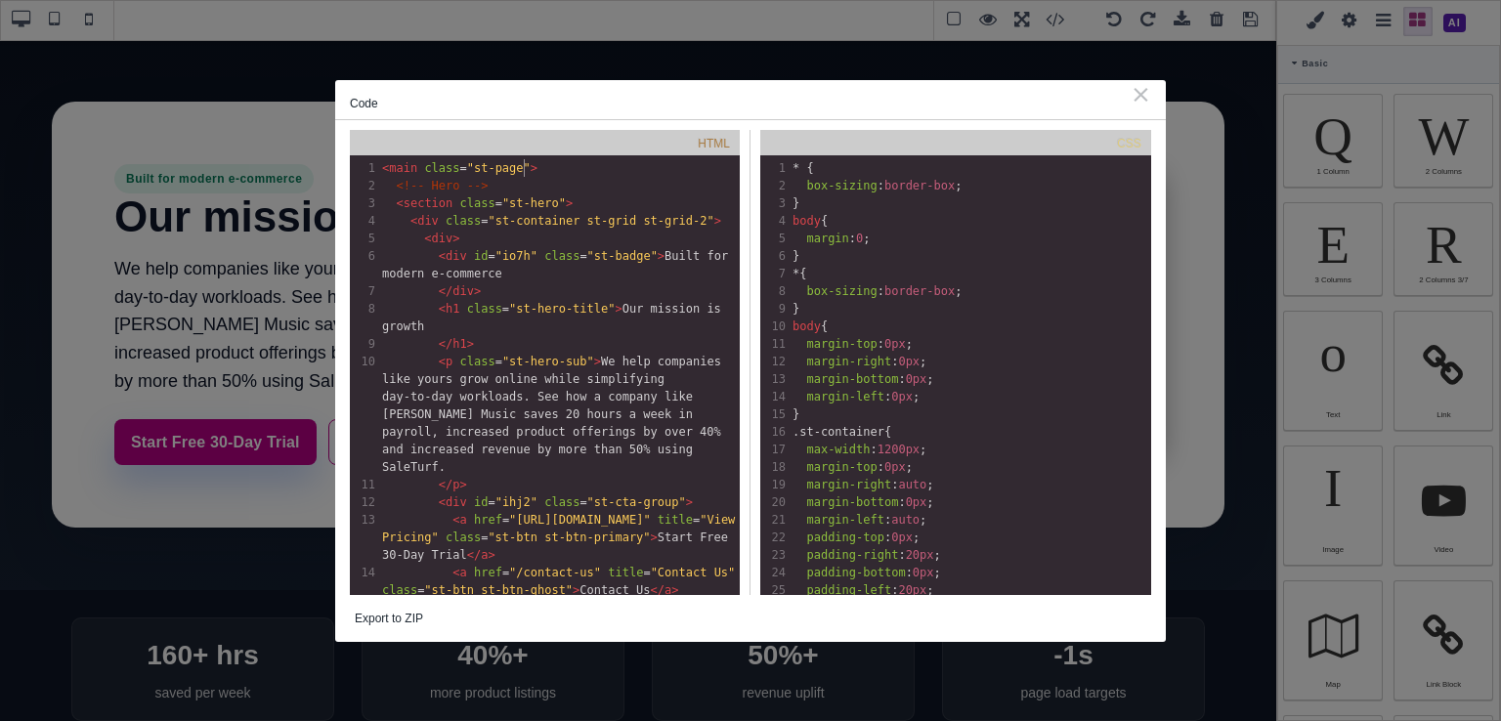
click at [535, 167] on pre "< main class = "st-page" >" at bounding box center [559, 168] width 362 height 18
click at [570, 189] on pre "<!-- Hero -->" at bounding box center [559, 186] width 362 height 18
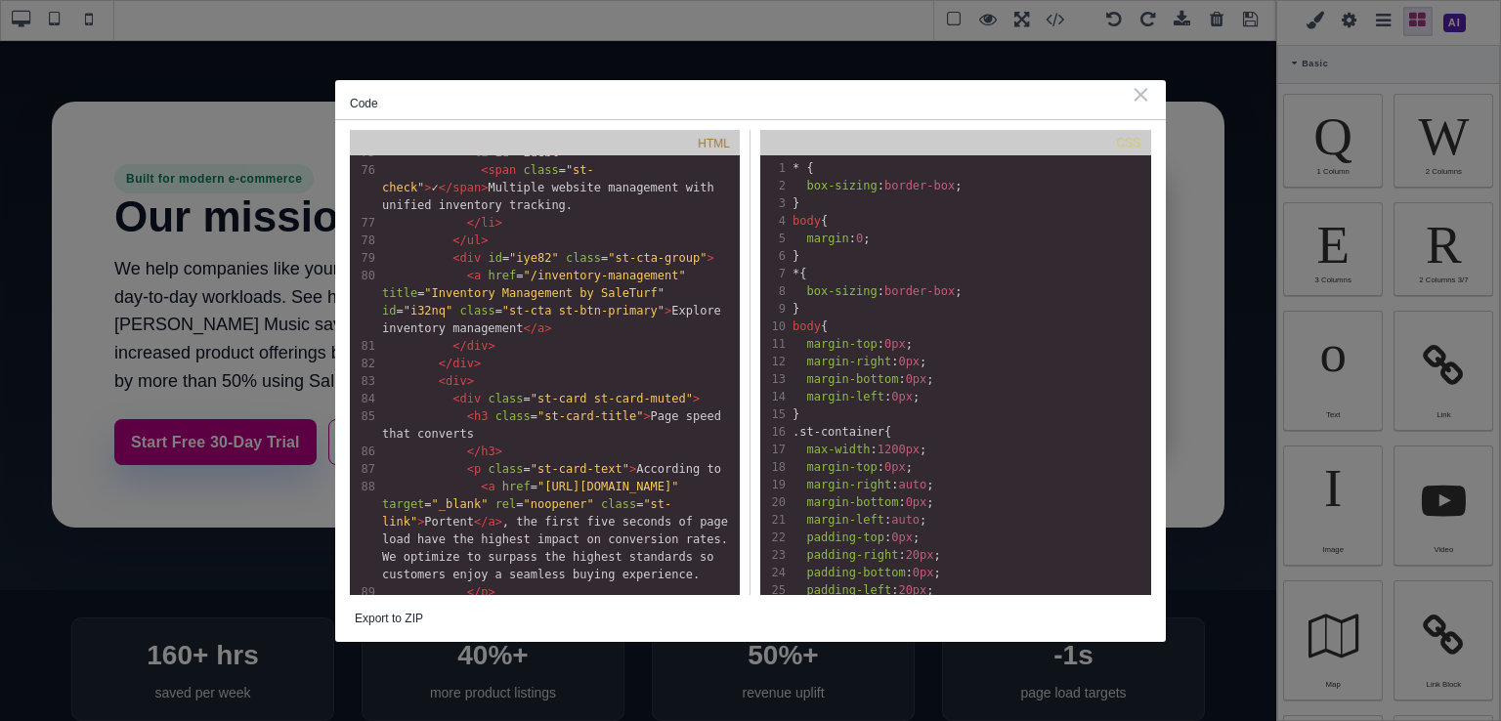
scroll to position [2521, 0]
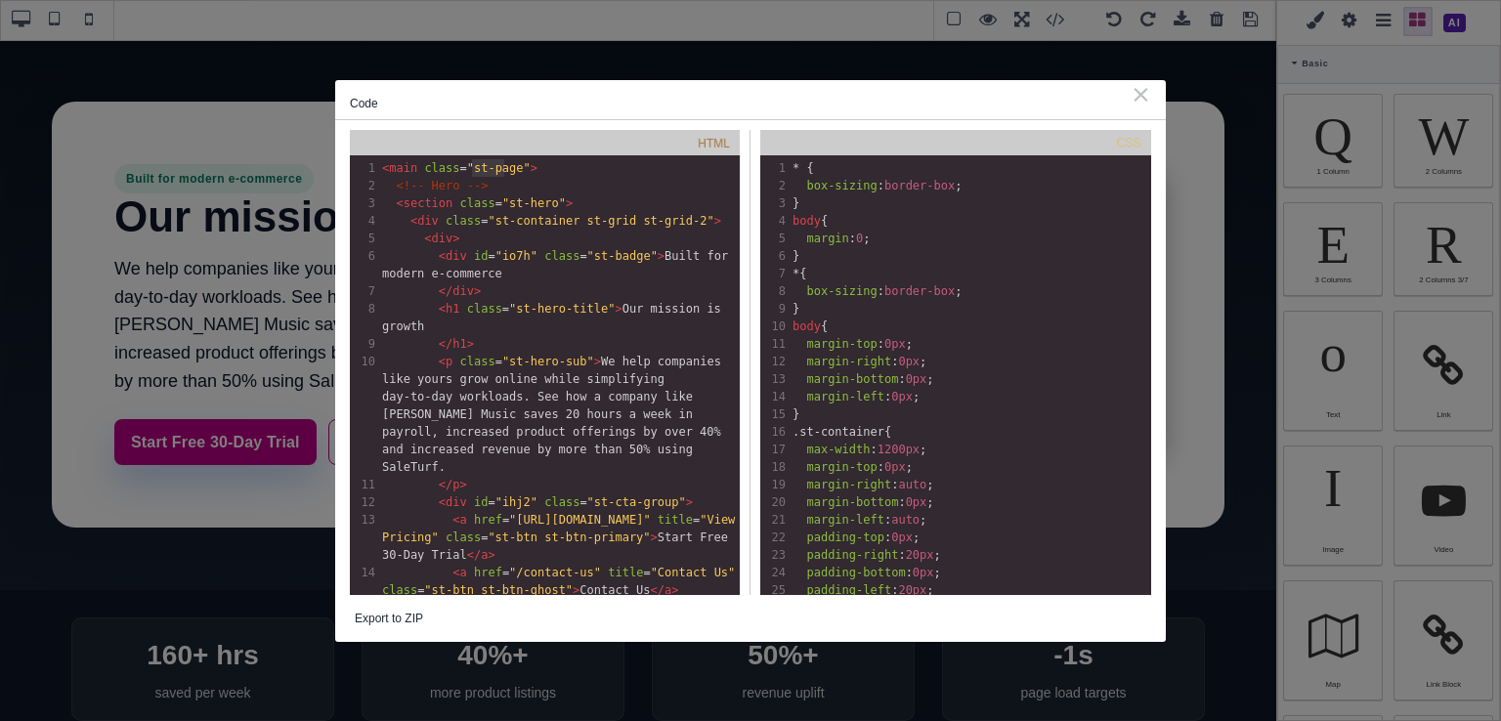
type textarea "st-pag"
drag, startPoint x: 507, startPoint y: 165, endPoint x: 469, endPoint y: 175, distance: 39.3
click at [469, 175] on pre "< main class = "st-page" >" at bounding box center [559, 168] width 362 height 18
type textarea "st-page"
drag, startPoint x: 514, startPoint y: 173, endPoint x: 469, endPoint y: 173, distance: 45.0
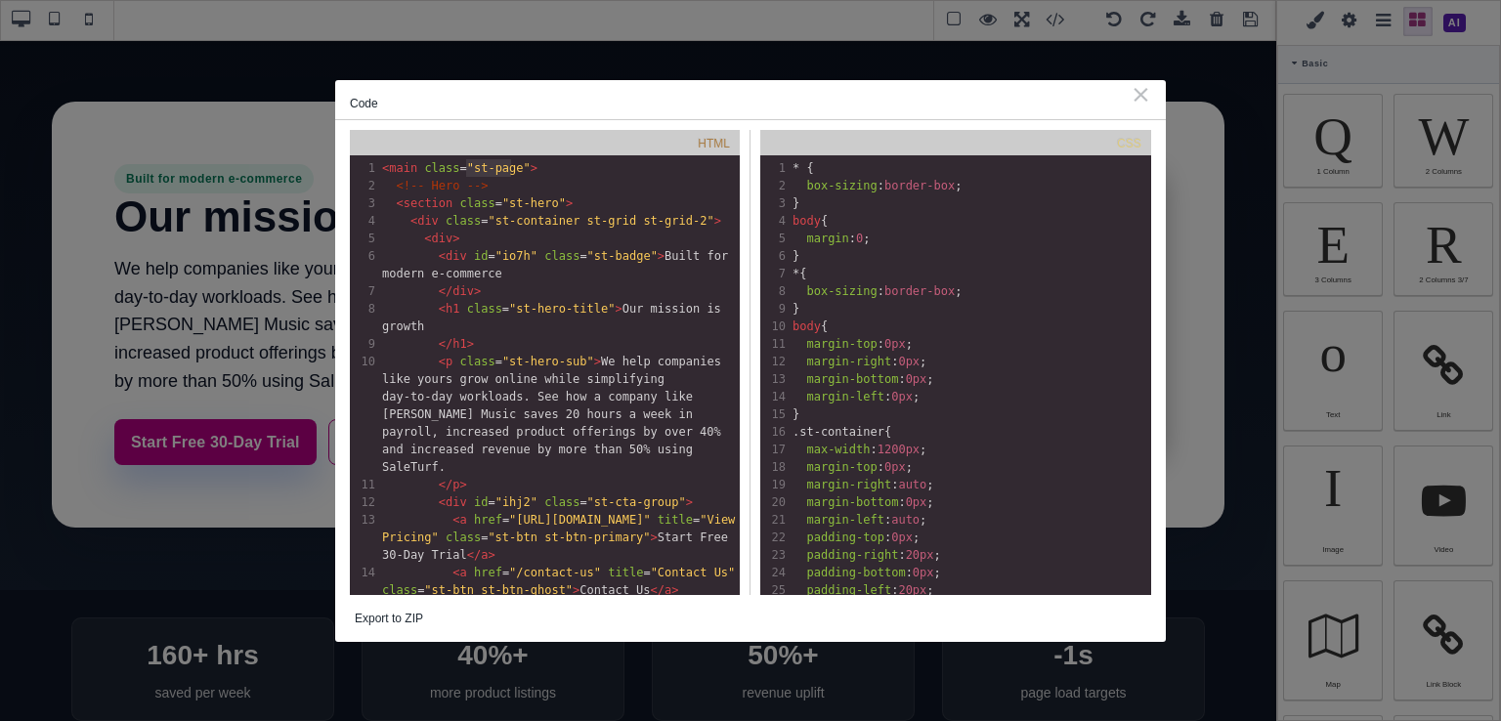
click at [469, 173] on span ""st-page"" at bounding box center [499, 168] width 64 height 14
click at [1145, 98] on div "⨯" at bounding box center [1141, 94] width 21 height 18
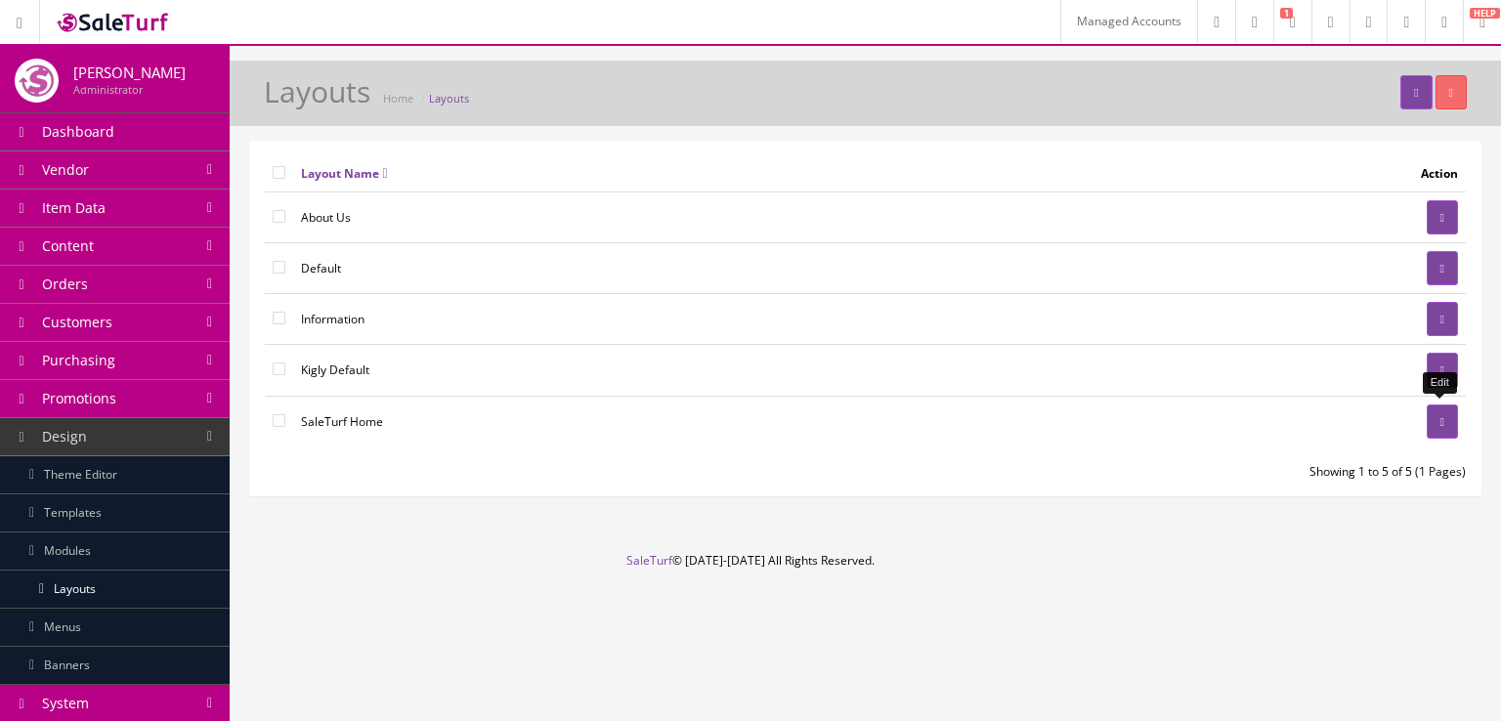
click at [1427, 415] on link at bounding box center [1442, 422] width 31 height 34
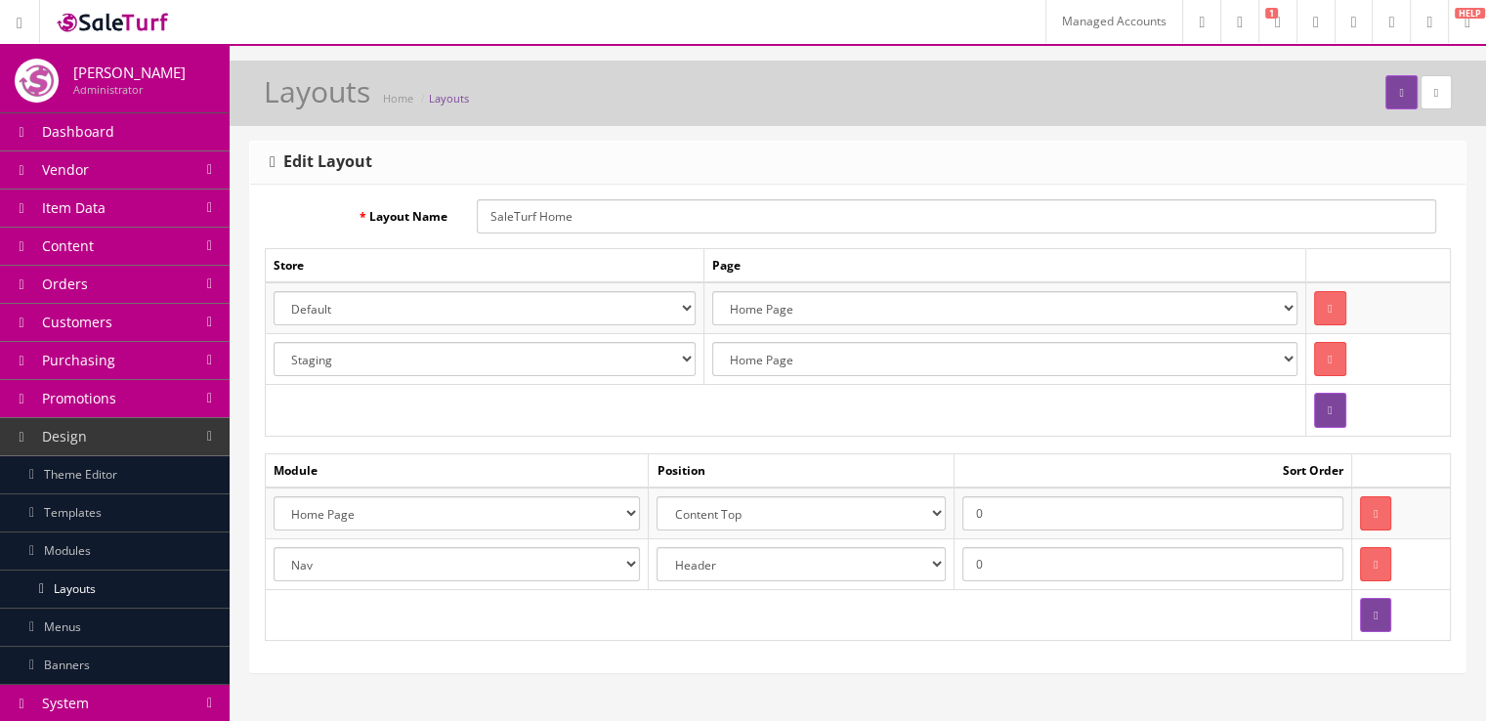
click at [172, 576] on link "Layouts" at bounding box center [115, 590] width 230 height 38
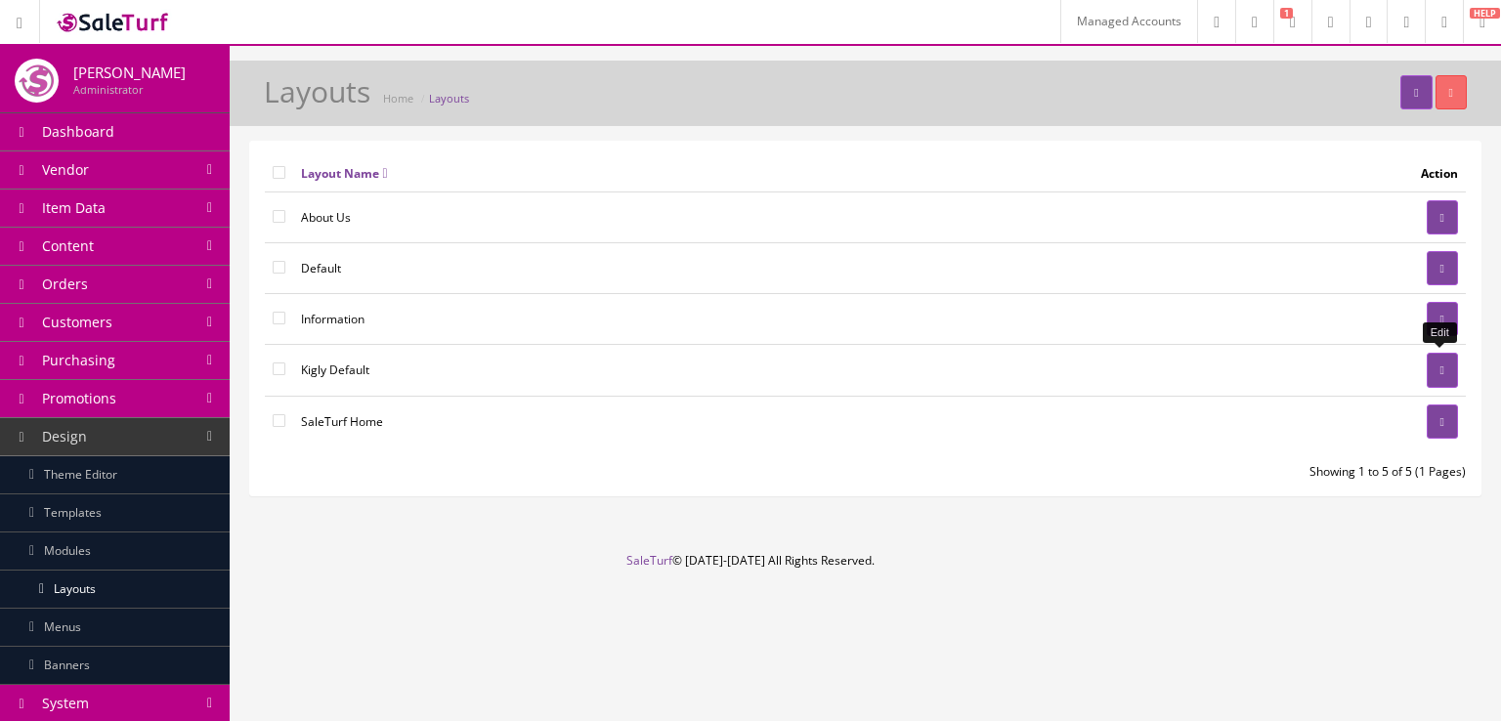
click at [1441, 373] on link at bounding box center [1442, 370] width 31 height 34
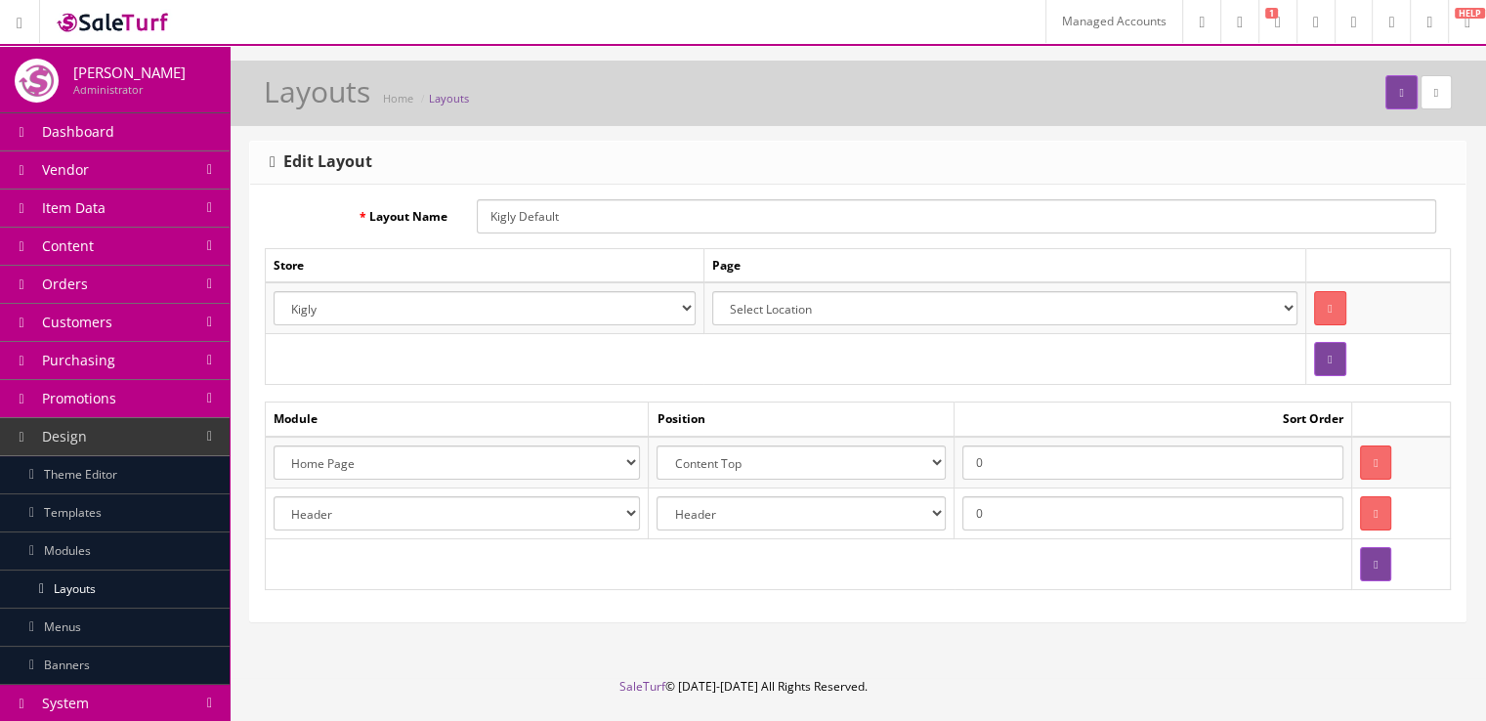
click at [691, 472] on select "Header Content Top Content Bottom Column Left Column Right Footer" at bounding box center [801, 463] width 289 height 34
click at [640, 467] on select "Account Account Affiliate Affiliate Category Category Filter by Product Filters…" at bounding box center [457, 463] width 366 height 34
click at [641, 538] on td at bounding box center [809, 563] width 1087 height 51
click at [602, 448] on select "Account Account Affiliate Affiliate Category Category Filter by Product Filters…" at bounding box center [457, 463] width 366 height 34
click at [602, 449] on select "Account Account Affiliate Affiliate Category Category Filter by Product Filters…" at bounding box center [457, 463] width 366 height 34
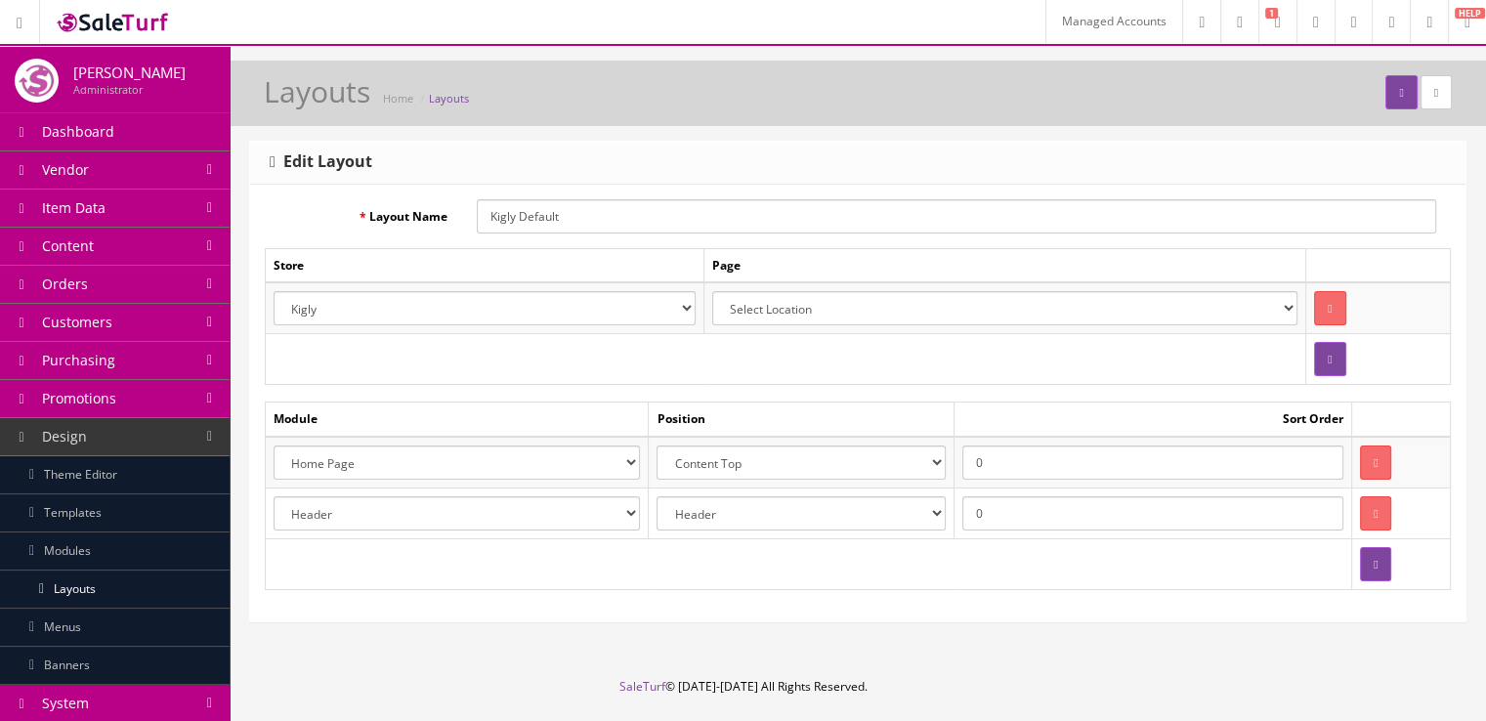
click at [601, 460] on select "Account Account Affiliate Affiliate Category Category Filter by Product Filters…" at bounding box center [457, 463] width 366 height 34
select select "header.40"
click at [274, 446] on select "Account Account Affiliate Affiliate Category Category Filter by Product Filters…" at bounding box center [457, 463] width 366 height 34
click at [1387, 105] on button "submit" at bounding box center [1401, 92] width 31 height 34
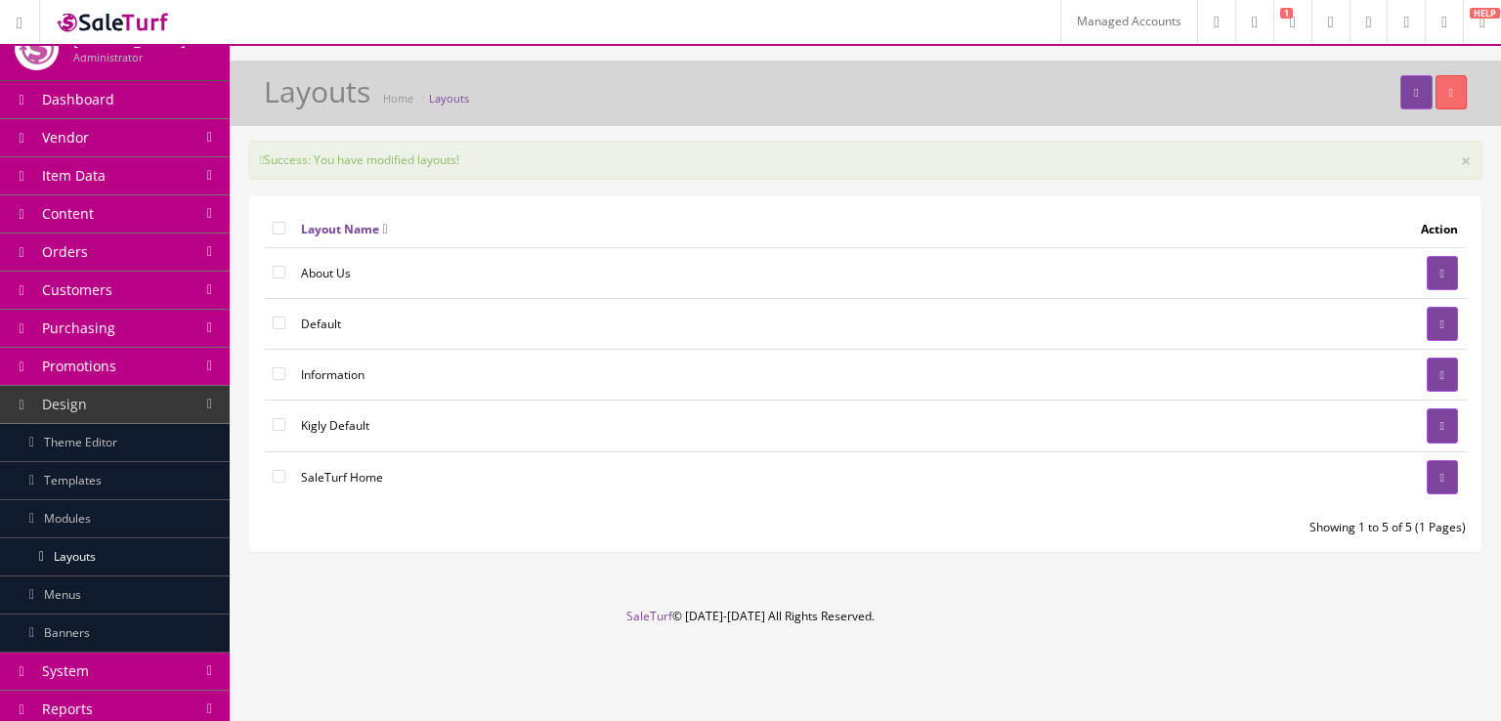
scroll to position [33, 0]
